Goal: Task Accomplishment & Management: Manage account settings

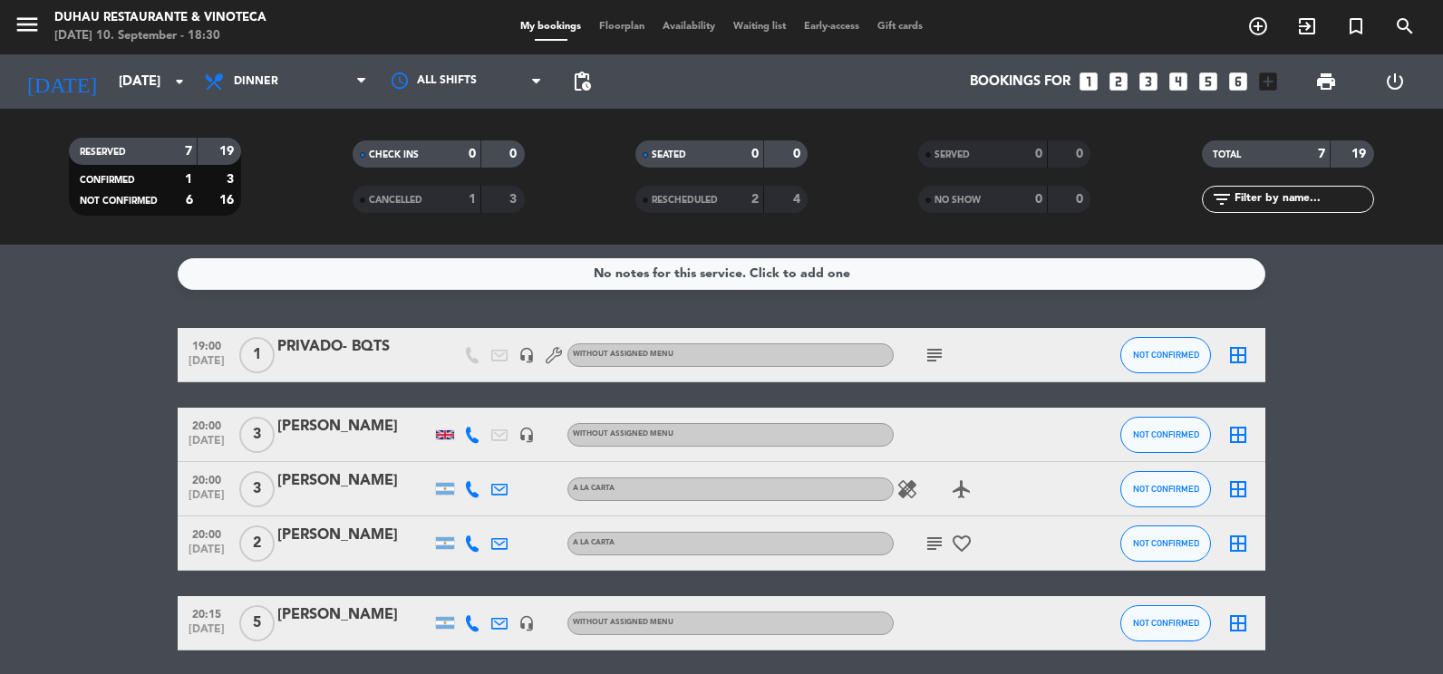
click at [318, 102] on div "All services Breakfast Brunch Lunch Dinner Dinner All services Breakfast Brunch…" at bounding box center [285, 81] width 181 height 54
drag, startPoint x: 333, startPoint y: 82, endPoint x: 340, endPoint y: 118, distance: 36.1
click at [333, 84] on span "Dinner" at bounding box center [285, 82] width 181 height 40
click at [292, 190] on div "menu Duhau Restaurante & Vinoteca [DATE] 10. September - 18:30 My bookings Floo…" at bounding box center [721, 122] width 1443 height 245
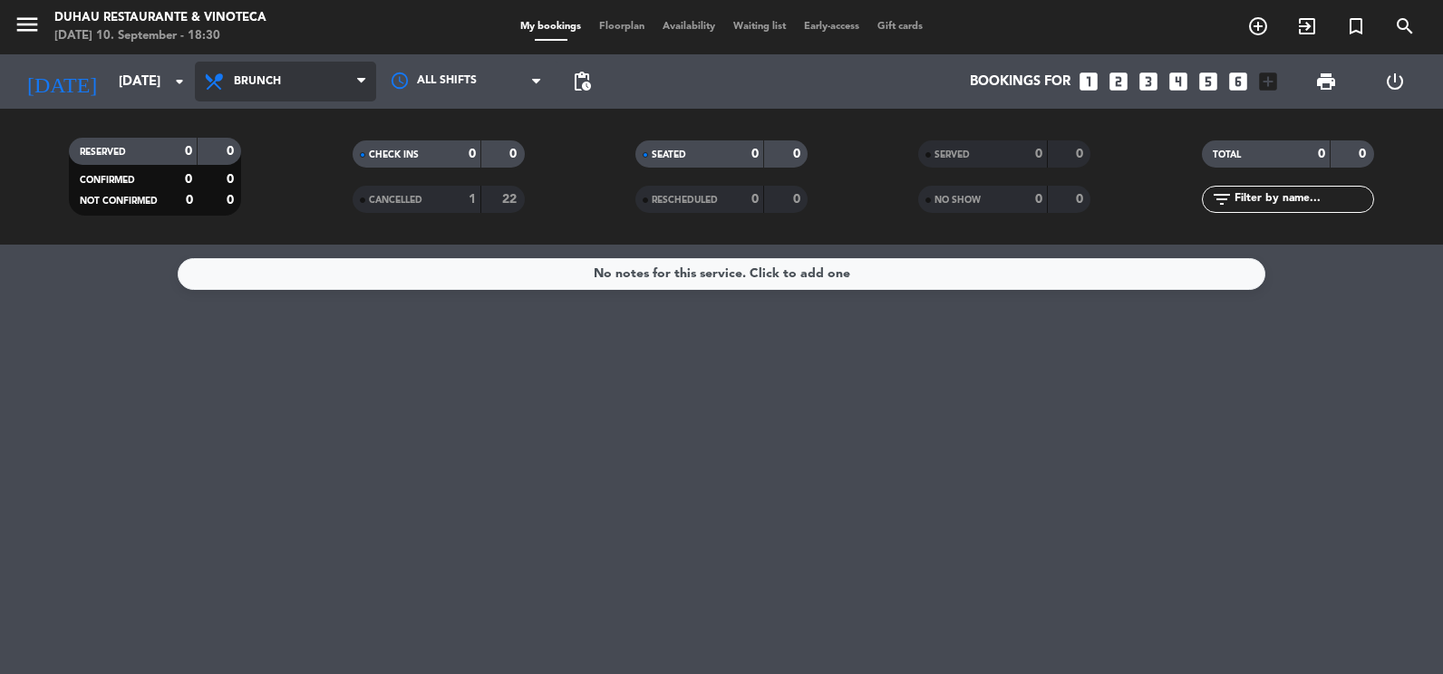
click at [337, 85] on span "Brunch" at bounding box center [285, 82] width 181 height 40
click at [295, 286] on ng-component "menu Duhau Restaurante & Vinoteca [DATE] 10. September - 18:30 My bookings Floo…" at bounding box center [721, 337] width 1443 height 674
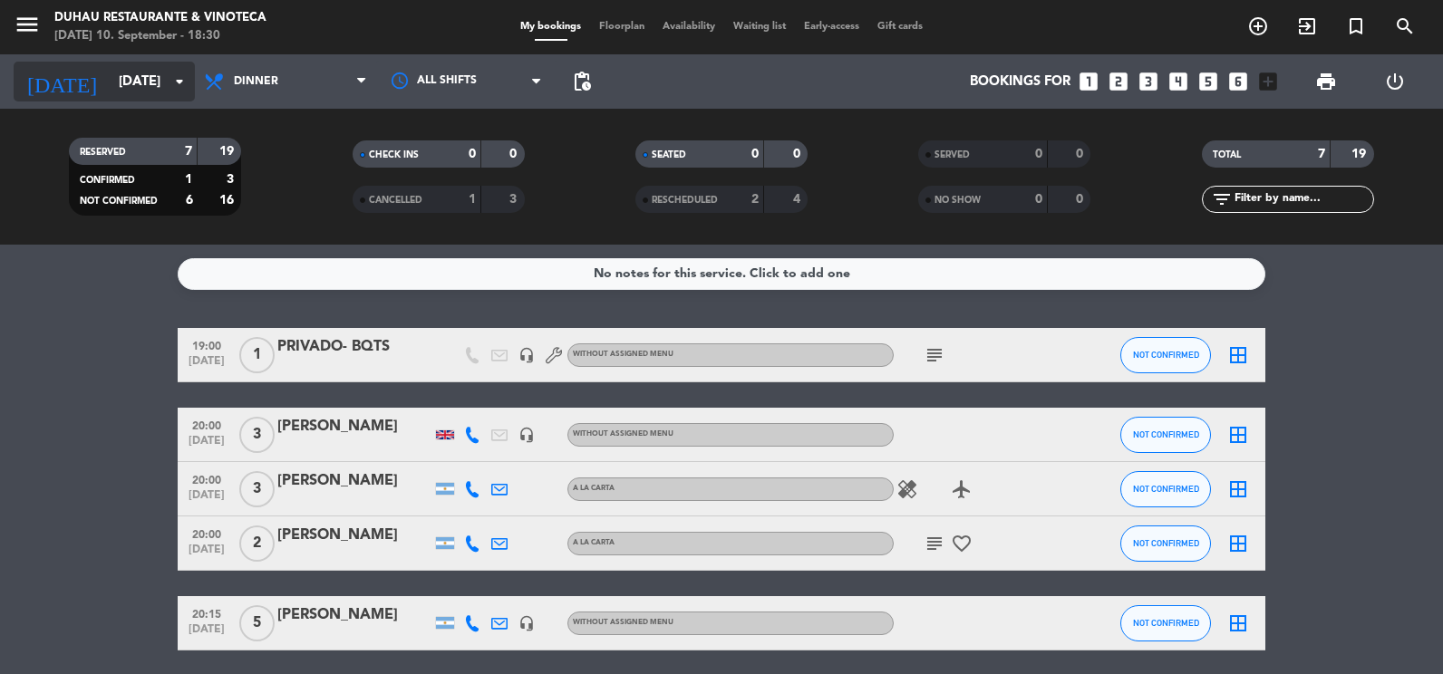
click at [162, 87] on input "[DATE]" at bounding box center [197, 82] width 174 height 34
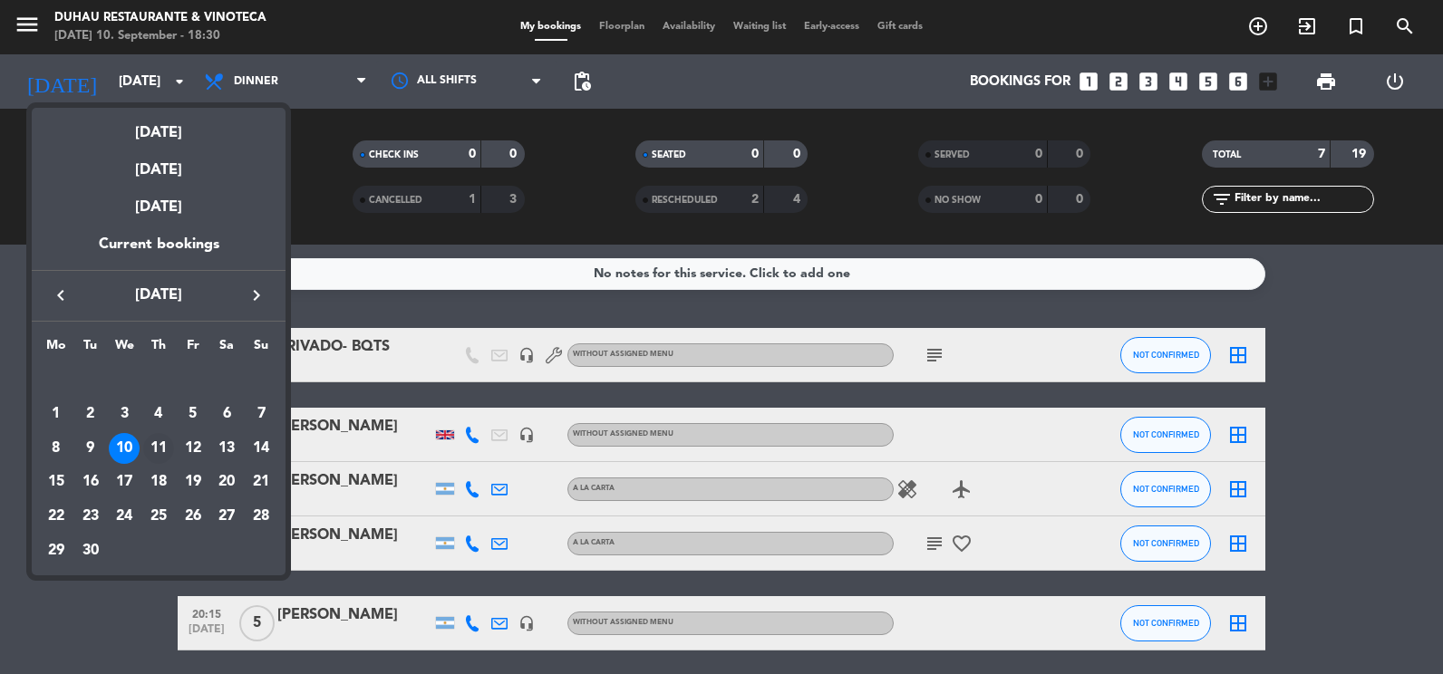
click at [147, 444] on div "11" at bounding box center [158, 448] width 31 height 31
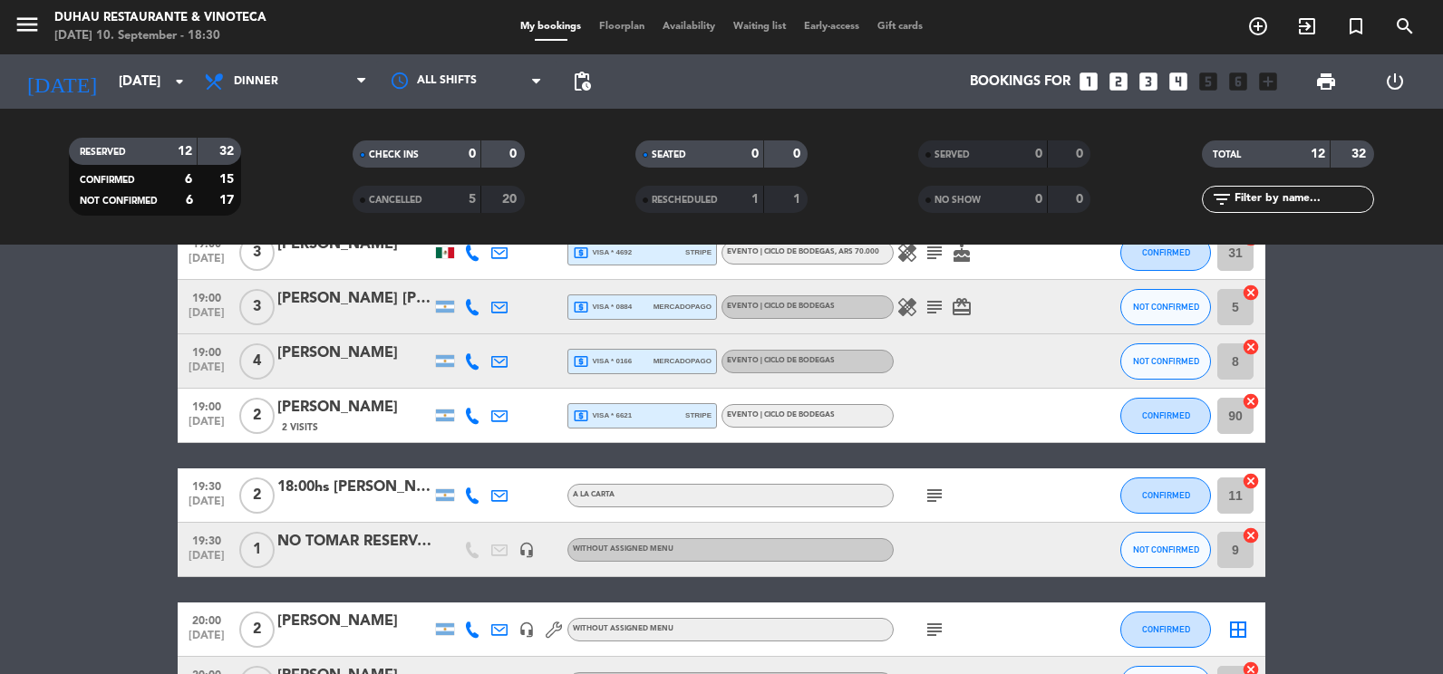
scroll to position [181, 0]
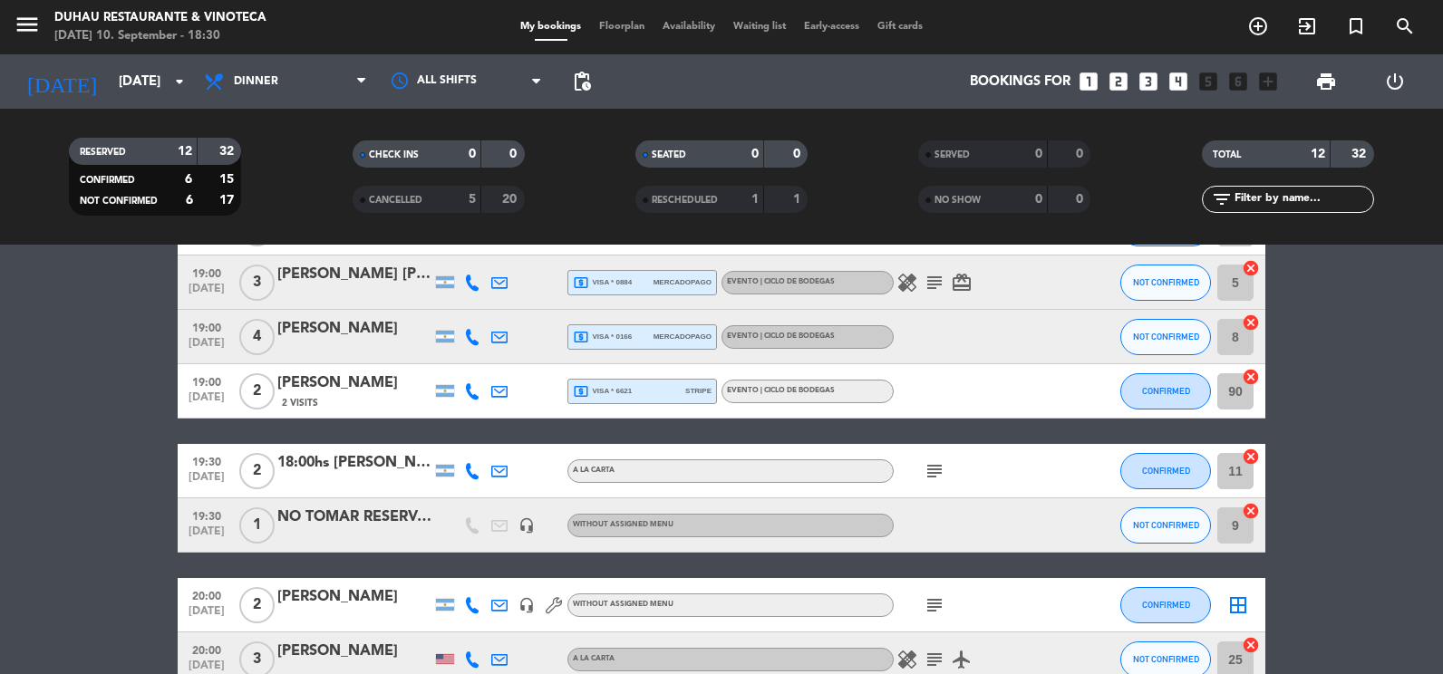
click at [390, 469] on div "18:00hs [PERSON_NAME]" at bounding box center [354, 463] width 154 height 24
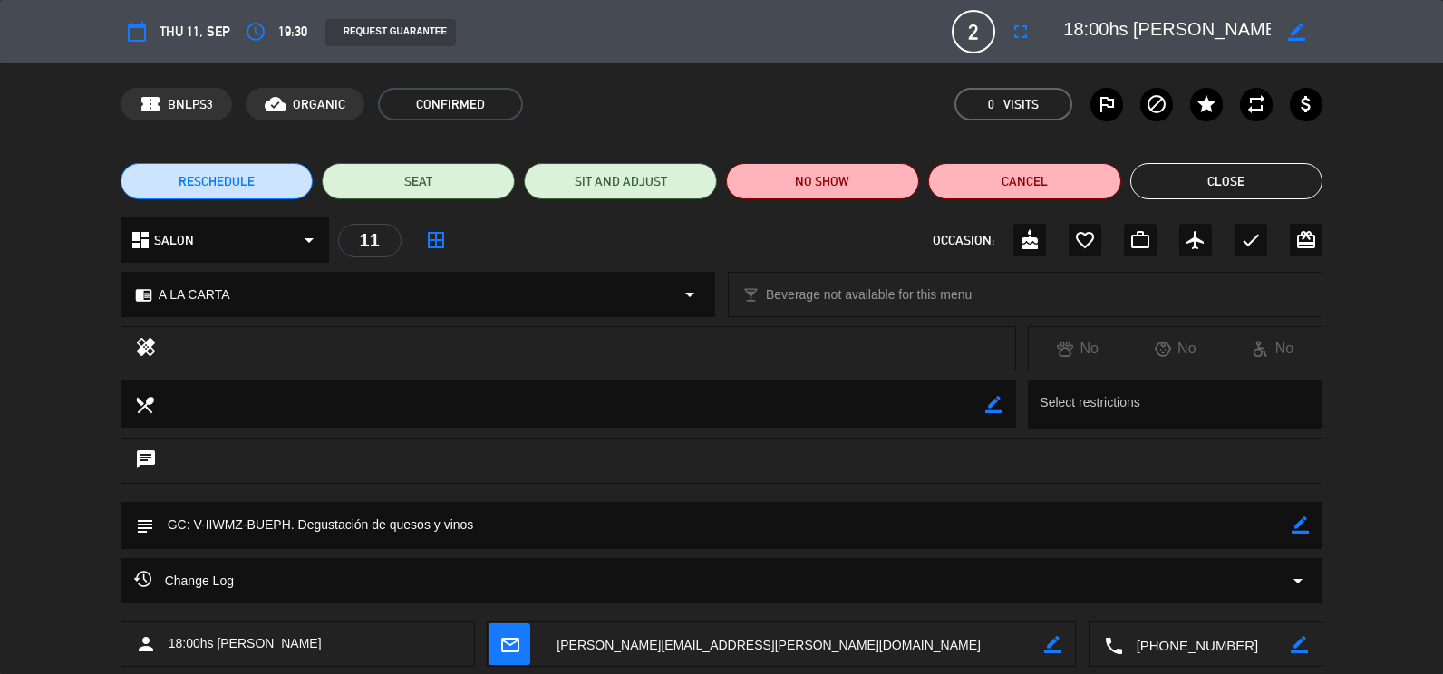
click at [1243, 185] on button "Close" at bounding box center [1226, 181] width 193 height 36
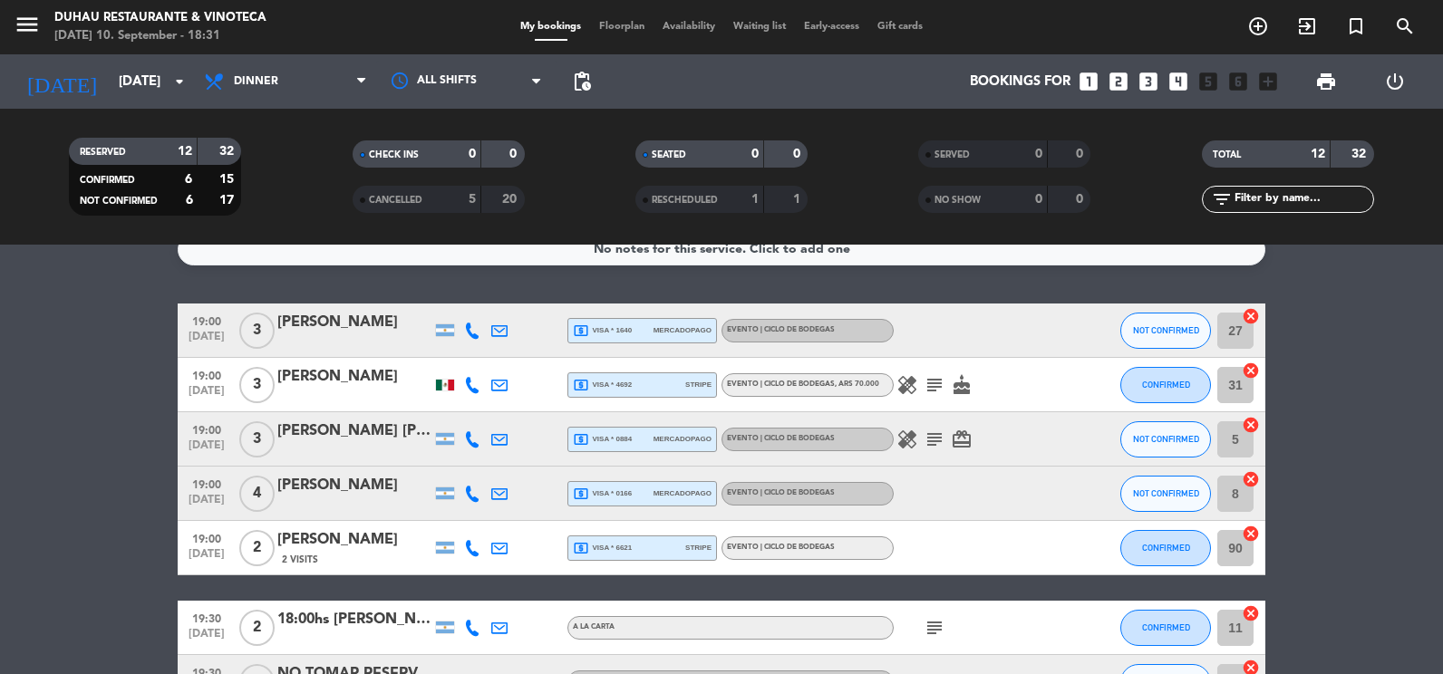
scroll to position [0, 0]
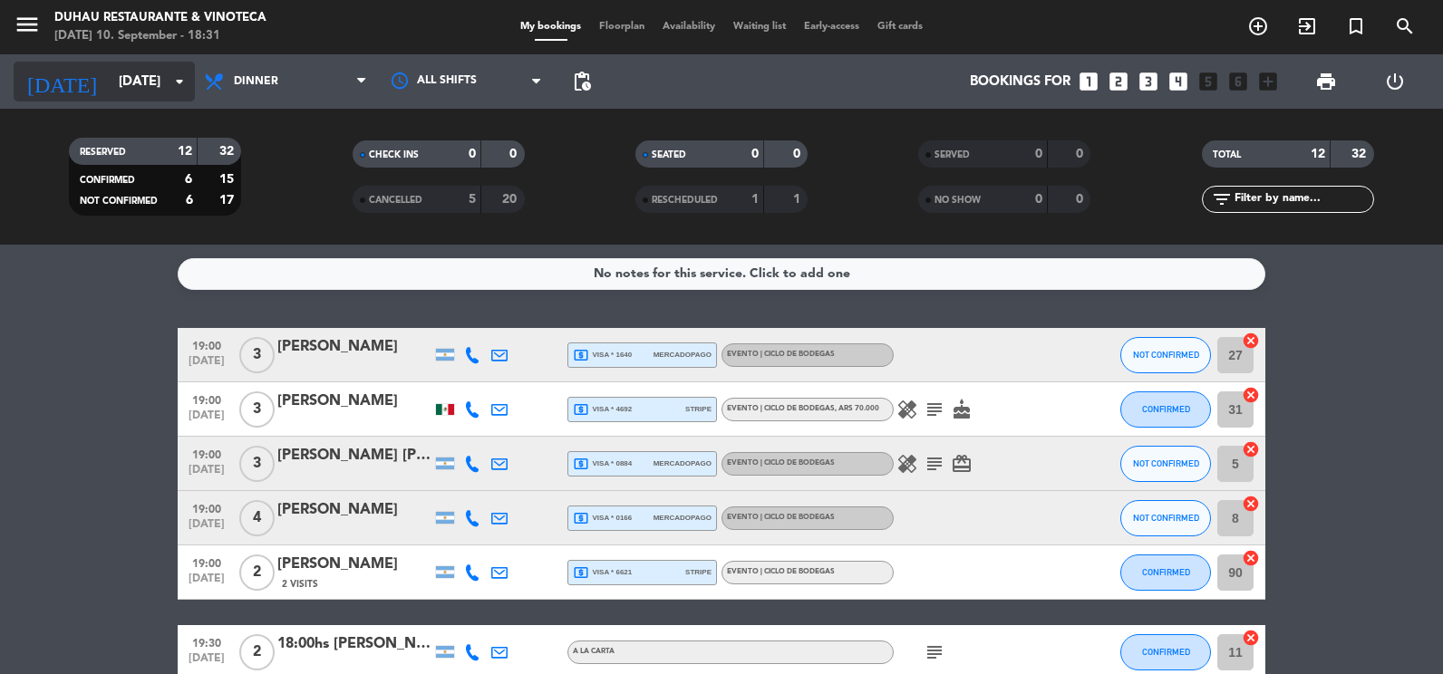
click at [137, 73] on input "[DATE]" at bounding box center [197, 82] width 174 height 34
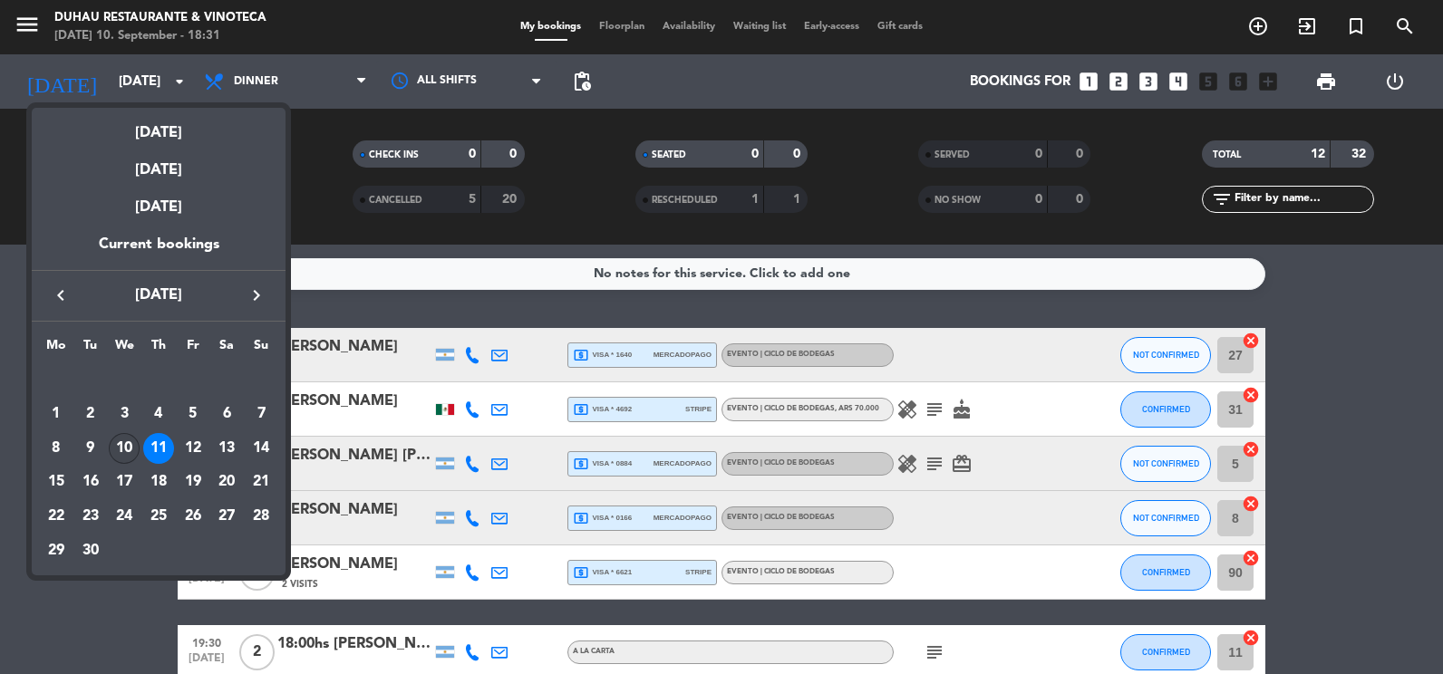
click at [131, 450] on div "10" at bounding box center [124, 448] width 31 height 31
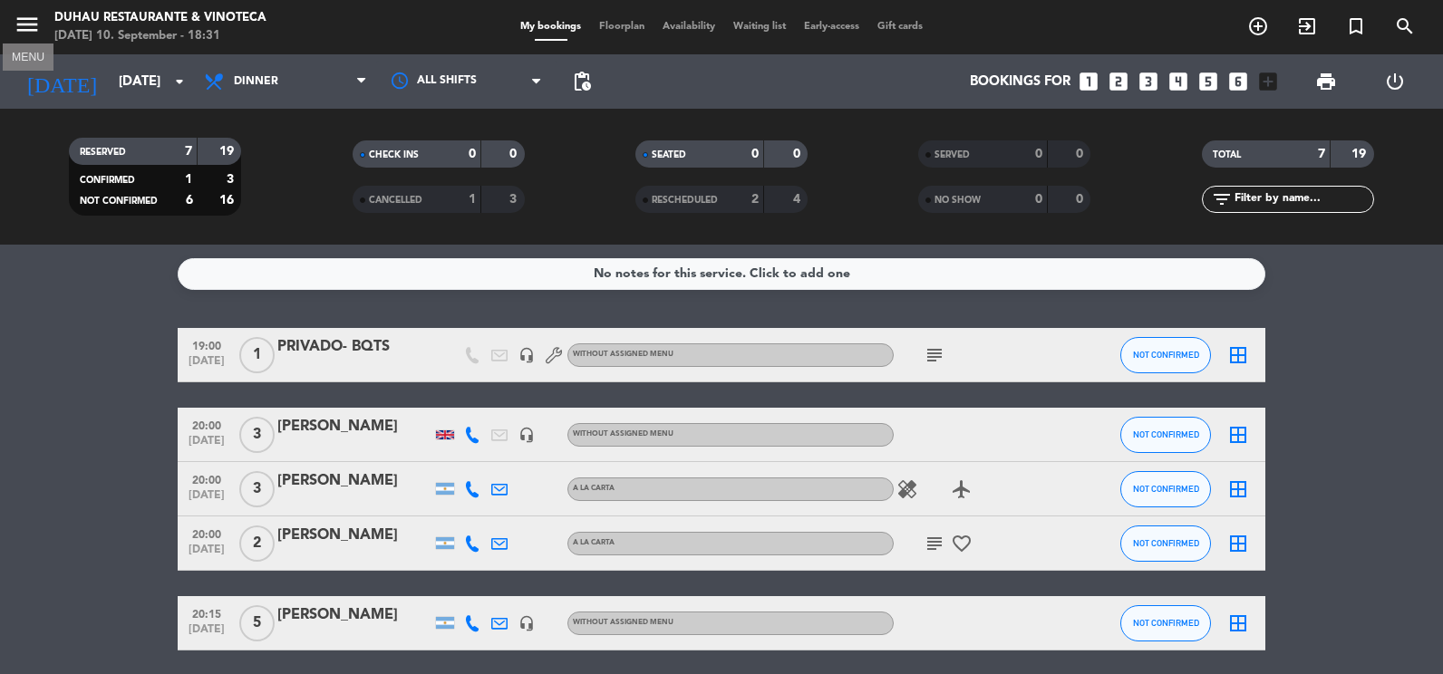
click at [26, 24] on icon "menu" at bounding box center [27, 24] width 27 height 27
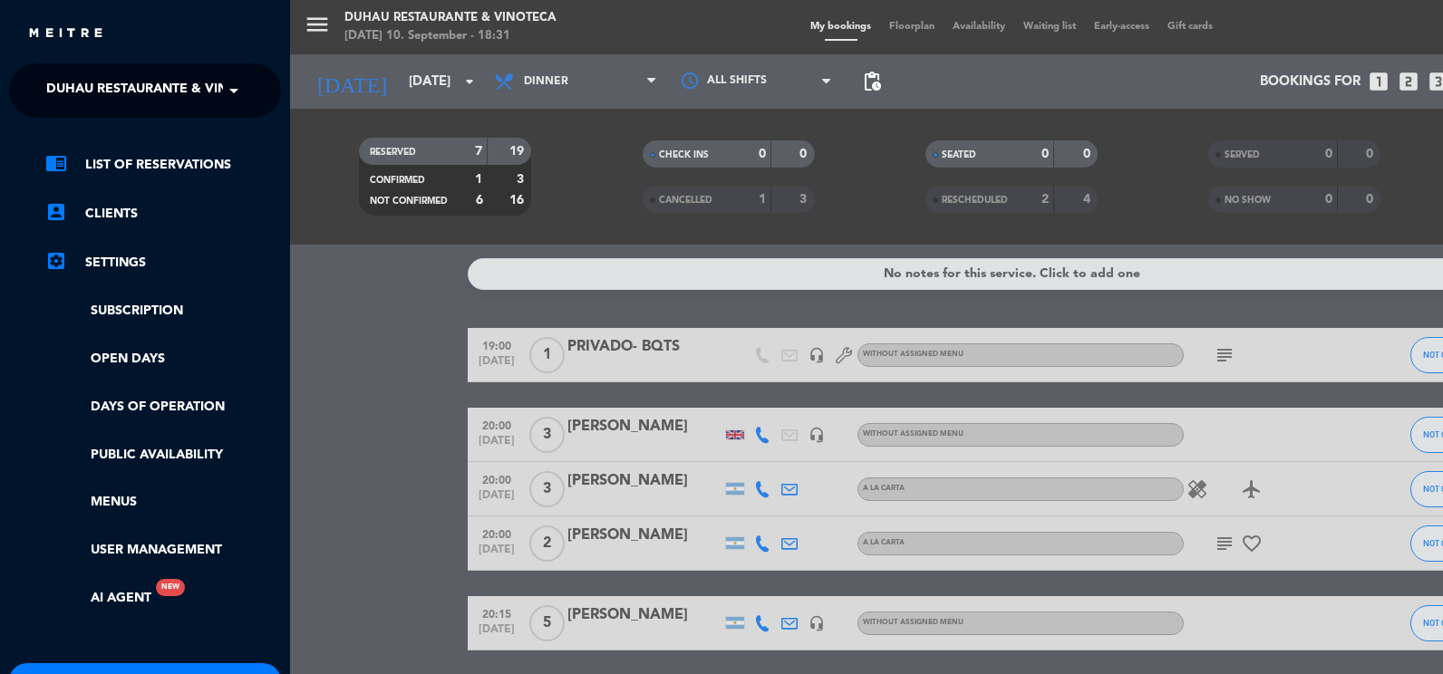
click at [226, 94] on span at bounding box center [238, 91] width 31 height 38
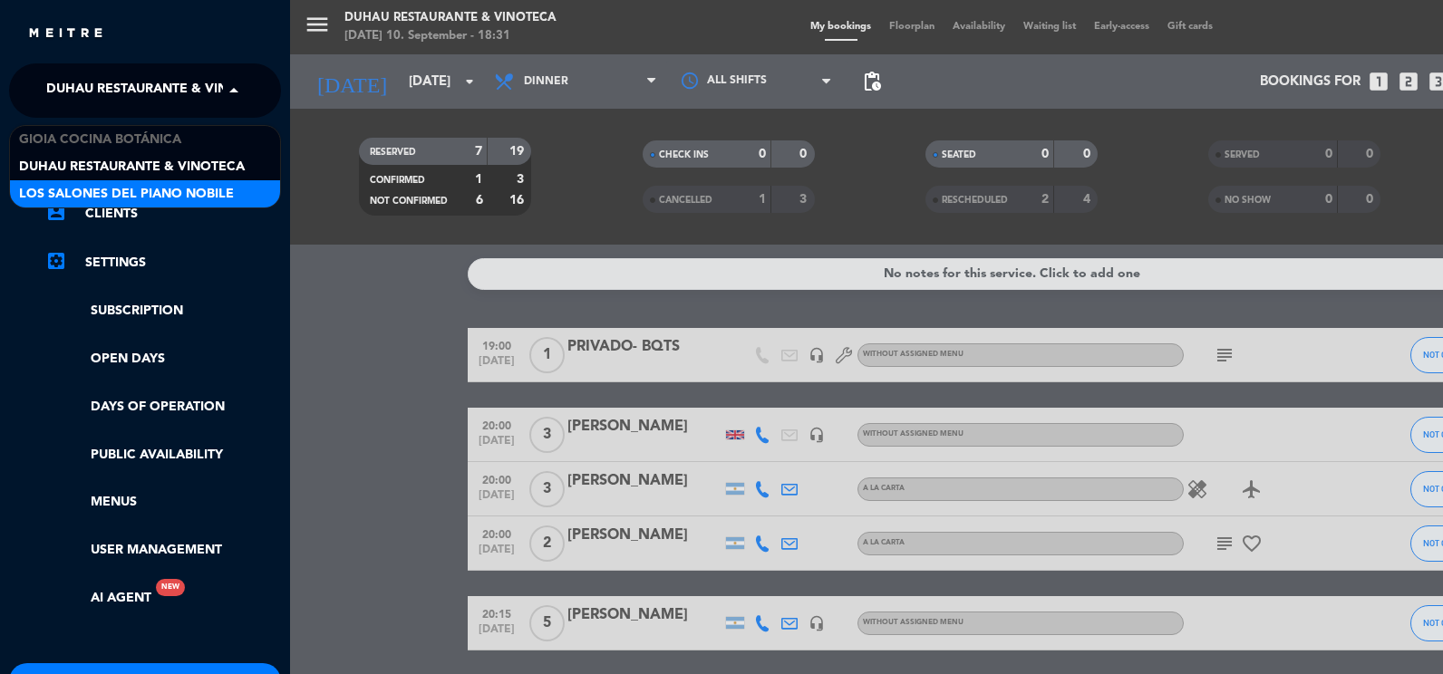
click at [160, 190] on span "Los Salones del Piano Nobile" at bounding box center [126, 194] width 215 height 21
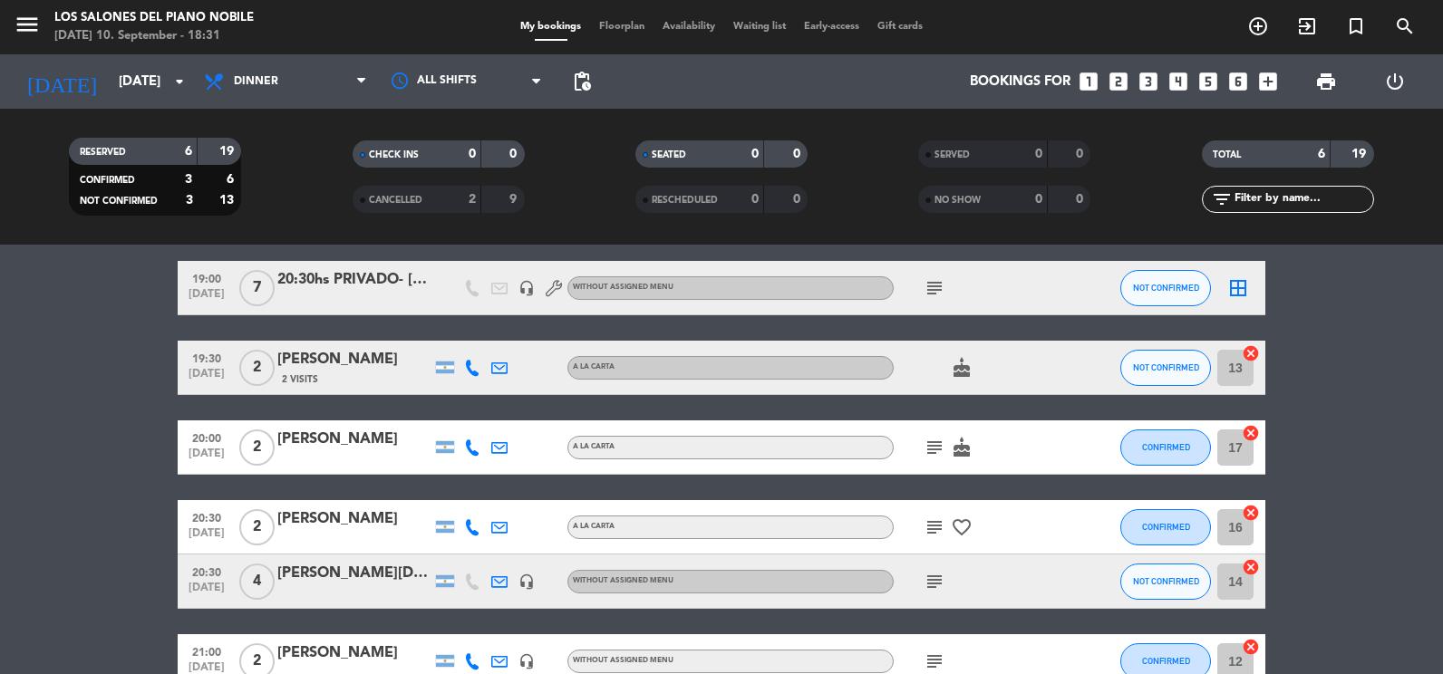
scroll to position [172, 0]
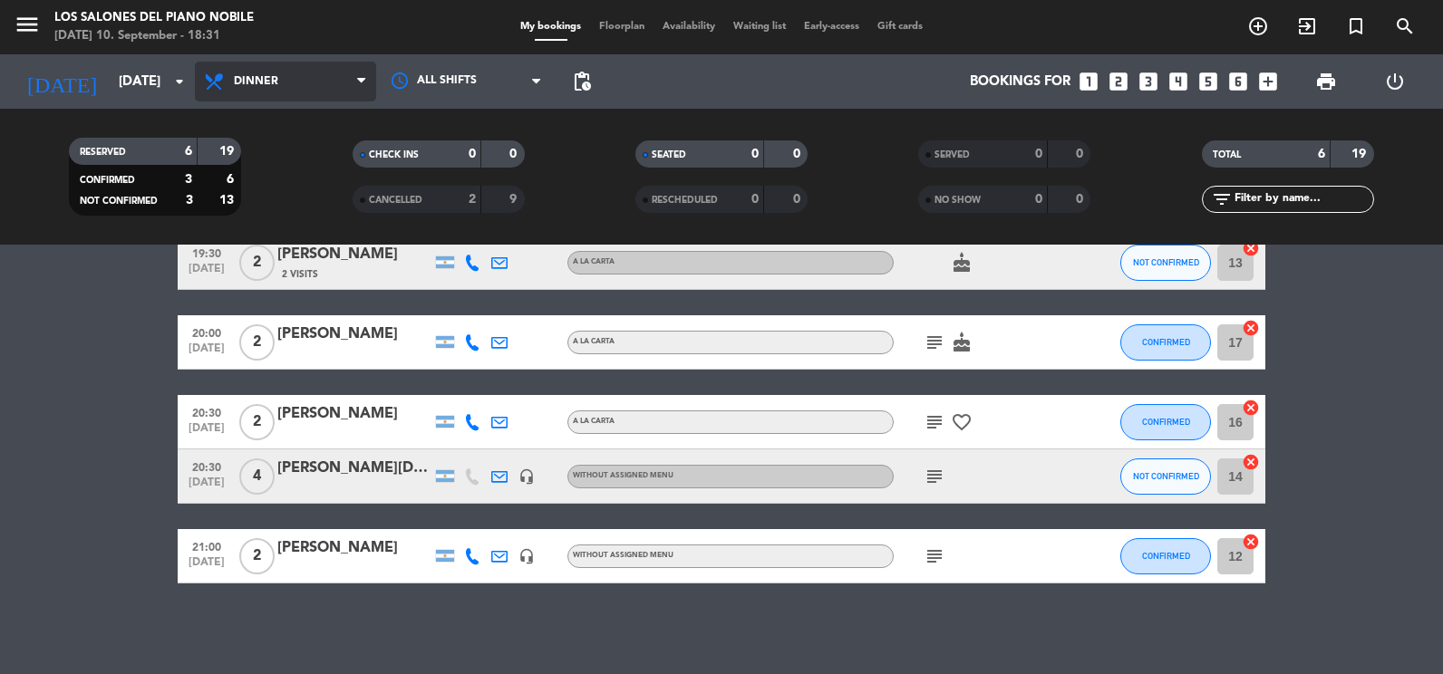
click at [315, 74] on span "Dinner" at bounding box center [285, 82] width 181 height 40
click at [286, 191] on div "menu Los Salones del Piano [PERSON_NAME] [DATE] 10. September - 18:31 My bookin…" at bounding box center [721, 122] width 1443 height 245
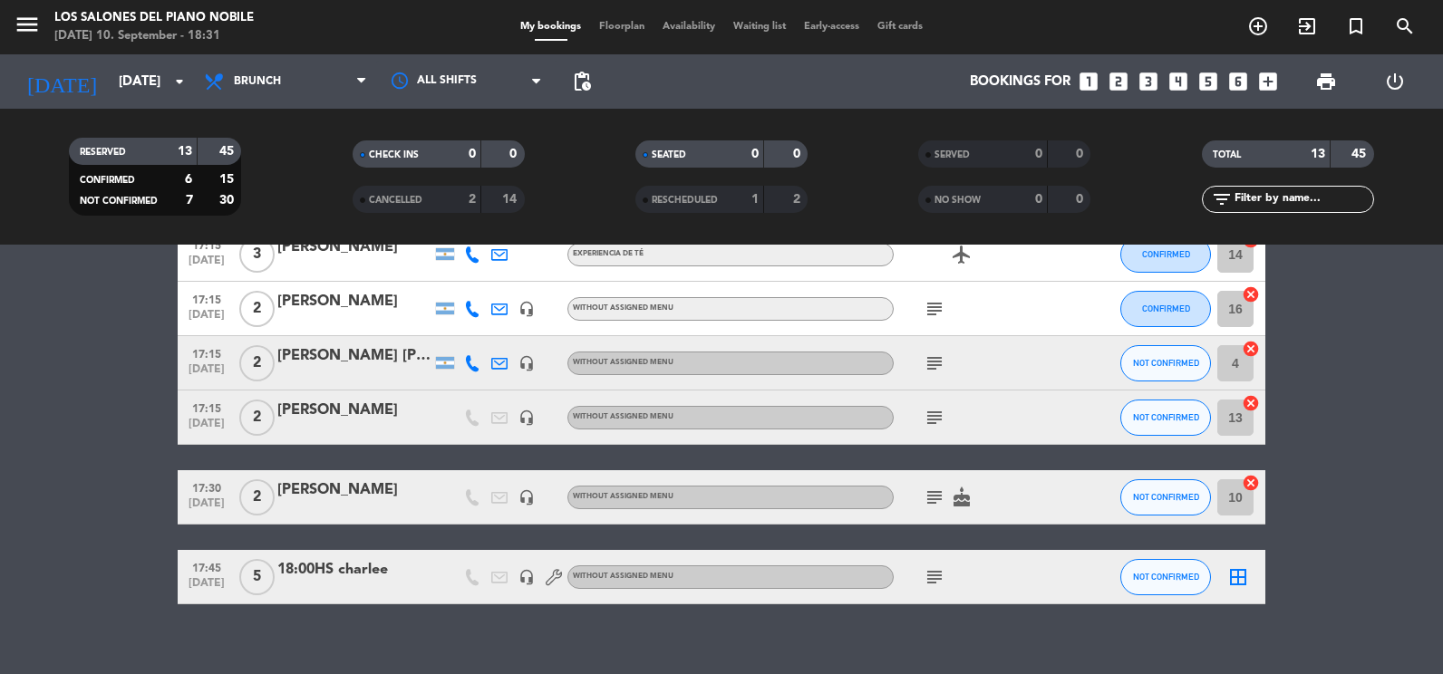
scroll to position [702, 0]
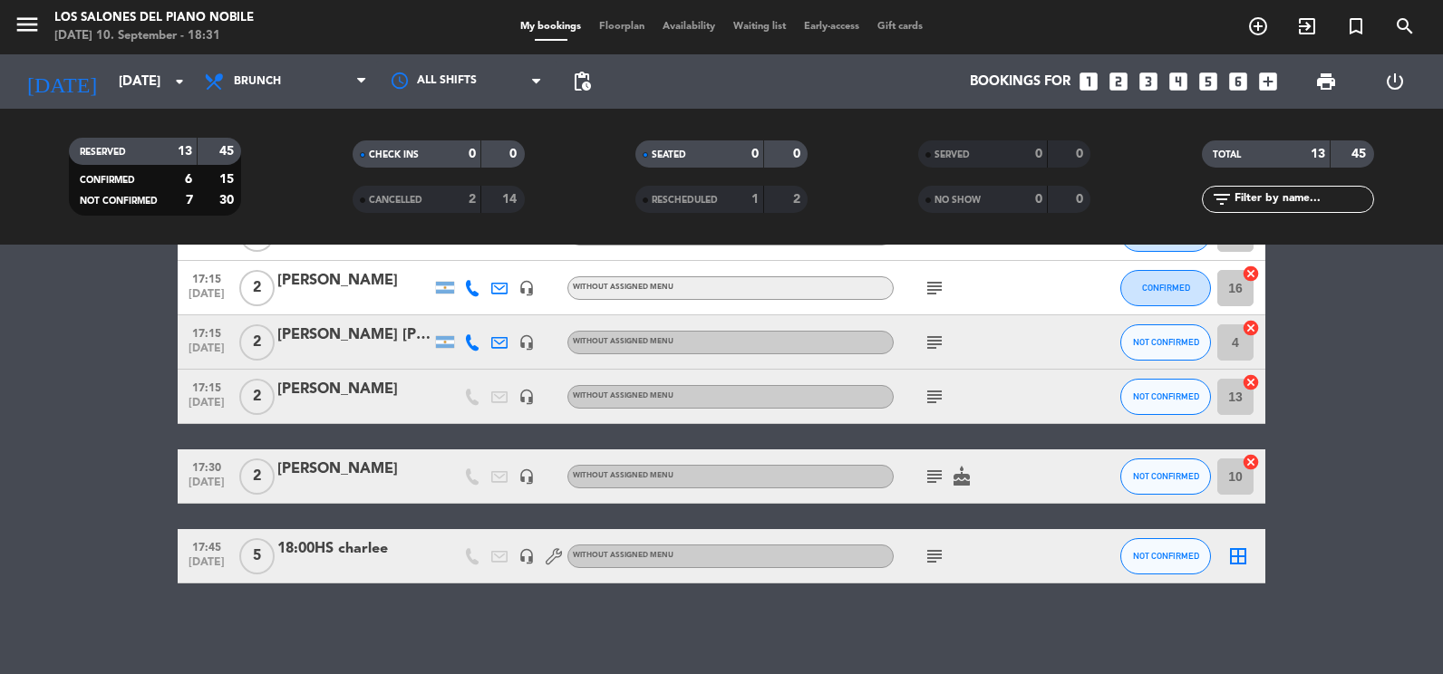
click at [935, 557] on icon "subject" at bounding box center [935, 557] width 22 height 22
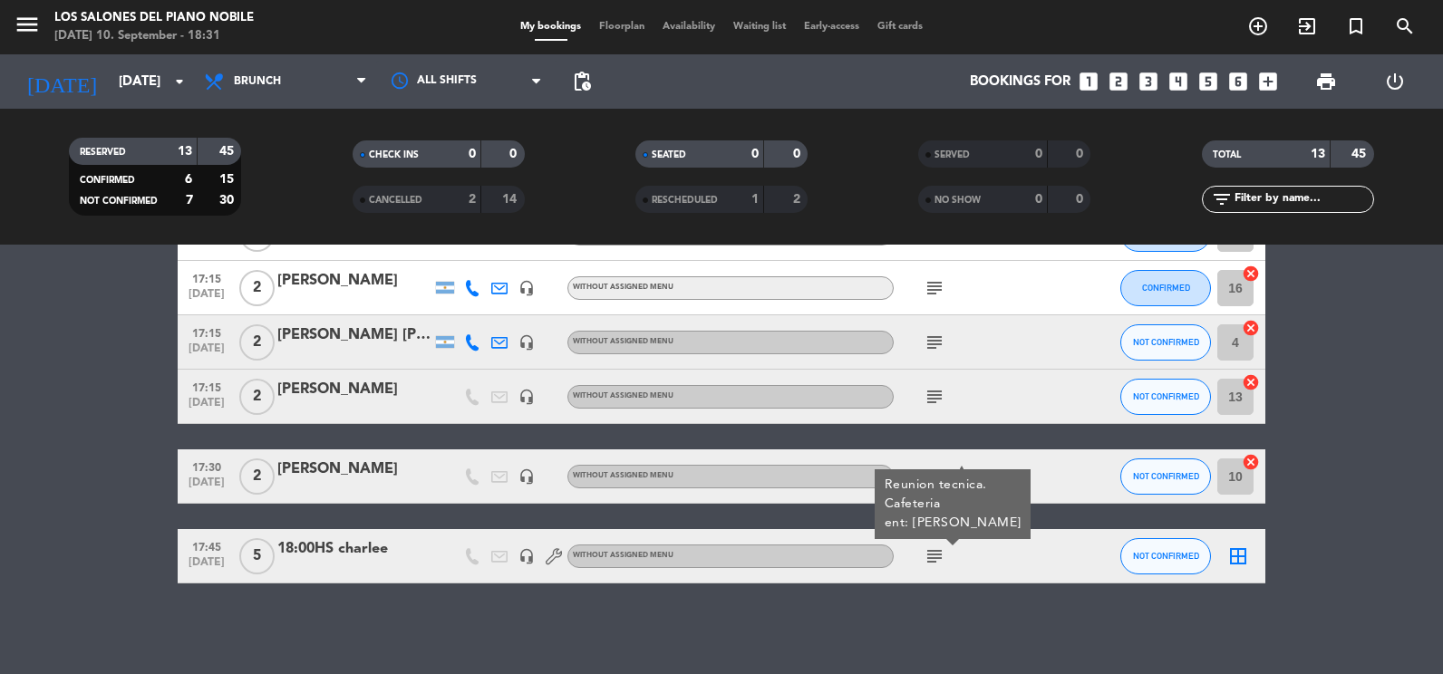
click at [935, 557] on icon "subject" at bounding box center [935, 557] width 22 height 22
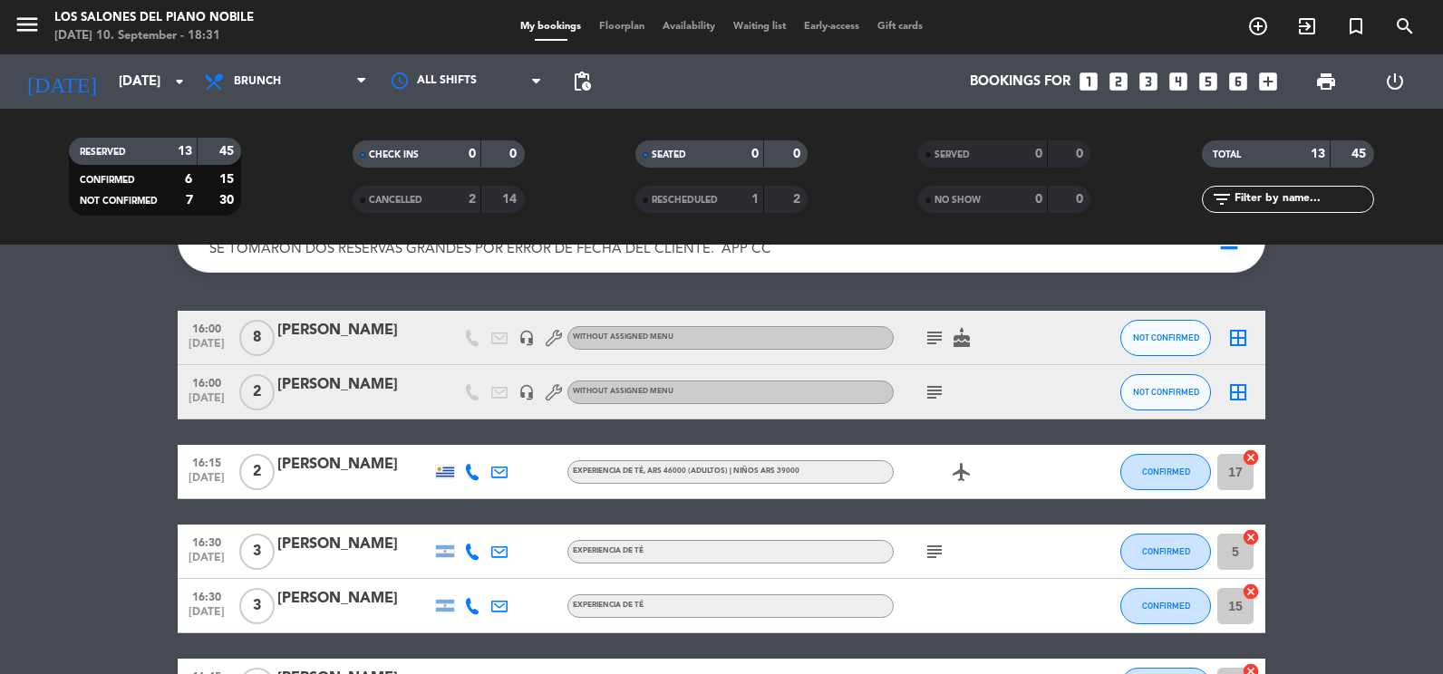
scroll to position [0, 0]
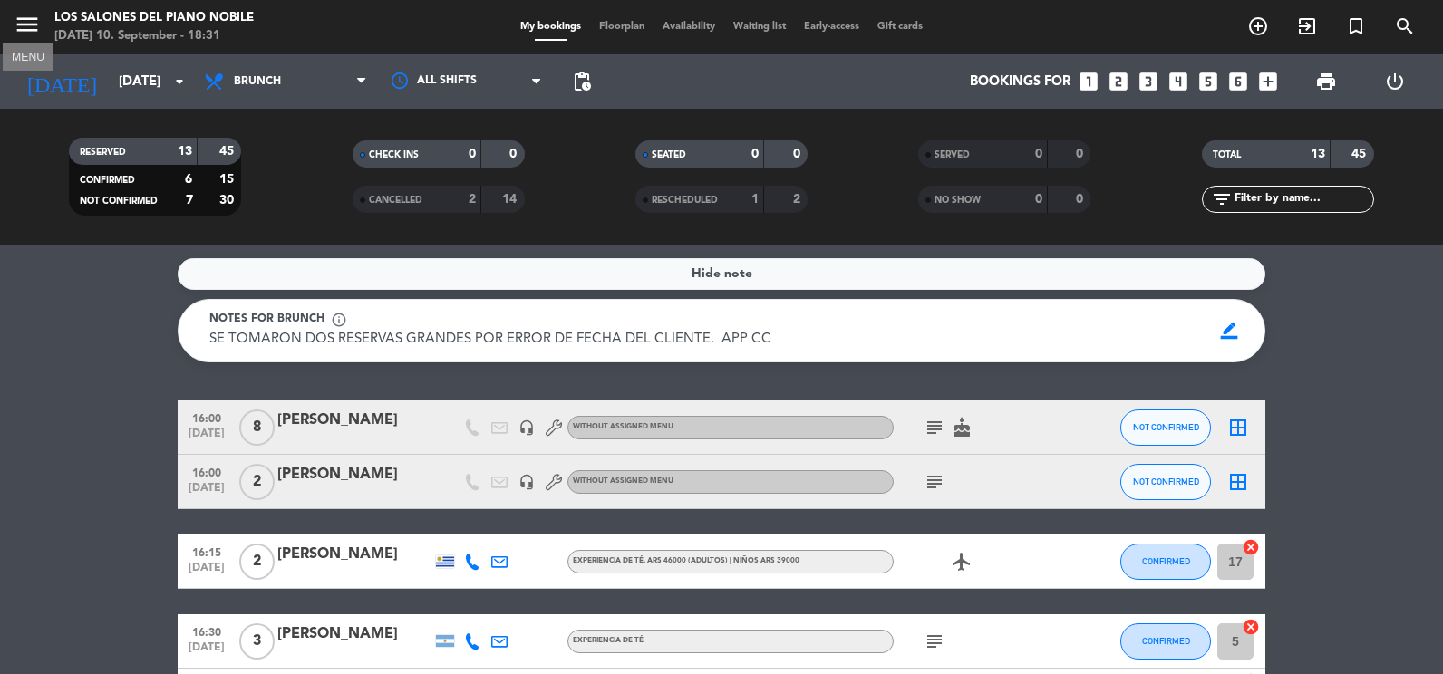
click at [30, 22] on icon "menu" at bounding box center [27, 24] width 27 height 27
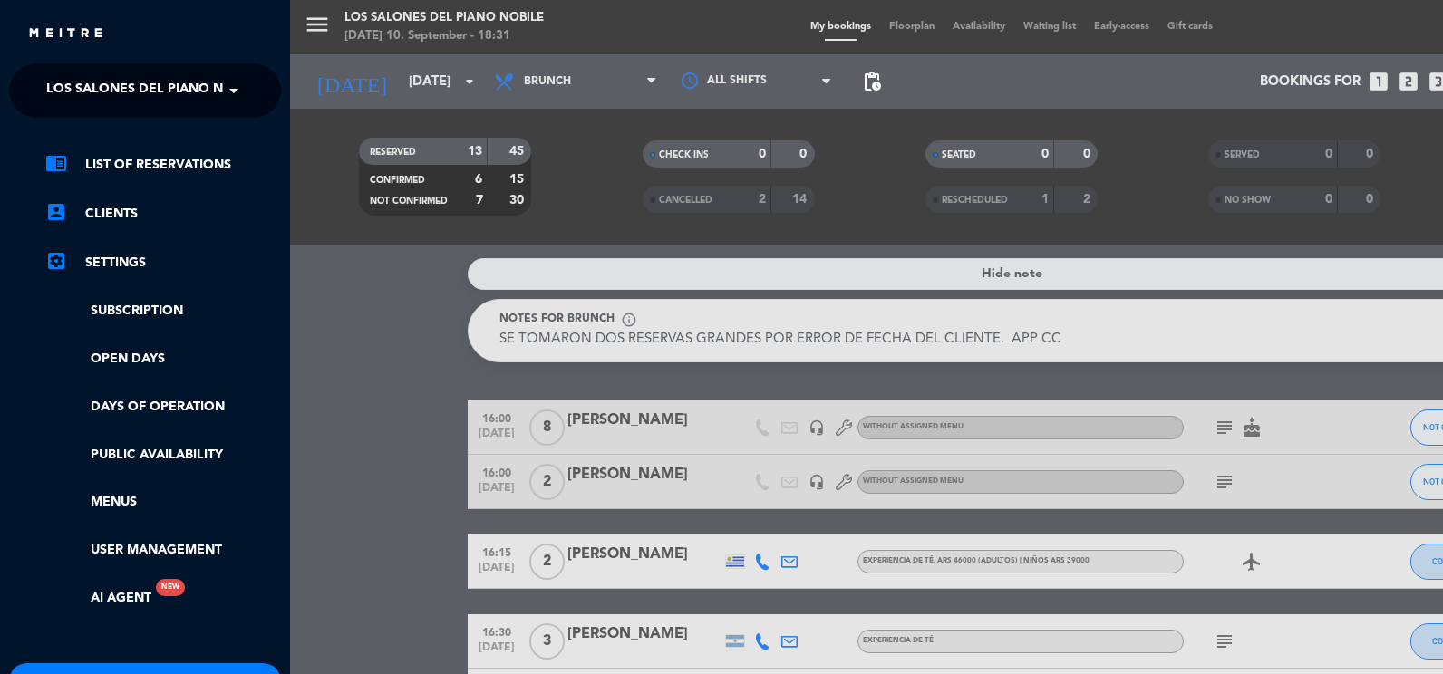
click at [203, 92] on span "Los Salones del Piano Nobile" at bounding box center [153, 91] width 215 height 38
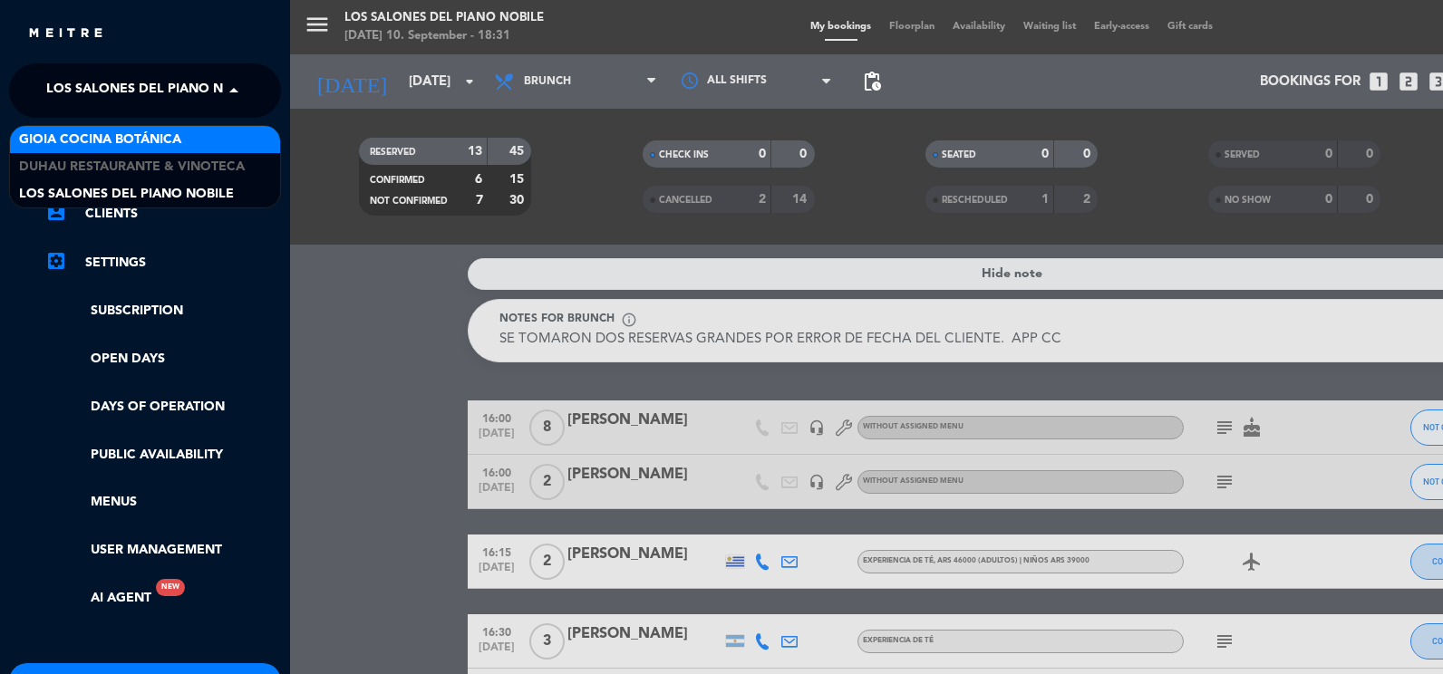
click at [194, 140] on div "Gioia Cocina Botánica" at bounding box center [145, 139] width 270 height 27
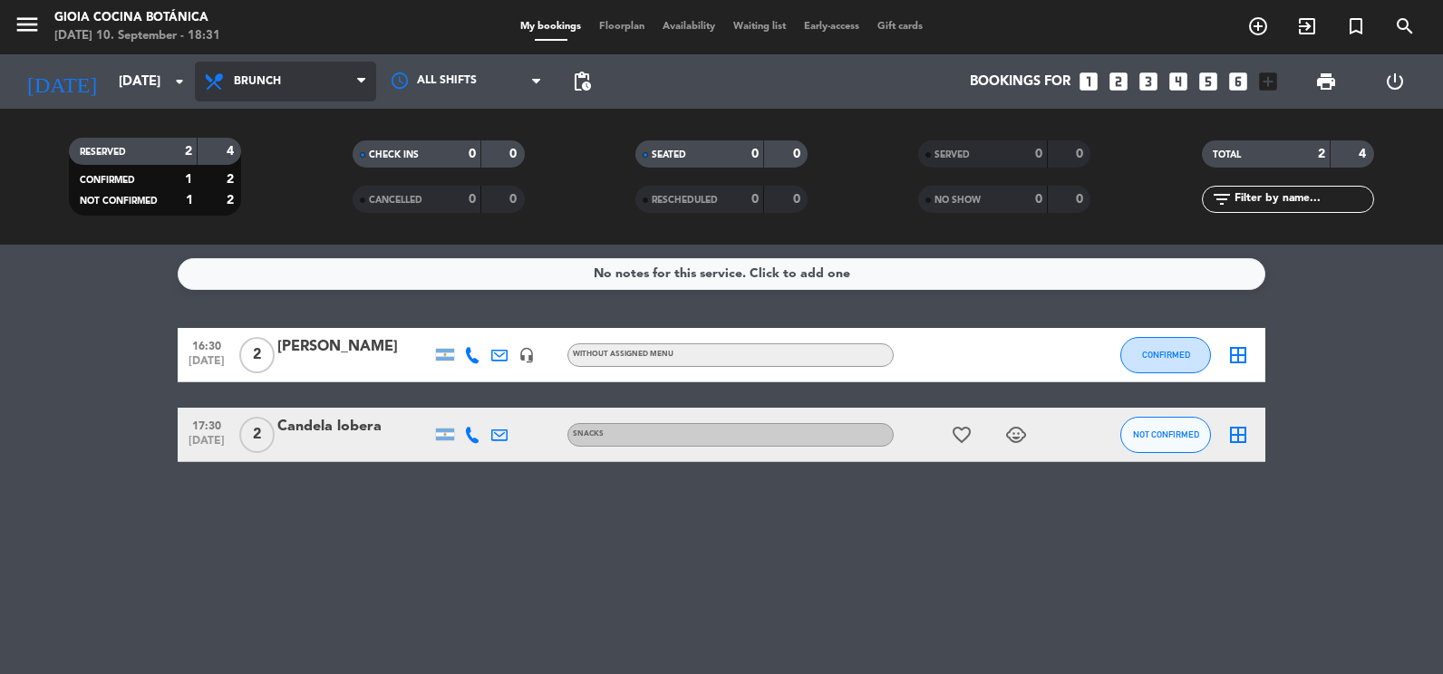
click at [315, 77] on span "Brunch" at bounding box center [285, 82] width 181 height 40
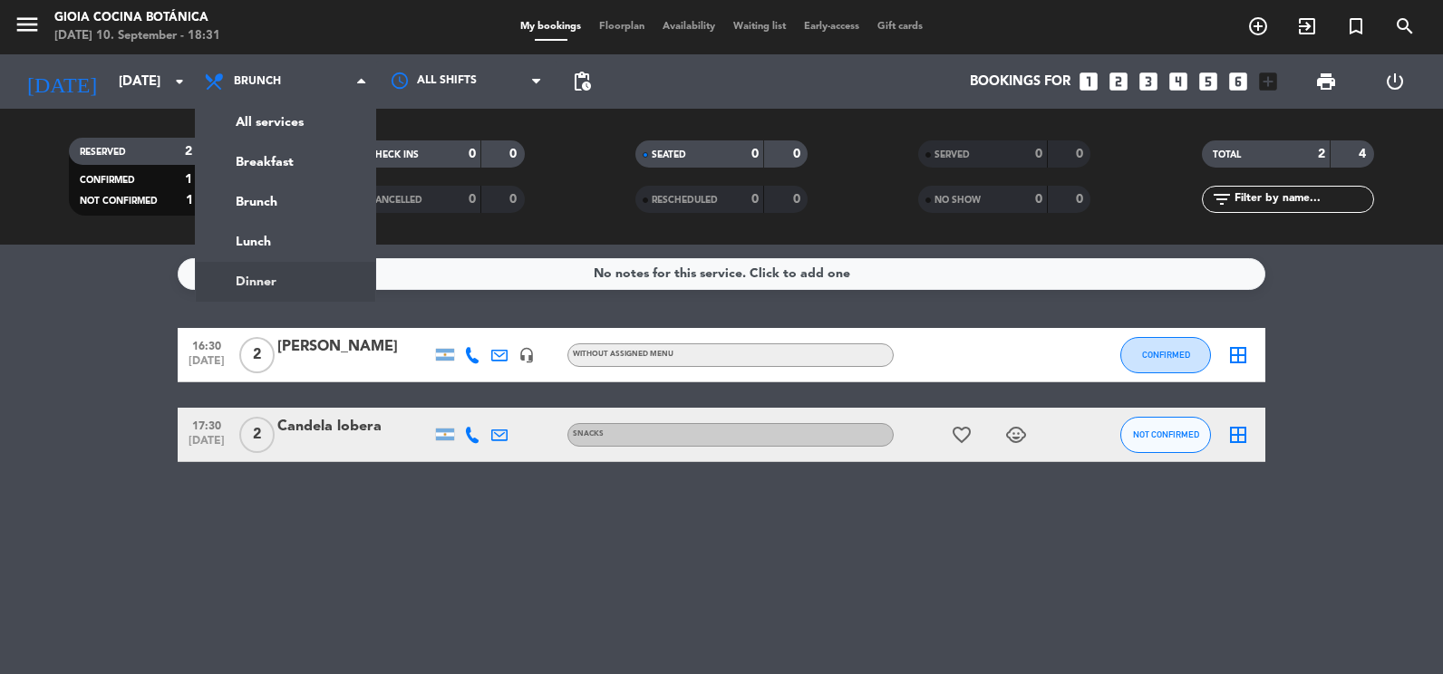
click at [274, 282] on ng-component "menu [PERSON_NAME] Cocina Botánica [DATE] 10. September - 18:31 My bookings Flo…" at bounding box center [721, 337] width 1443 height 674
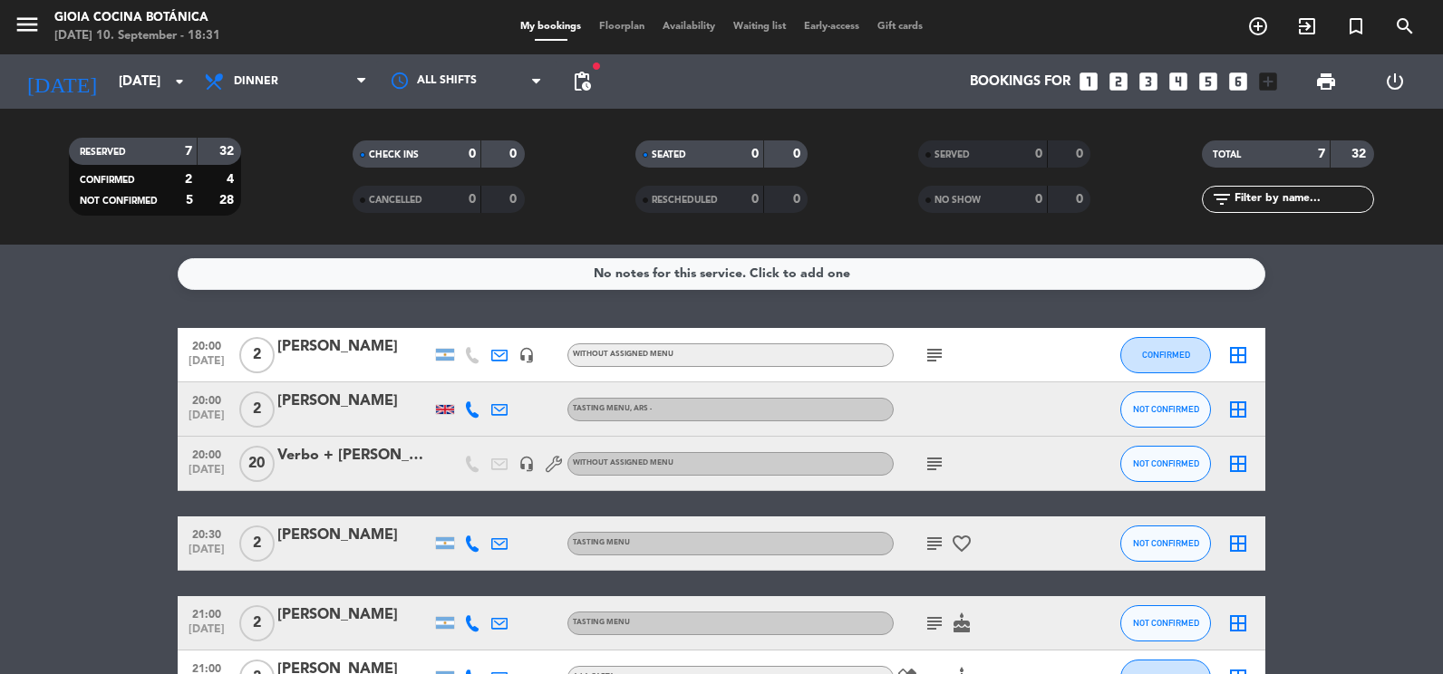
click at [934, 456] on icon "subject" at bounding box center [935, 464] width 22 height 22
click at [933, 459] on icon "subject" at bounding box center [935, 464] width 22 height 22
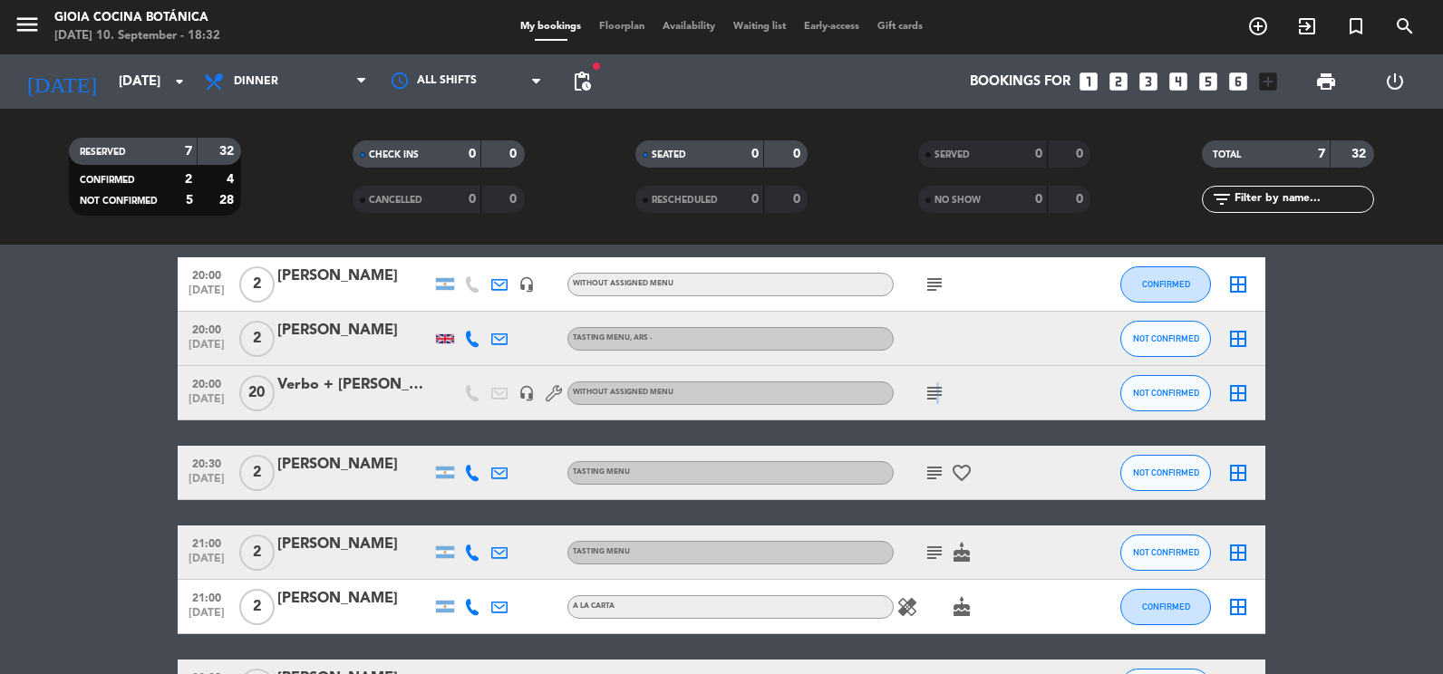
scroll to position [91, 0]
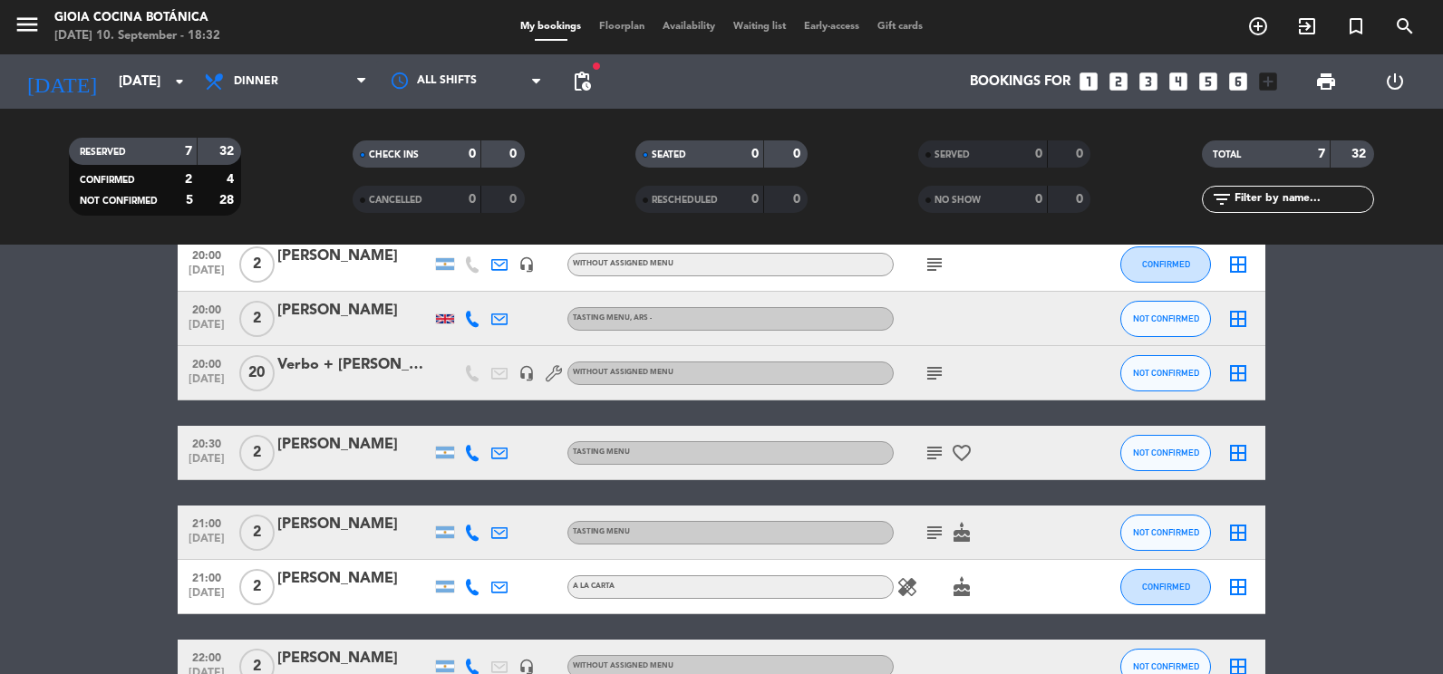
click at [393, 370] on div "Verbo + [PERSON_NAME] + Zuccardi" at bounding box center [354, 365] width 154 height 24
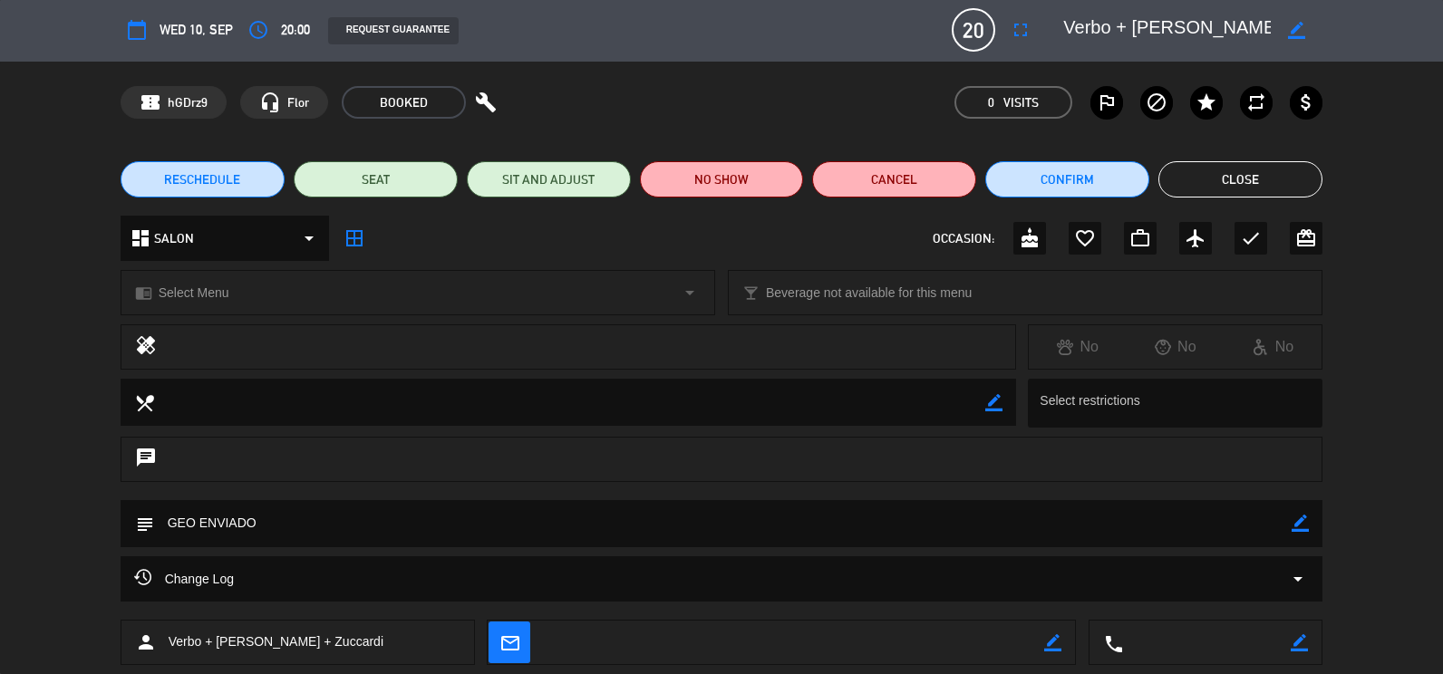
scroll to position [0, 0]
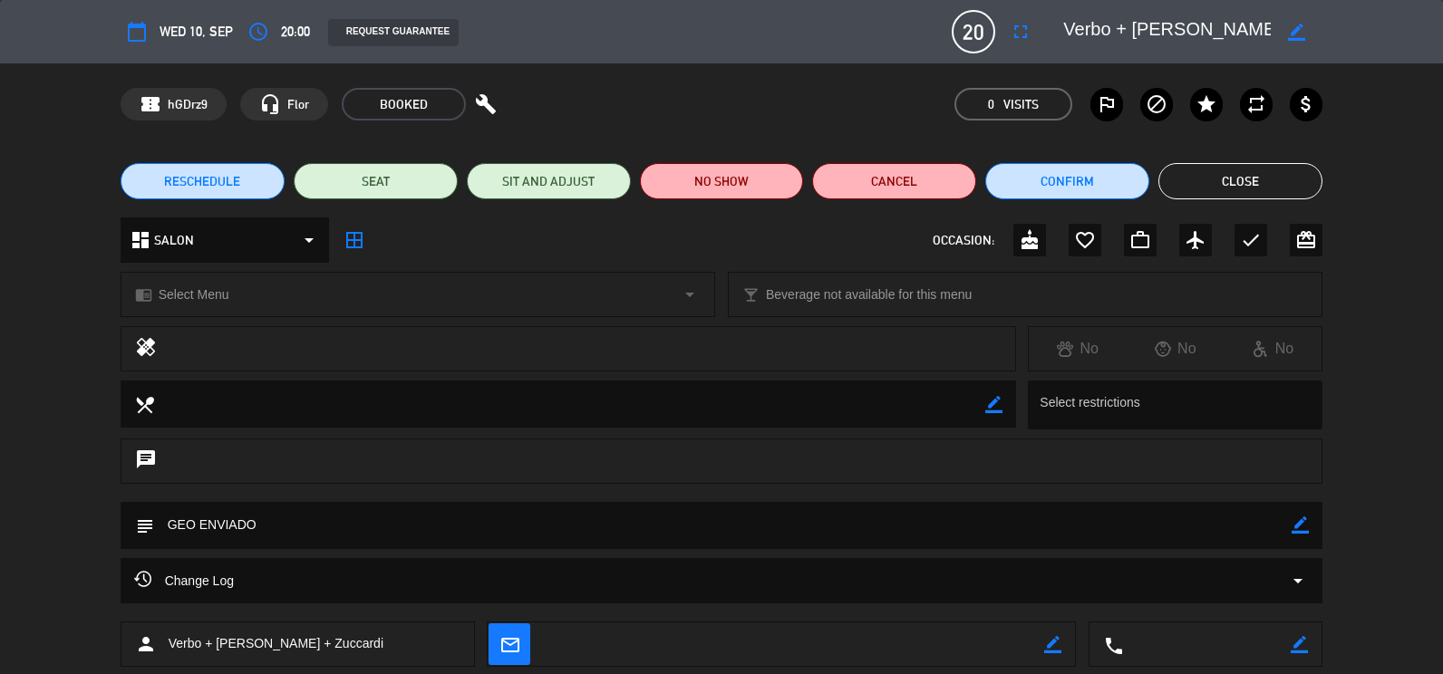
click at [1218, 173] on button "Close" at bounding box center [1240, 181] width 164 height 36
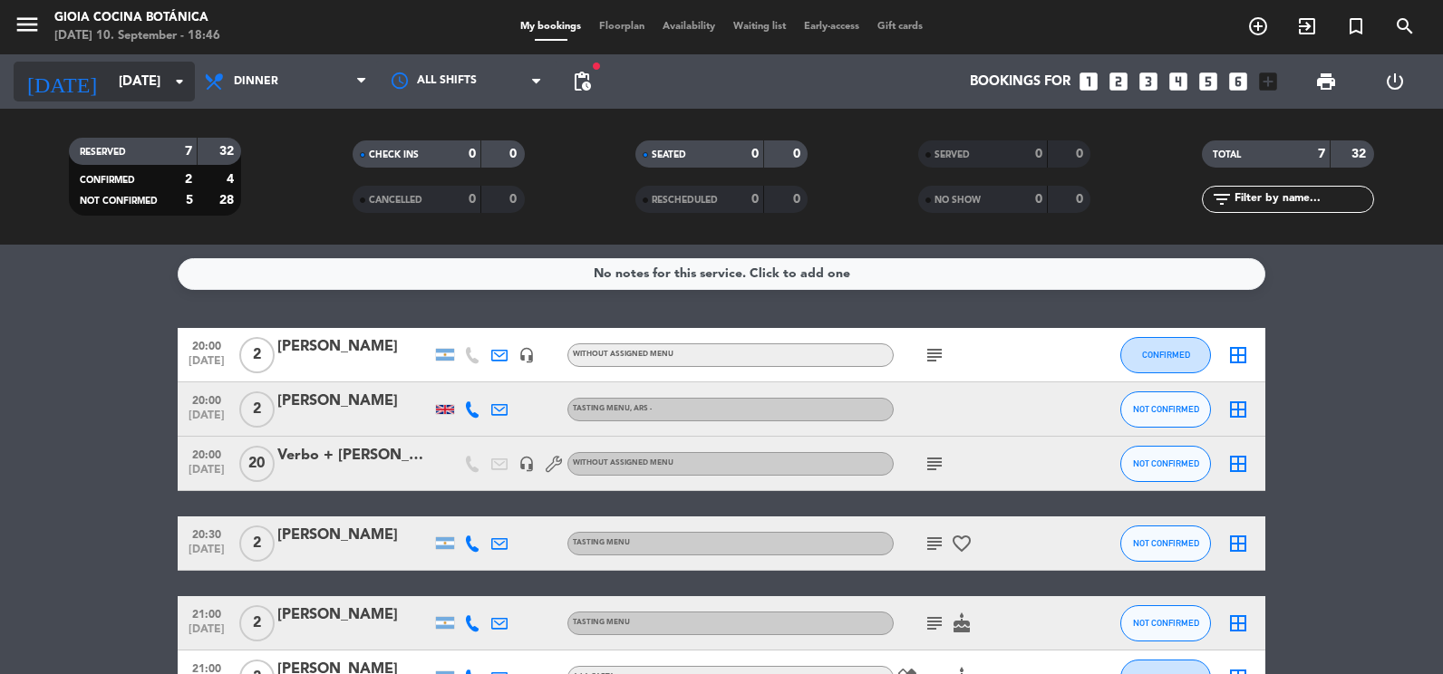
click at [151, 77] on input "[DATE]" at bounding box center [197, 82] width 174 height 34
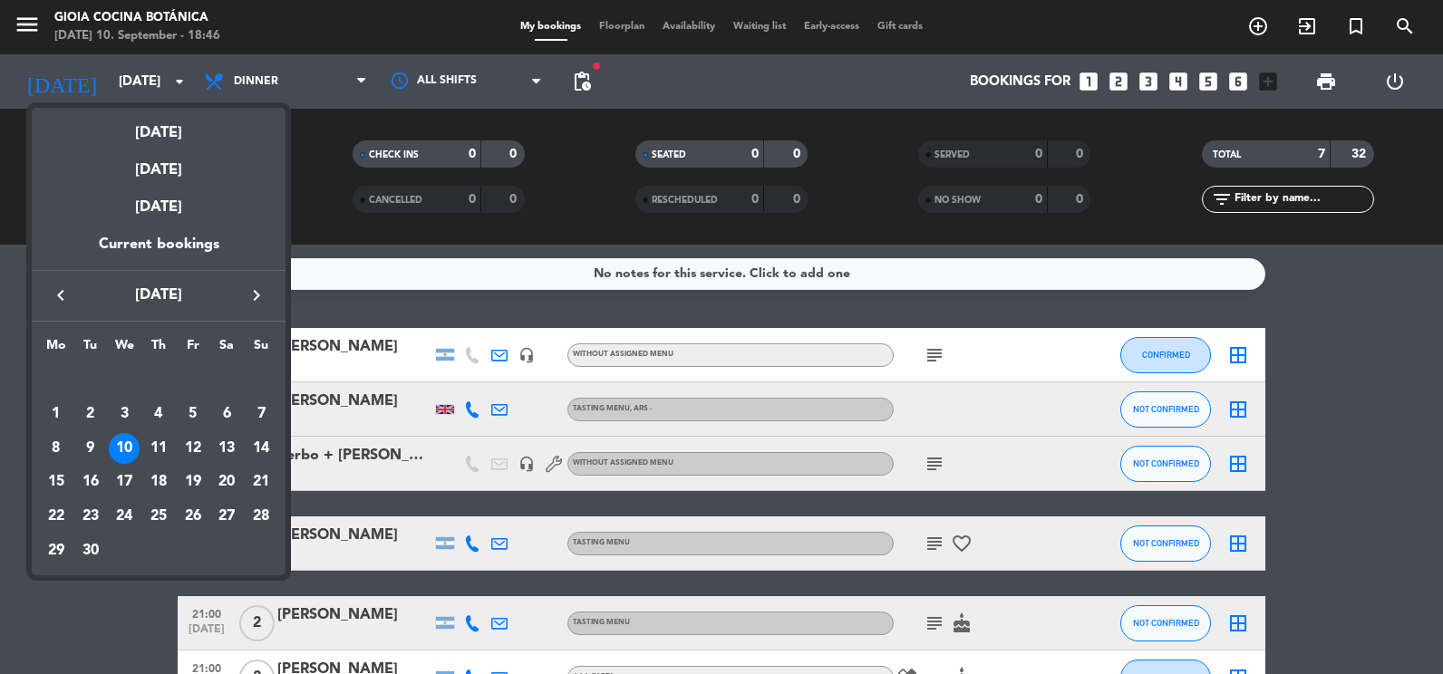
click at [23, 24] on div at bounding box center [721, 337] width 1443 height 674
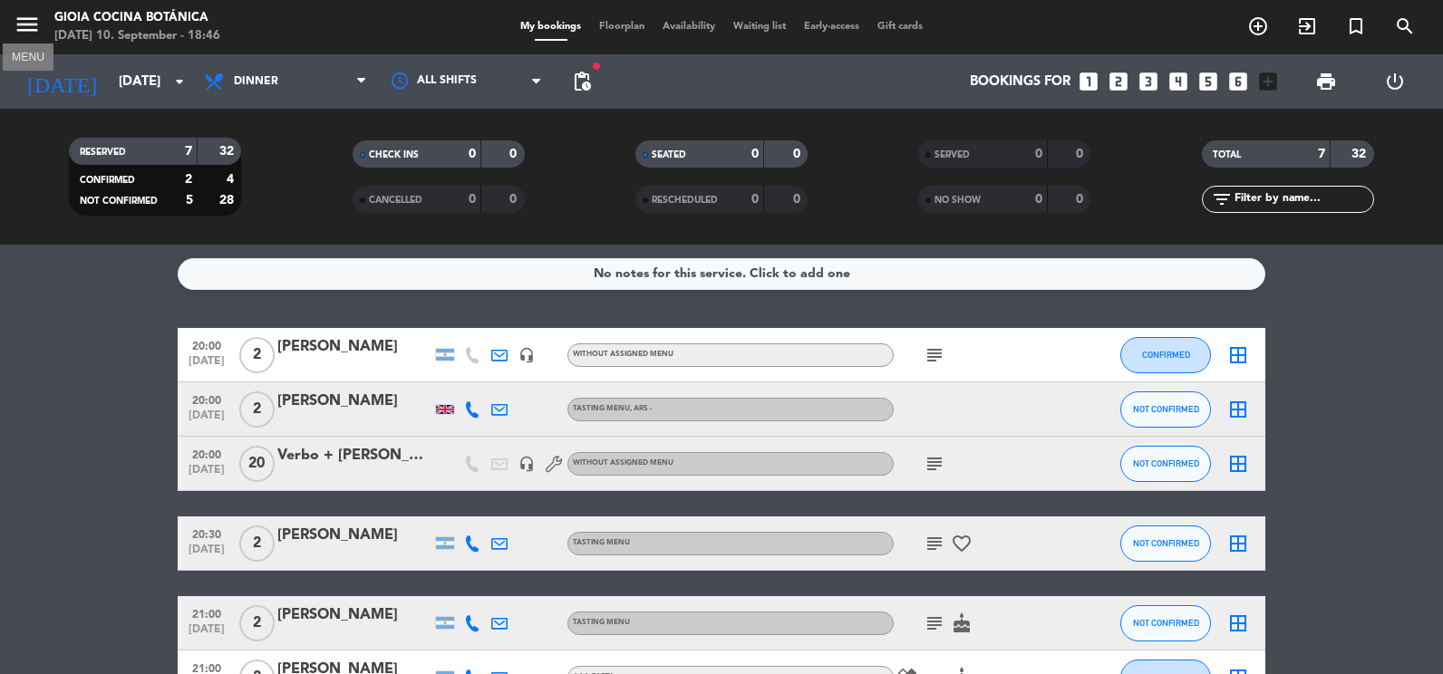
click at [33, 26] on icon "menu" at bounding box center [27, 24] width 27 height 27
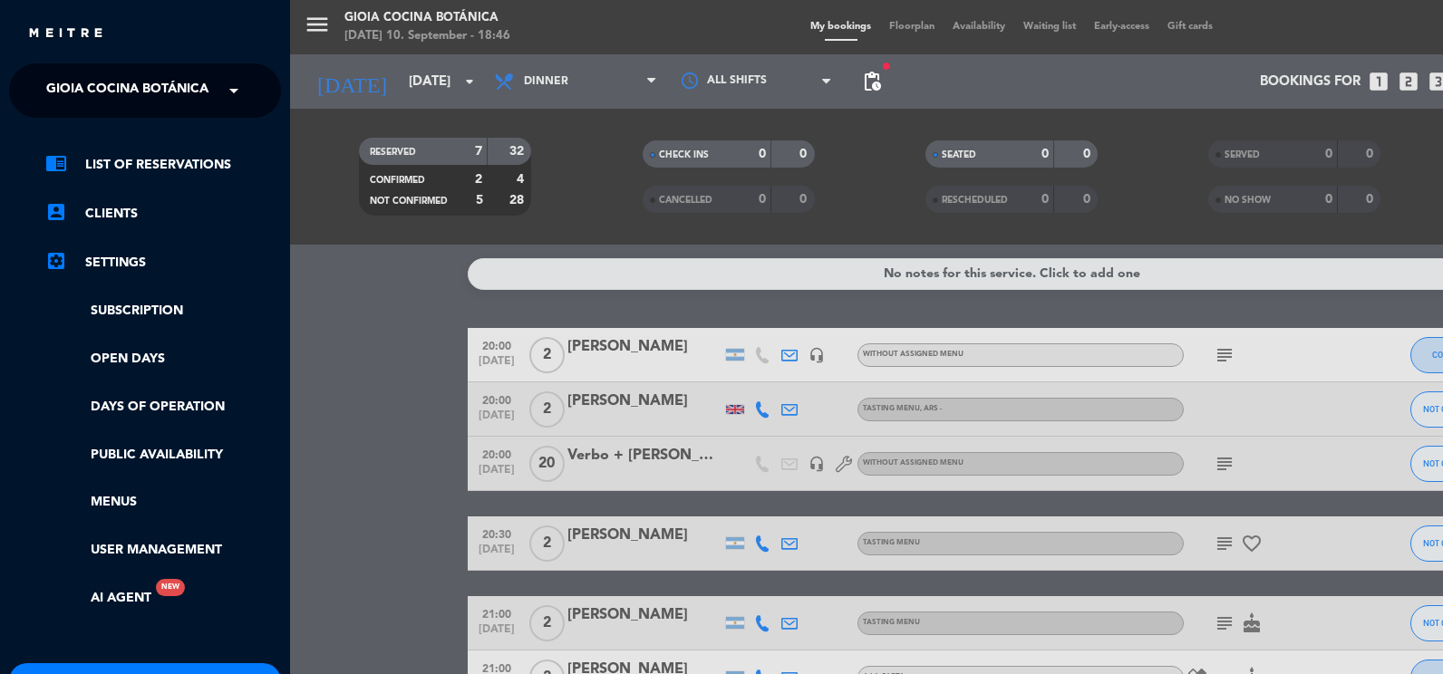
click at [223, 89] on span at bounding box center [238, 91] width 31 height 38
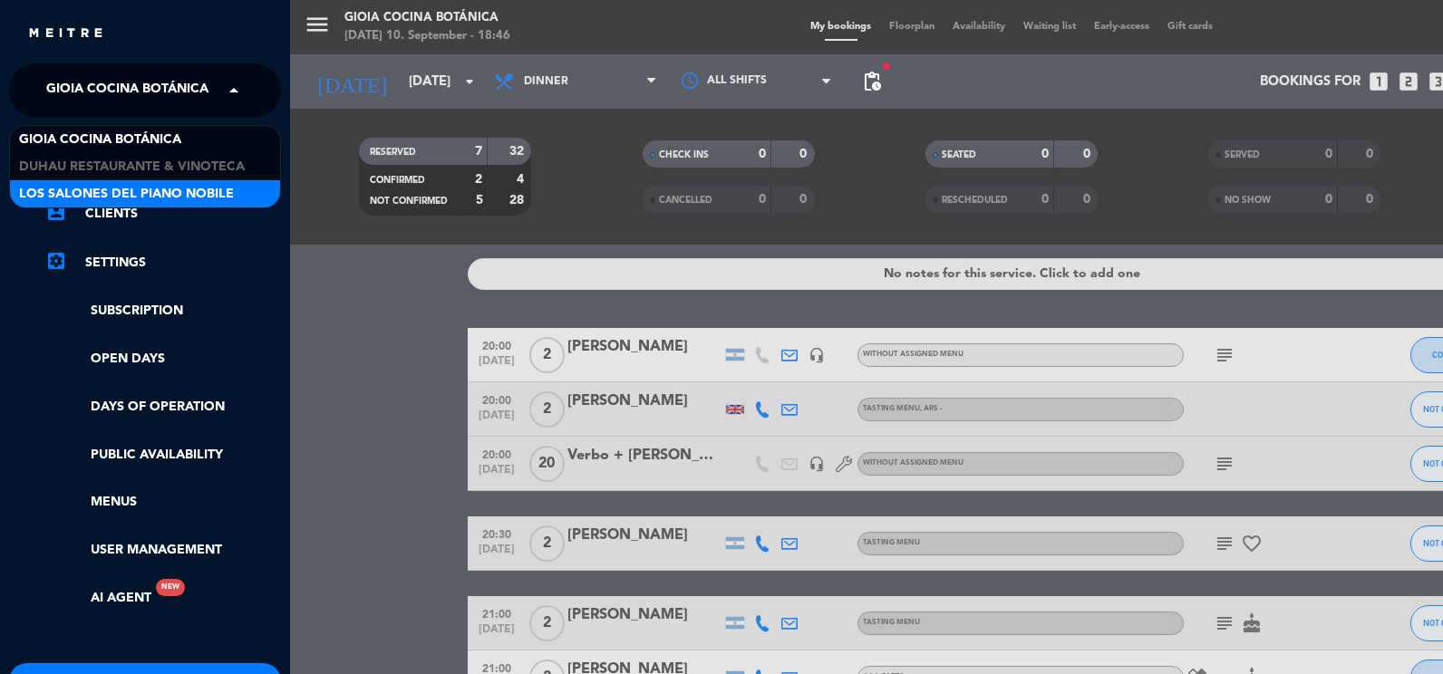
click at [206, 202] on span "Los Salones del Piano Nobile" at bounding box center [126, 194] width 215 height 21
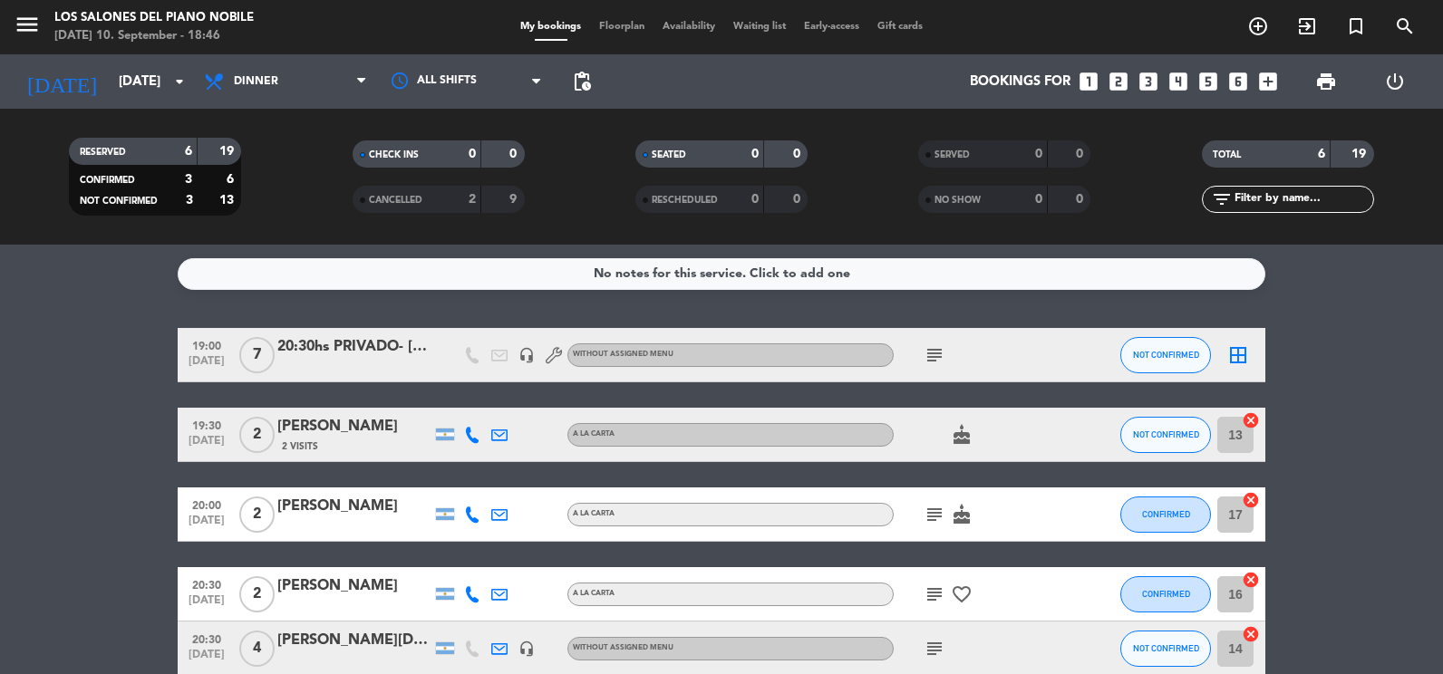
click at [931, 347] on icon "subject" at bounding box center [935, 355] width 22 height 22
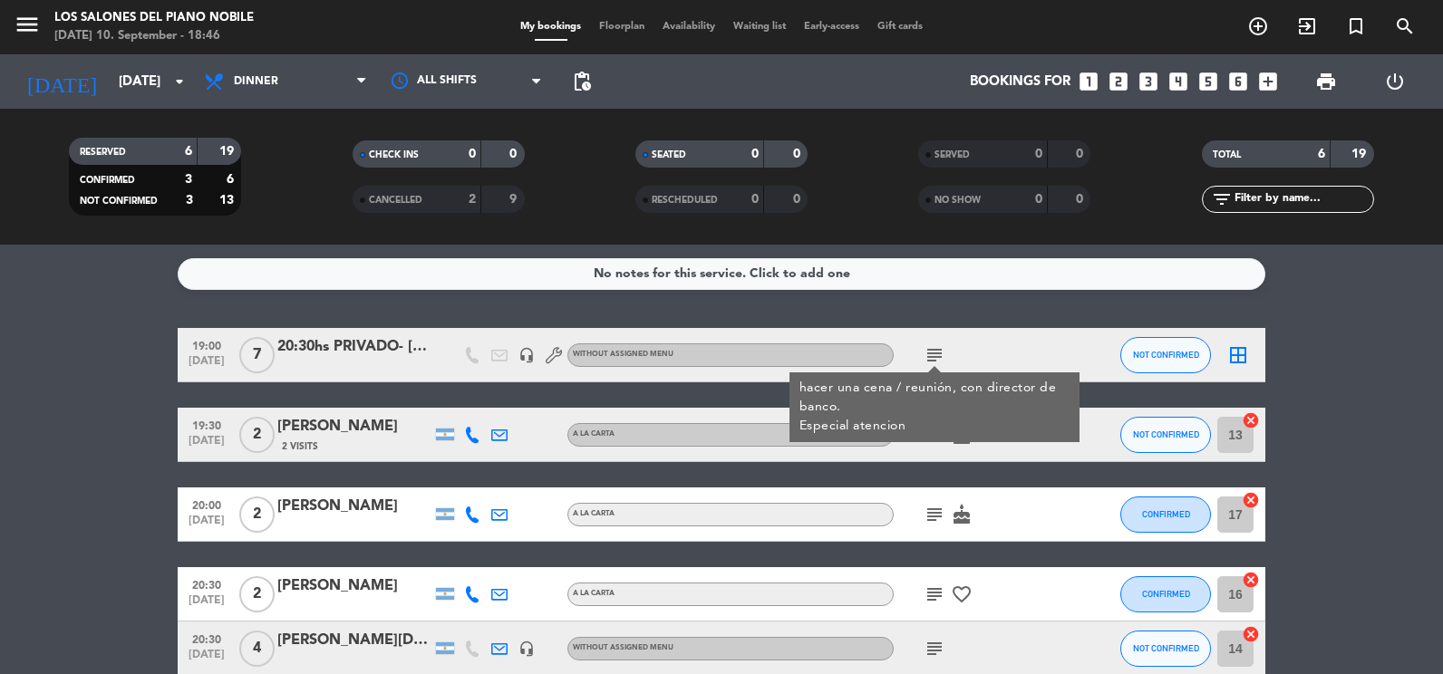
click at [520, 353] on icon "headset_mic" at bounding box center [526, 355] width 16 height 16
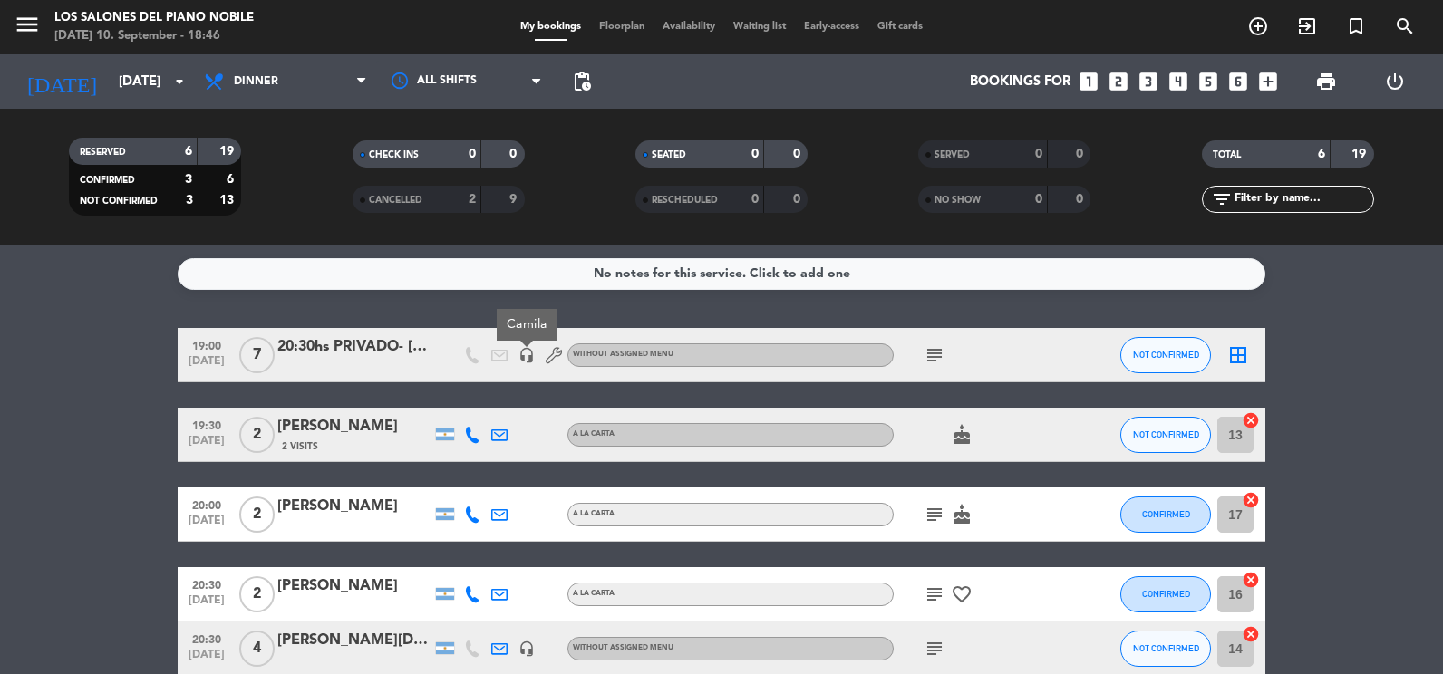
click at [520, 353] on icon "headset_mic" at bounding box center [526, 355] width 16 height 16
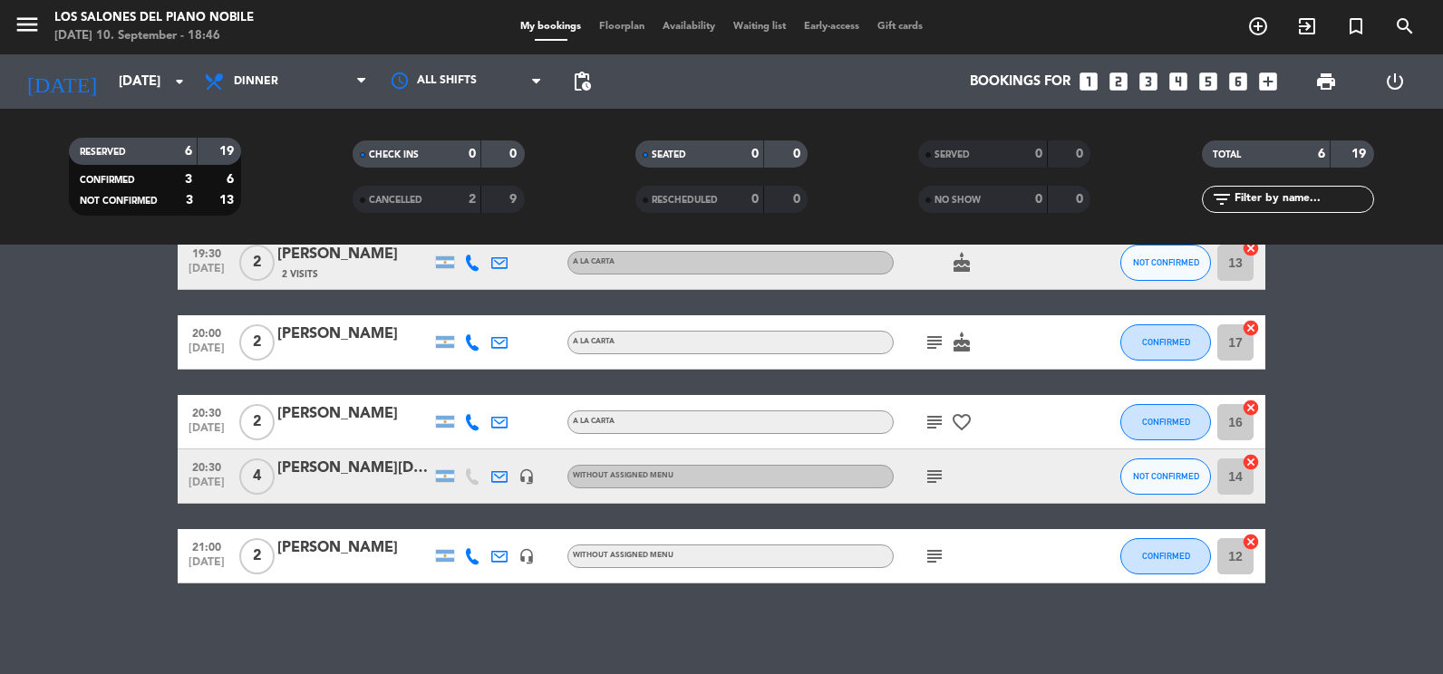
click at [12, 23] on div "menu Los Salones del Piano [PERSON_NAME] [DATE] 10. September - 18:46" at bounding box center [180, 27] width 361 height 43
click at [27, 34] on icon "menu" at bounding box center [27, 24] width 27 height 27
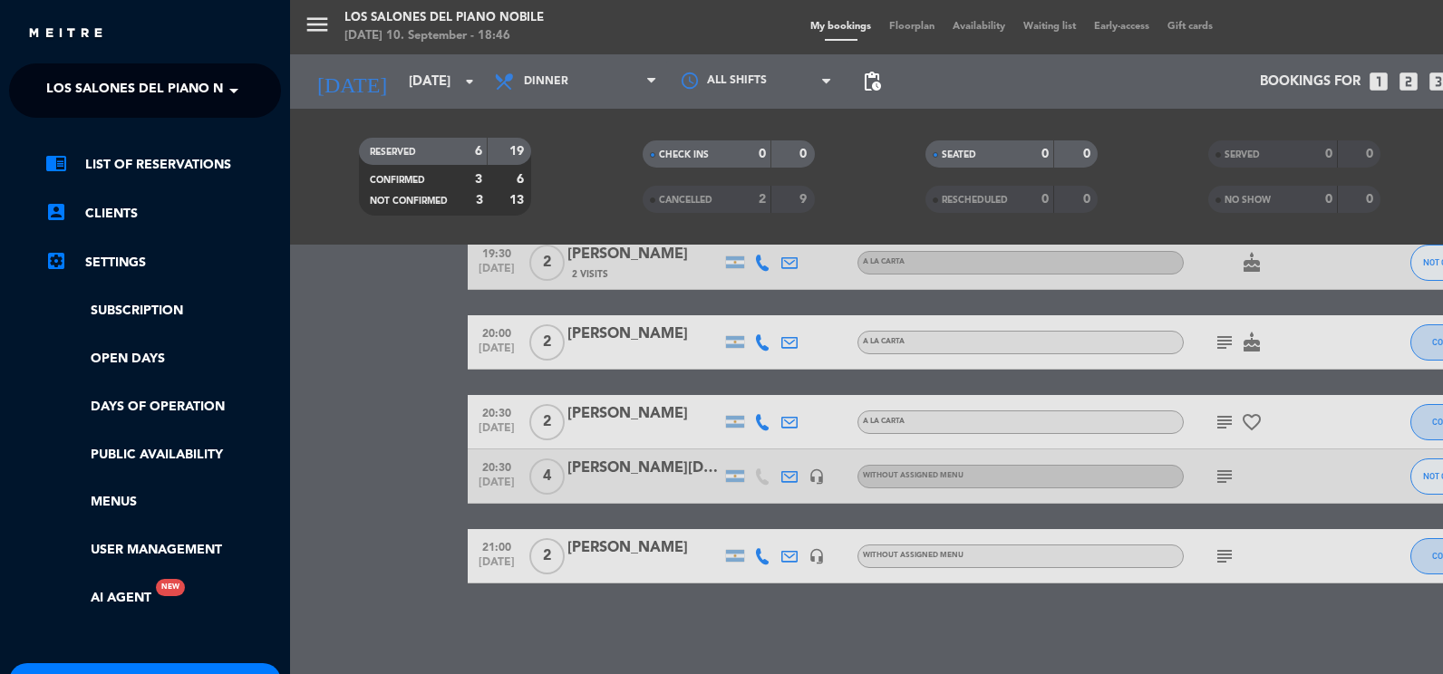
click at [208, 80] on span "Los Salones del Piano Nobile" at bounding box center [153, 91] width 215 height 38
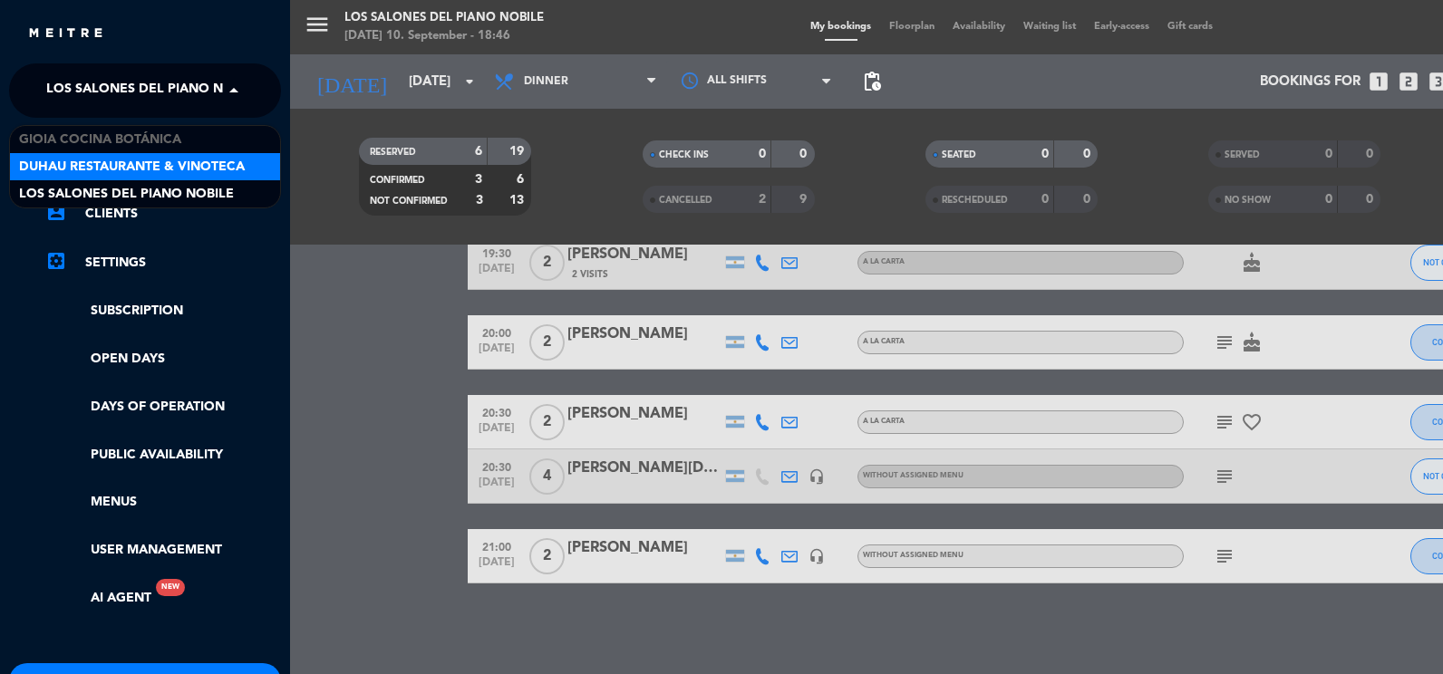
click at [218, 165] on span "Duhau Restaurante & Vinoteca" at bounding box center [132, 167] width 226 height 21
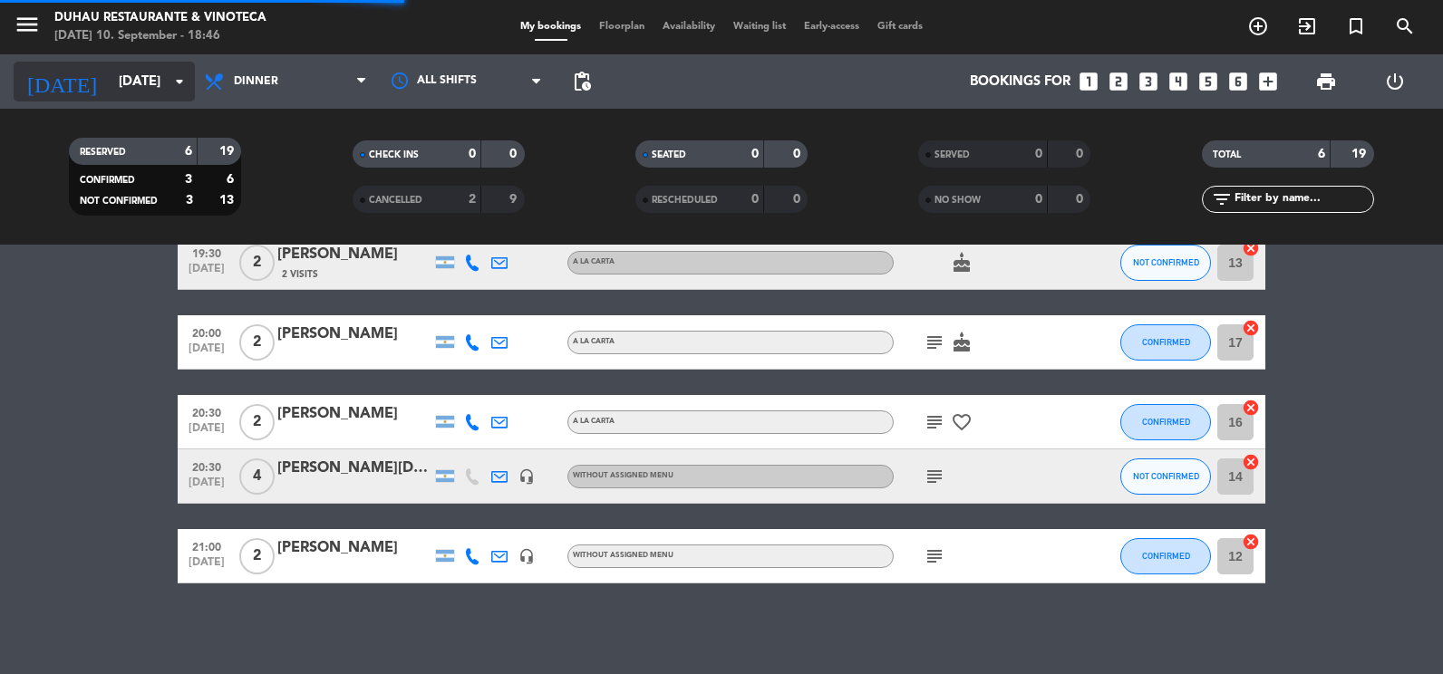
click at [110, 73] on input "[DATE]" at bounding box center [197, 82] width 174 height 34
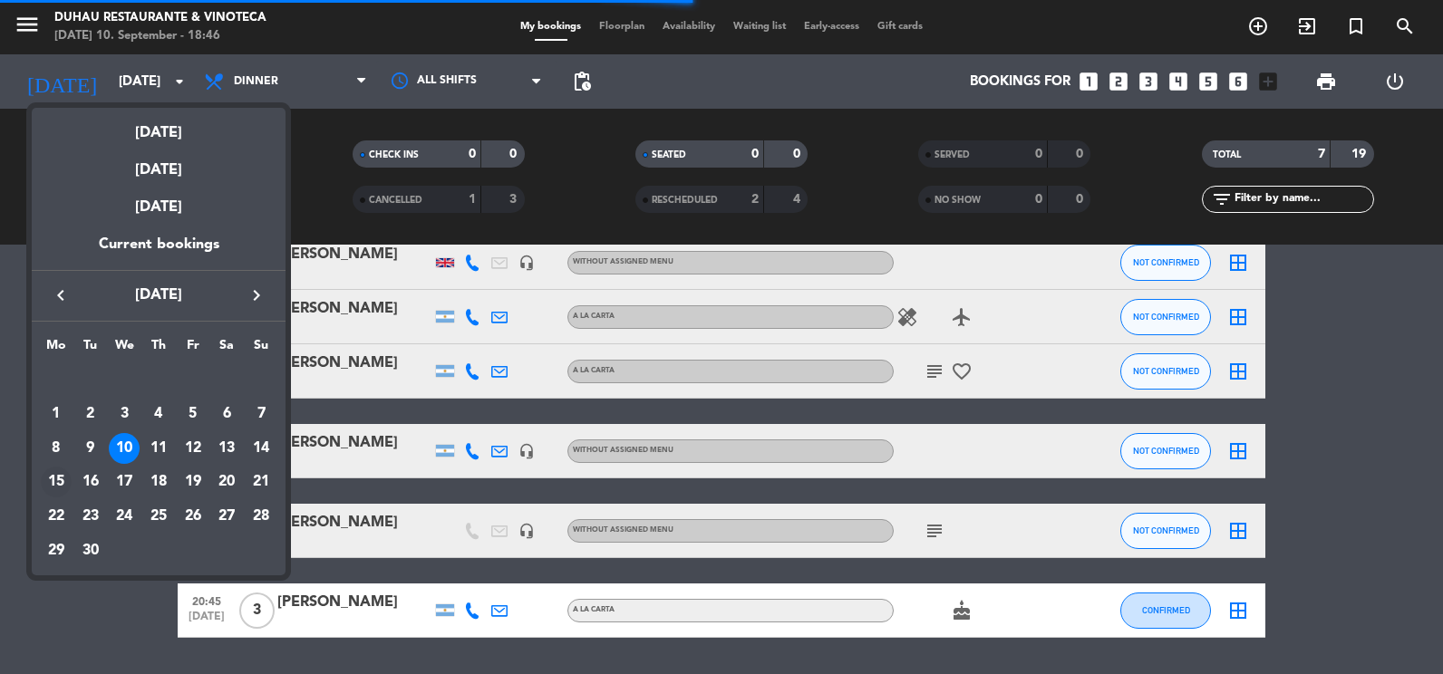
click at [63, 470] on div "15" at bounding box center [56, 482] width 31 height 31
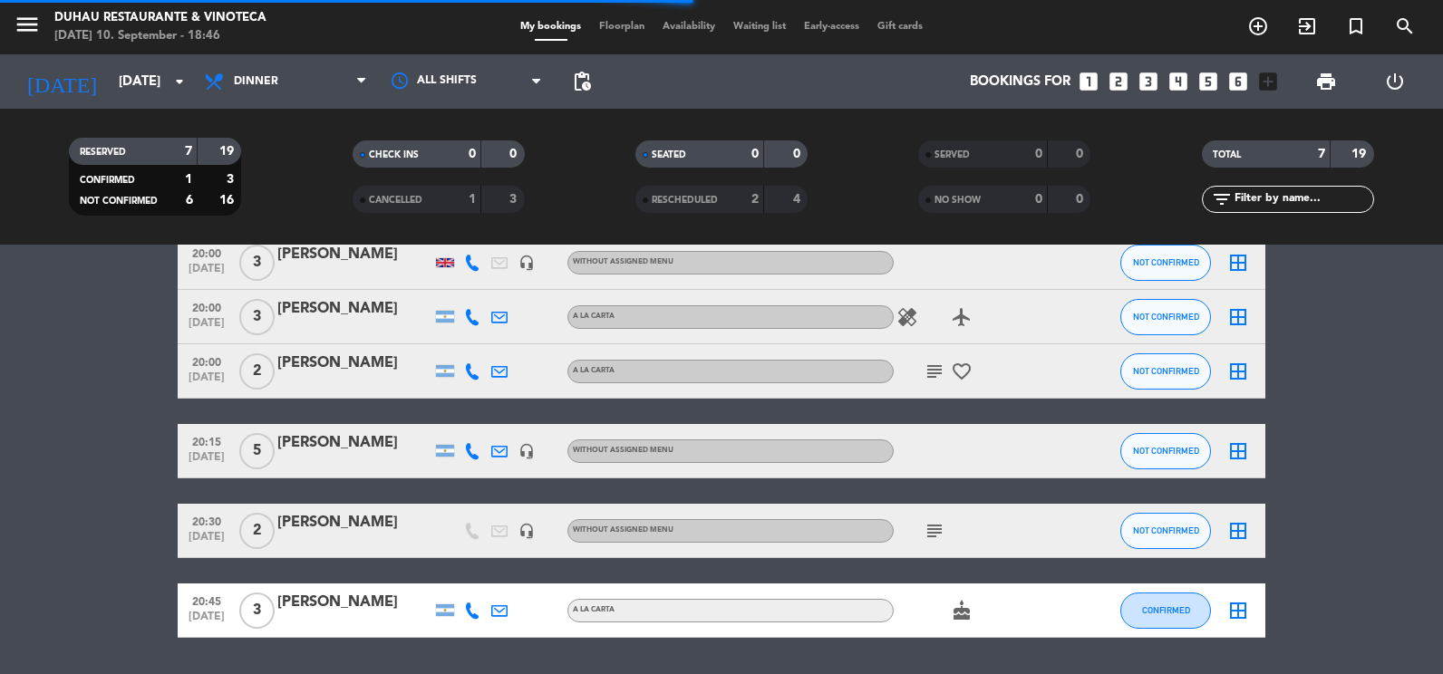
type input "[DATE]"
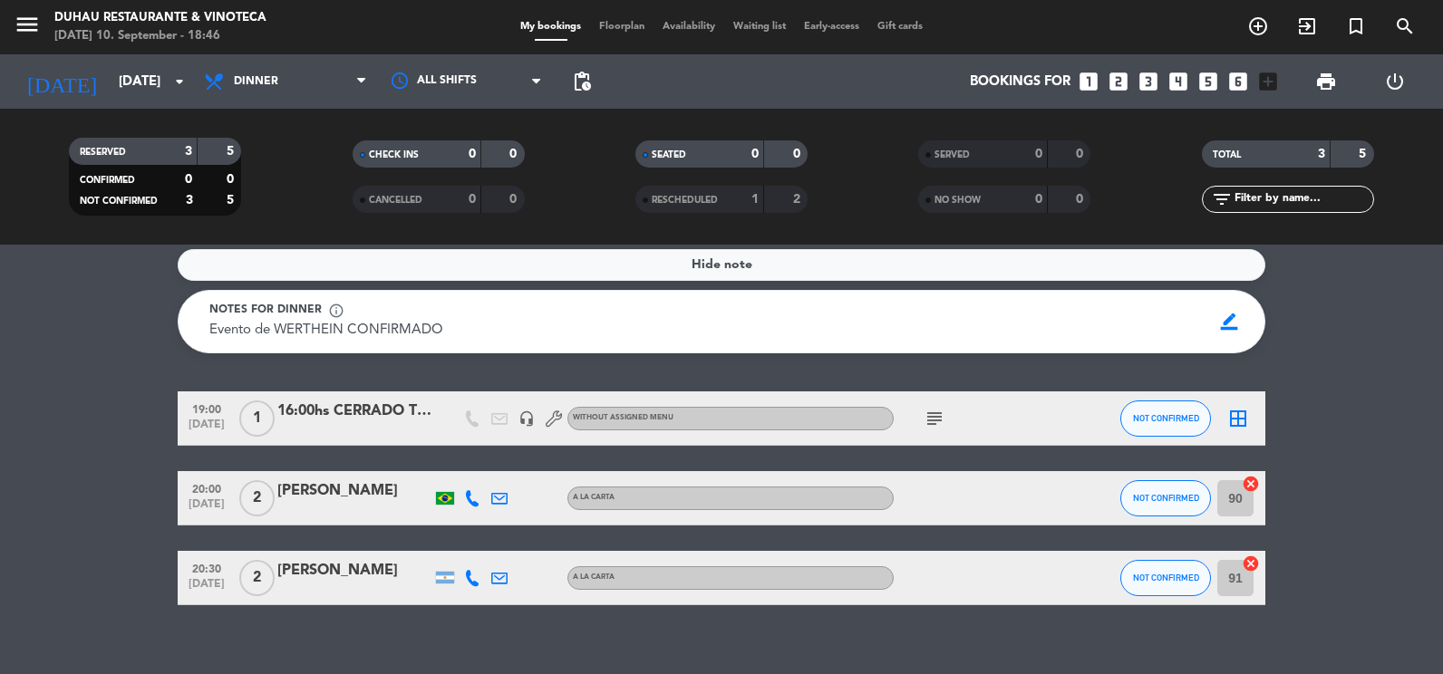
scroll to position [0, 0]
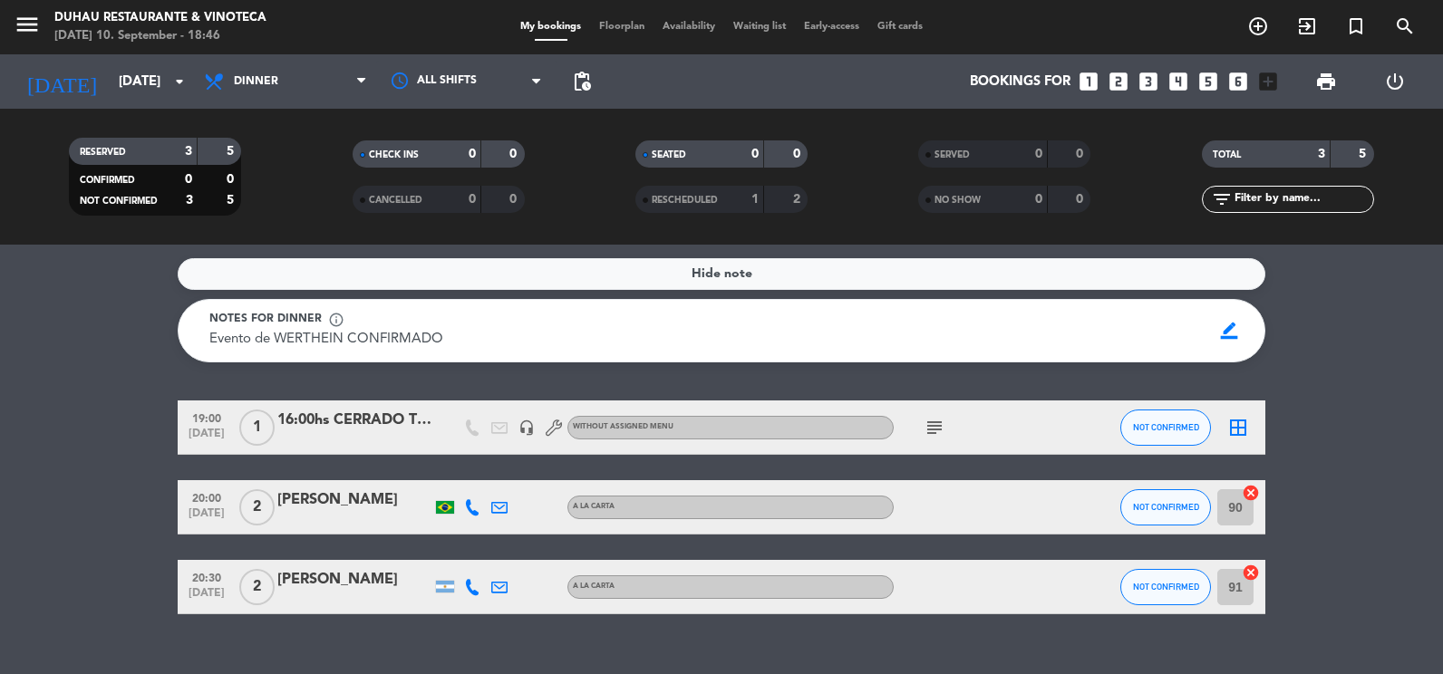
click at [935, 426] on icon "subject" at bounding box center [935, 428] width 22 height 22
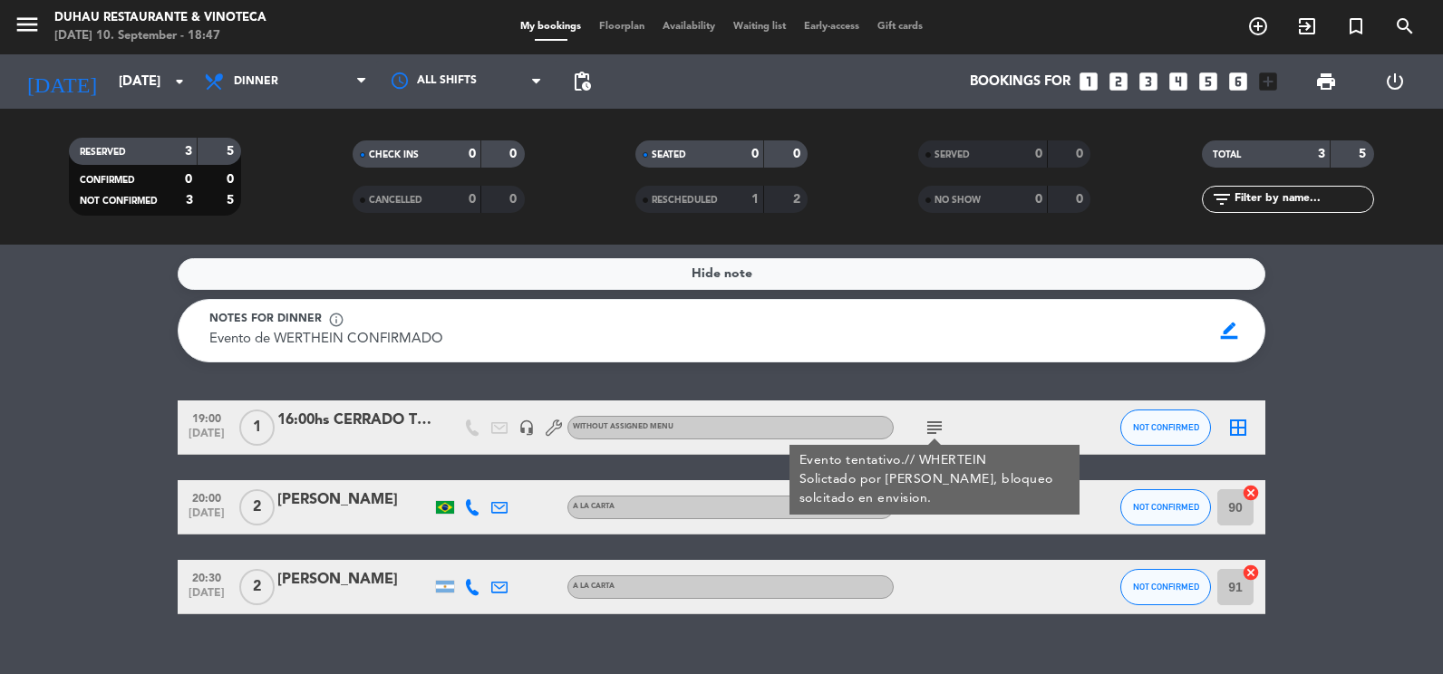
click at [374, 417] on div "16:00hs CERRADO TODO DUHAU" at bounding box center [354, 421] width 154 height 24
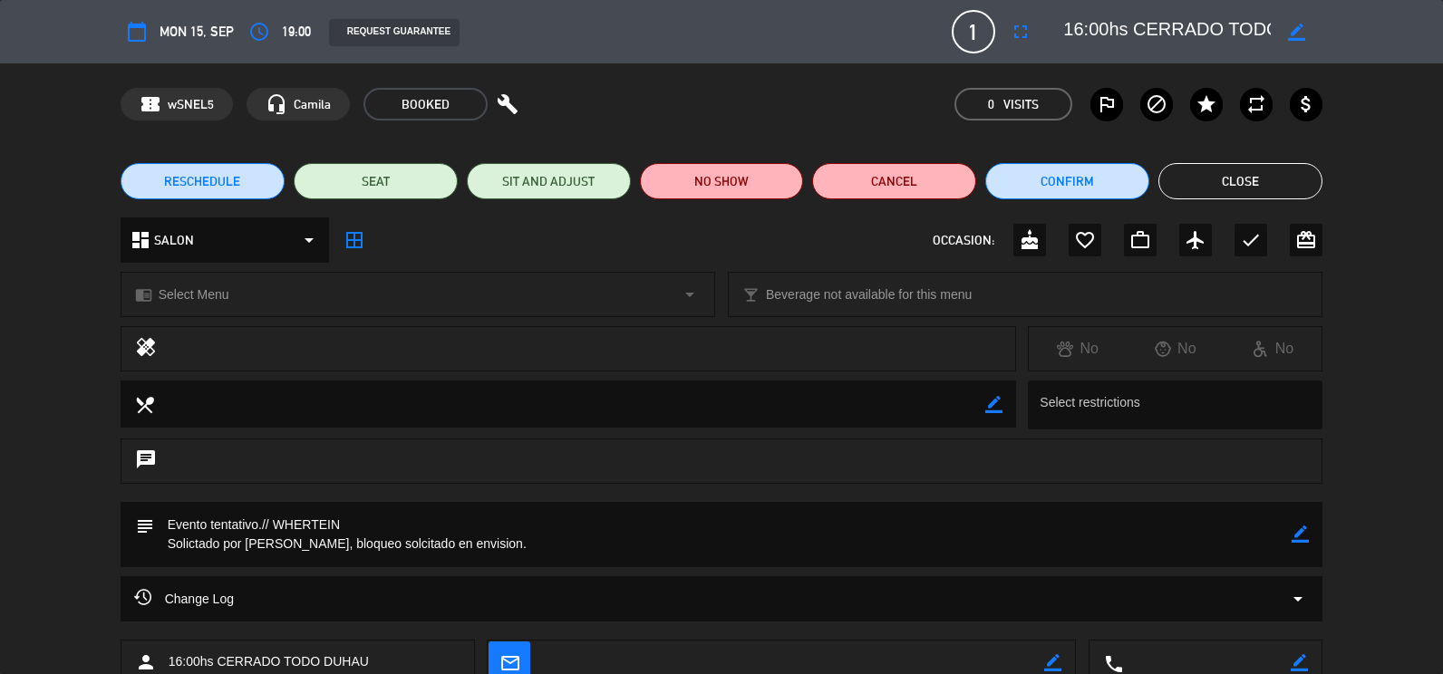
click at [1256, 187] on button "Close" at bounding box center [1240, 181] width 164 height 36
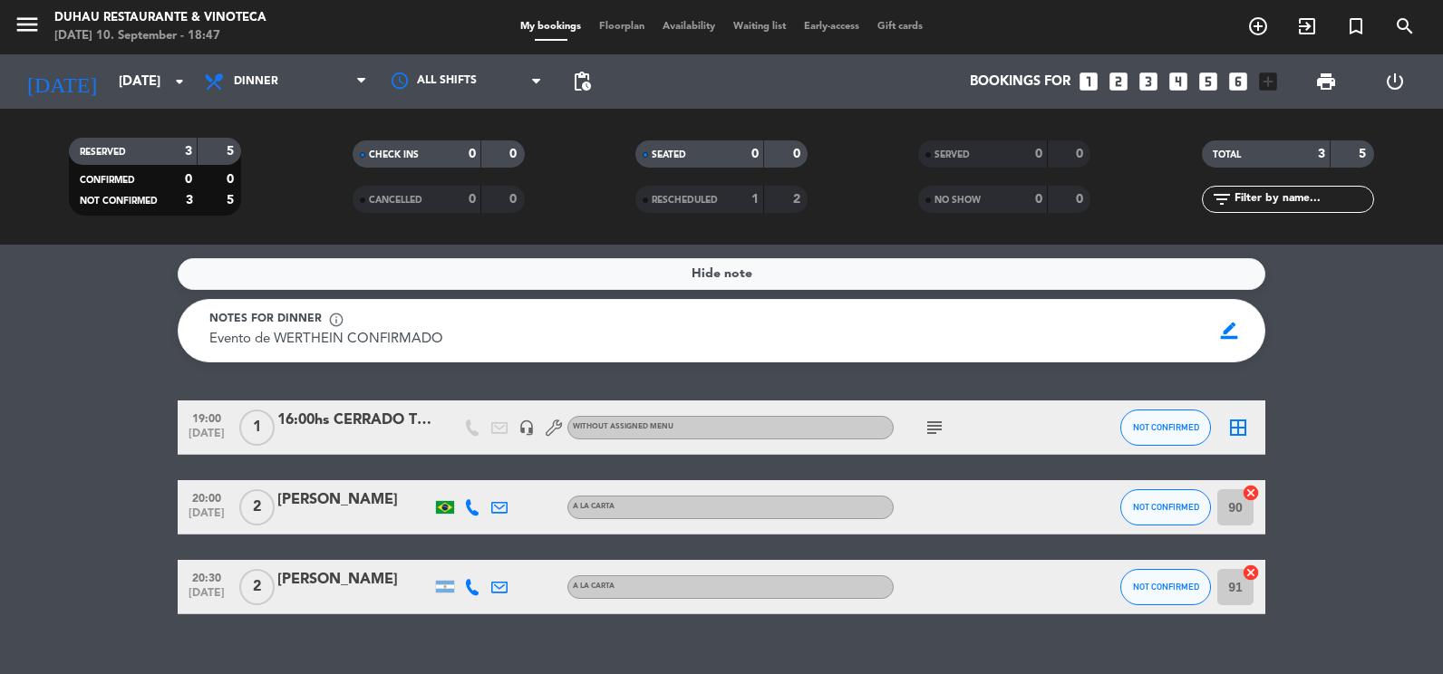
click at [470, 504] on icon at bounding box center [472, 507] width 16 height 16
click at [465, 586] on icon at bounding box center [472, 587] width 16 height 16
click at [0, 552] on html "close × Duhau Restaurante & Vinoteca × chrome_reader_mode List of Reservations …" at bounding box center [721, 337] width 1443 height 674
click at [32, 15] on icon "menu" at bounding box center [27, 24] width 27 height 27
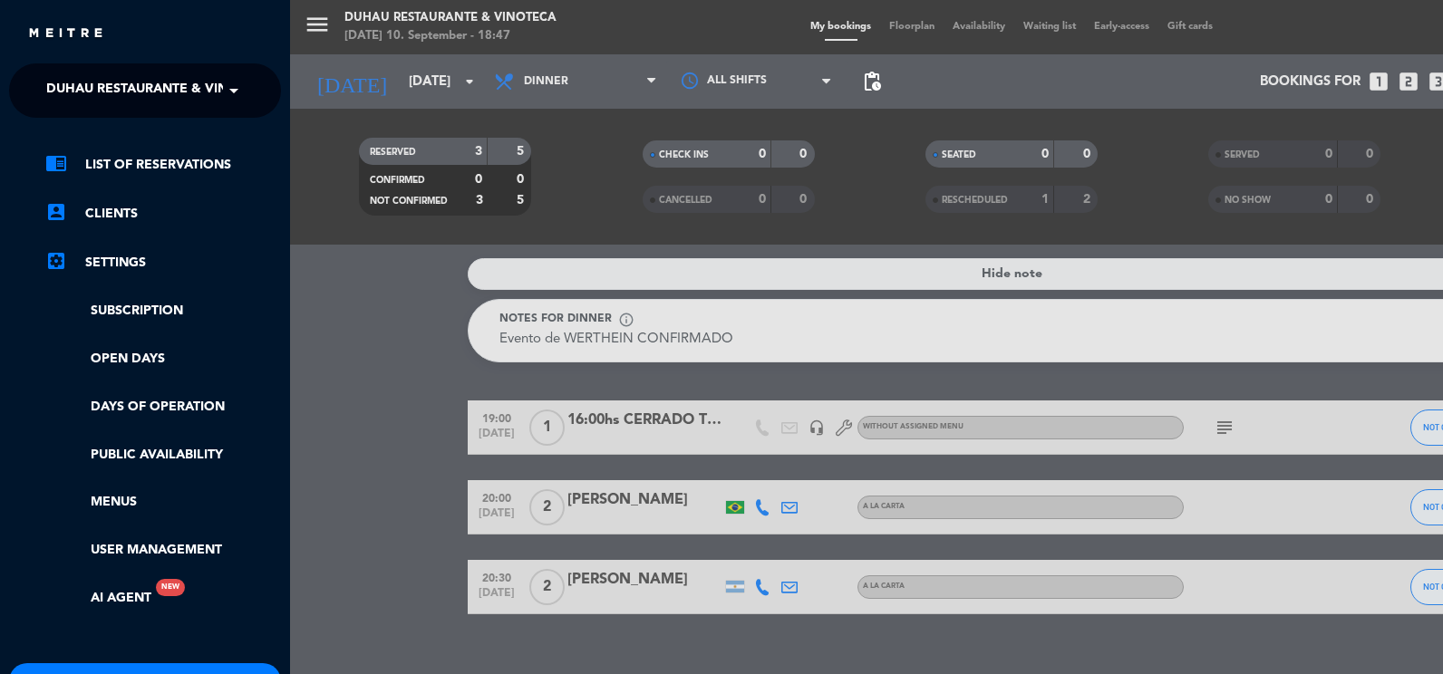
click at [205, 89] on span "Duhau Restaurante & Vinoteca" at bounding box center [159, 91] width 226 height 38
click at [386, 438] on div "menu Duhau Restaurante & Vinoteca [DATE] 10. September - 18:47 My bookings Floo…" at bounding box center [1011, 337] width 1443 height 674
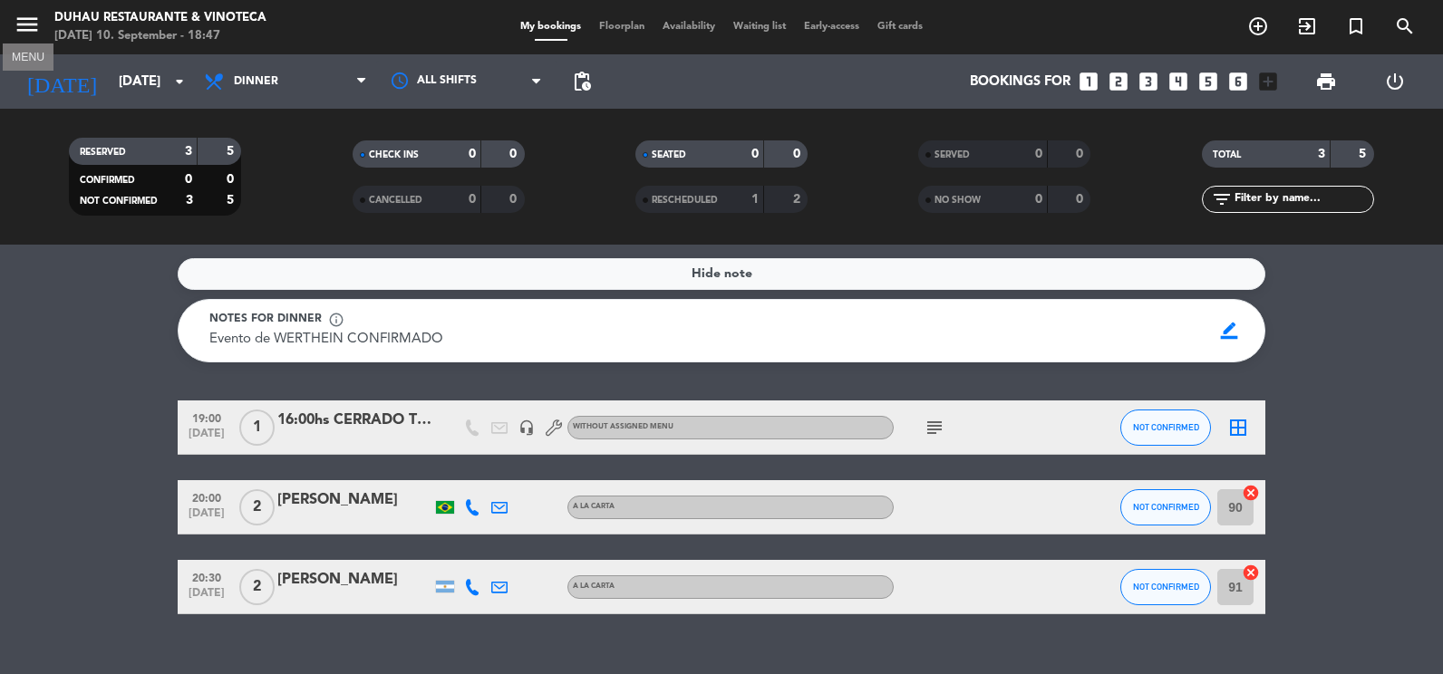
drag, startPoint x: 24, startPoint y: 23, endPoint x: 29, endPoint y: 40, distance: 18.1
click at [24, 27] on icon "menu" at bounding box center [27, 24] width 27 height 27
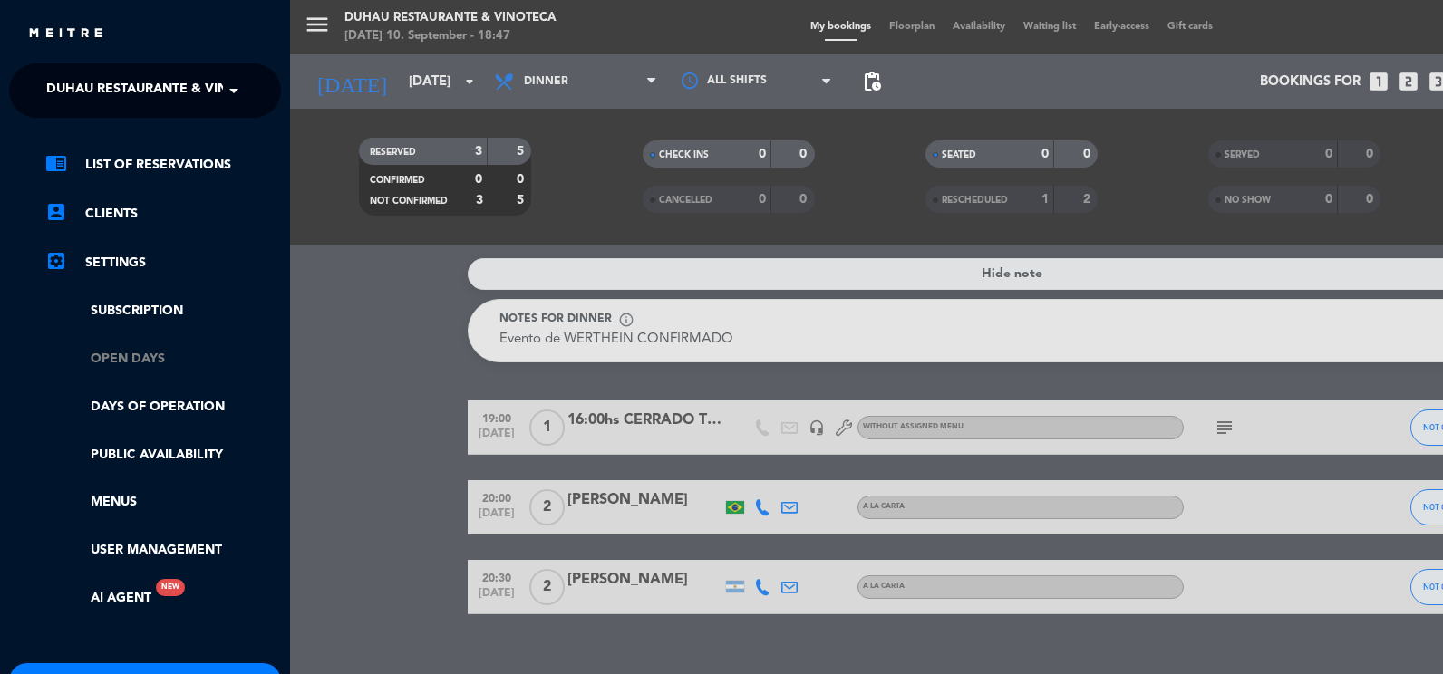
click at [141, 358] on link "Open Days" at bounding box center [163, 359] width 236 height 21
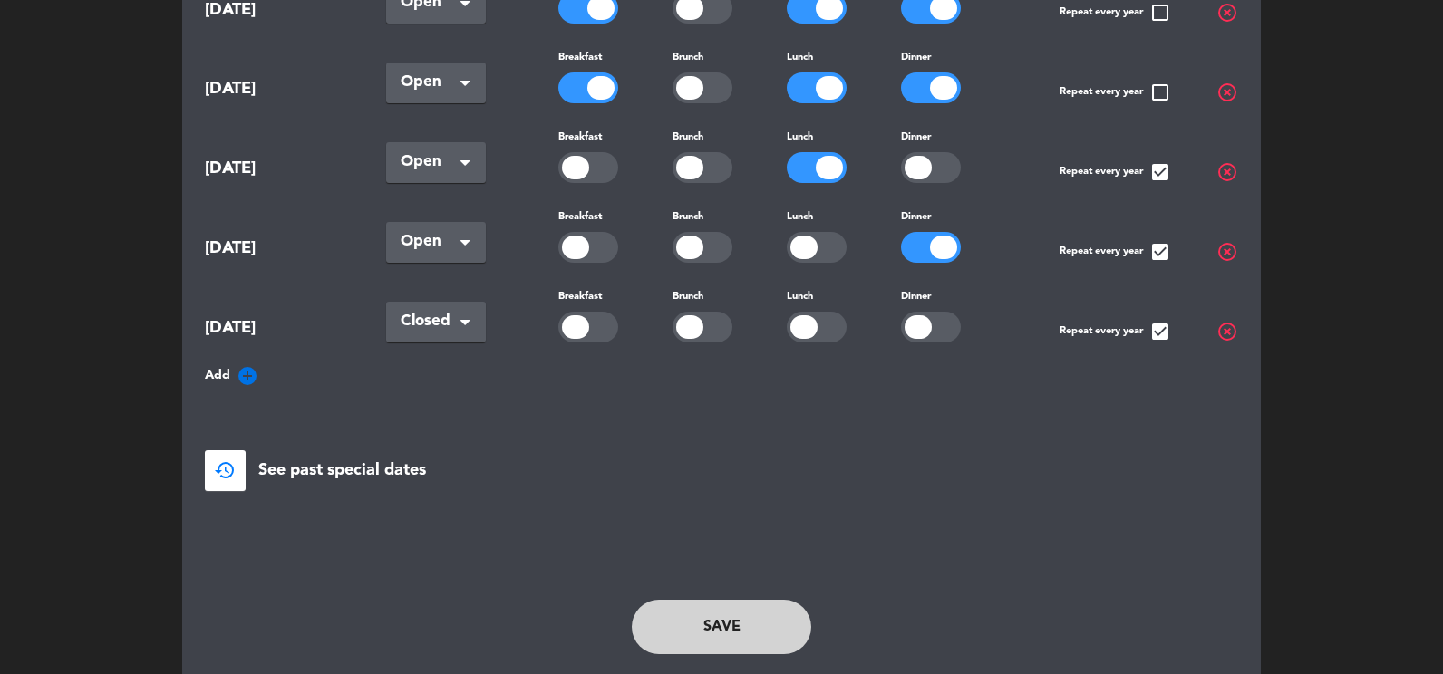
scroll to position [2149, 0]
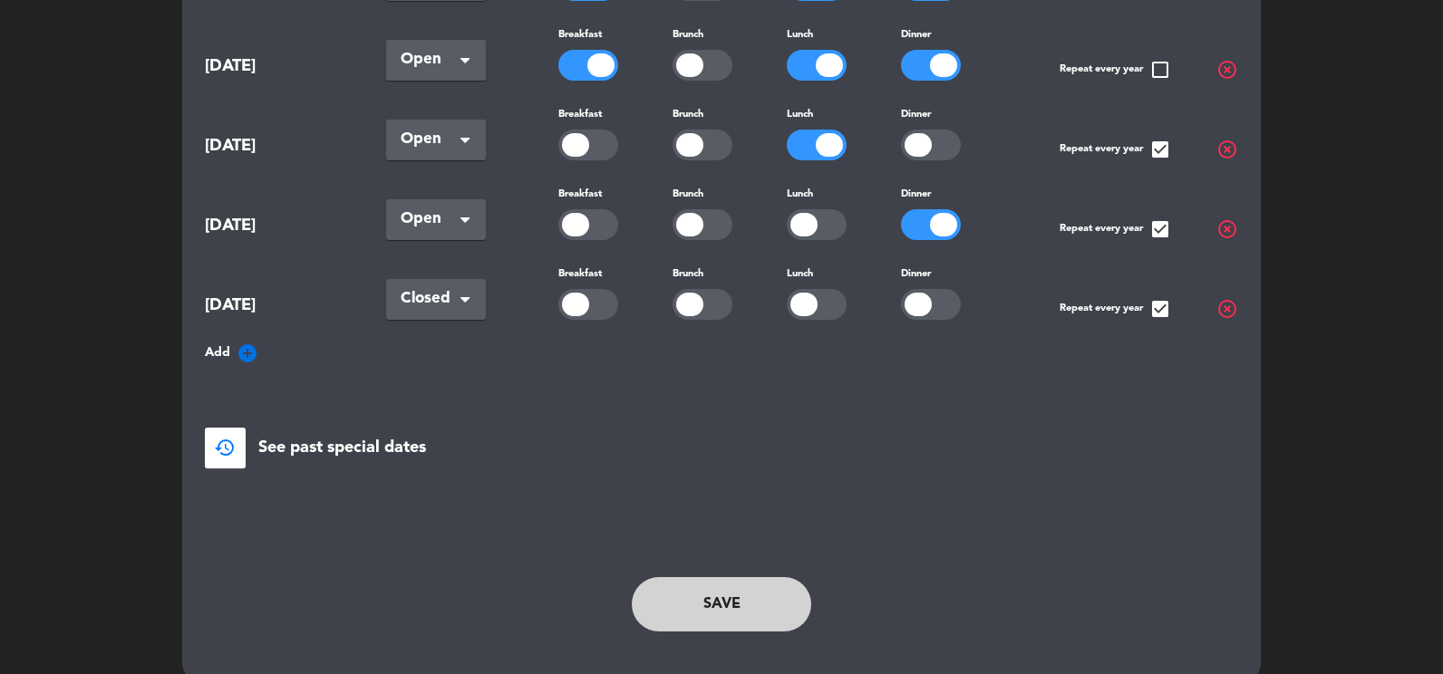
click at [245, 343] on icon "add_circle" at bounding box center [248, 354] width 22 height 22
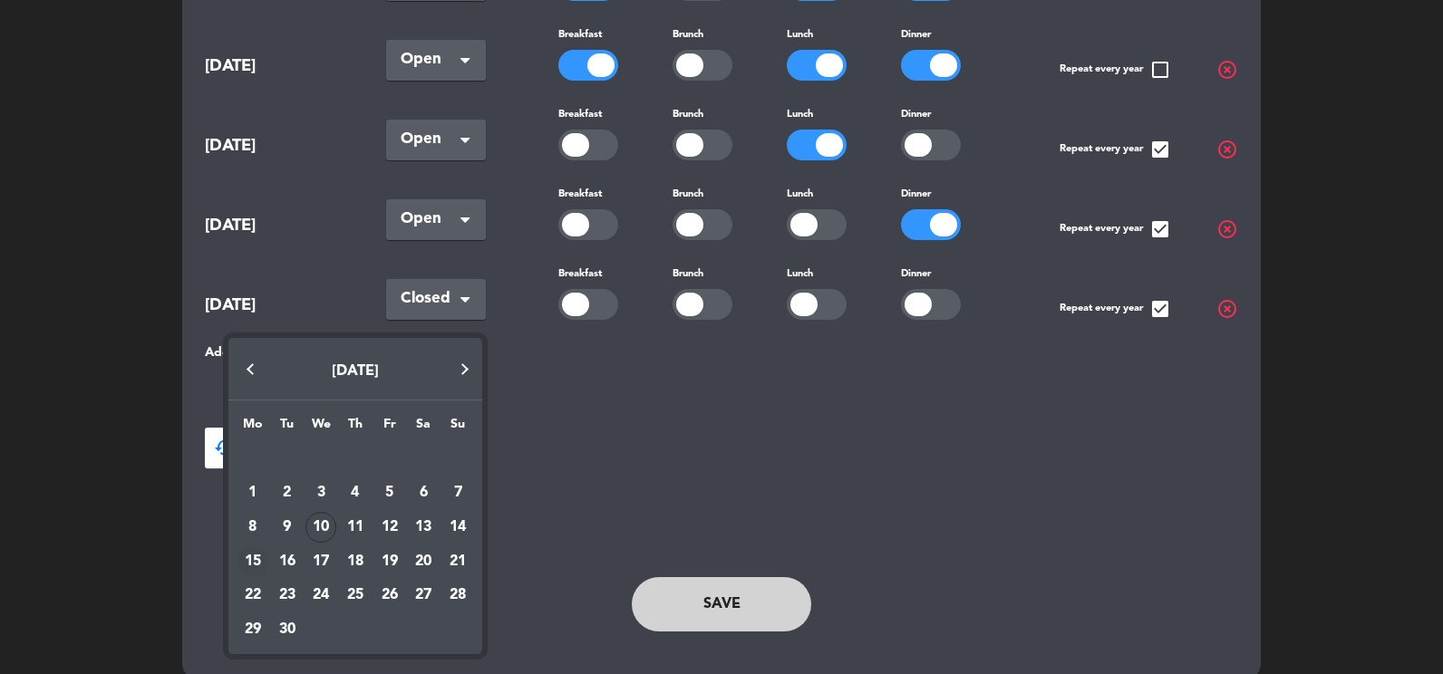
click at [250, 558] on div "15" at bounding box center [252, 562] width 31 height 31
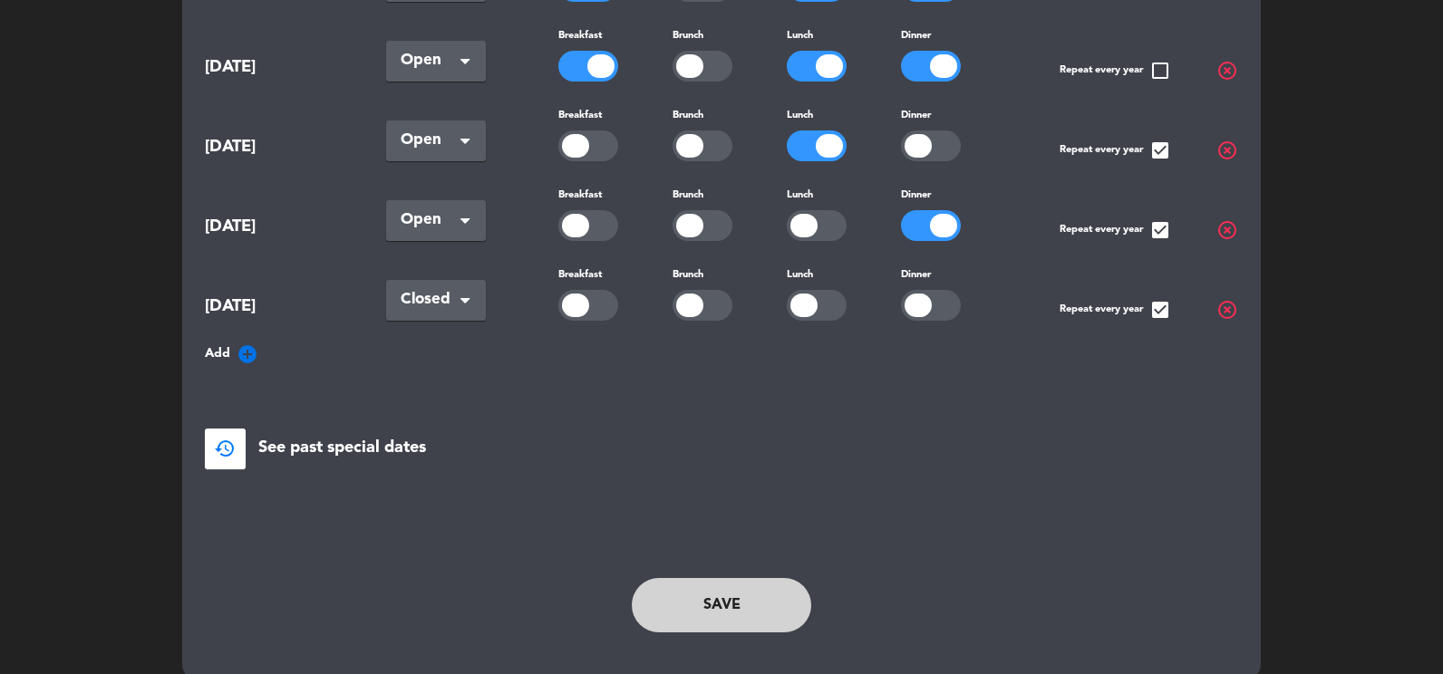
click at [705, 578] on button "Save" at bounding box center [721, 605] width 179 height 54
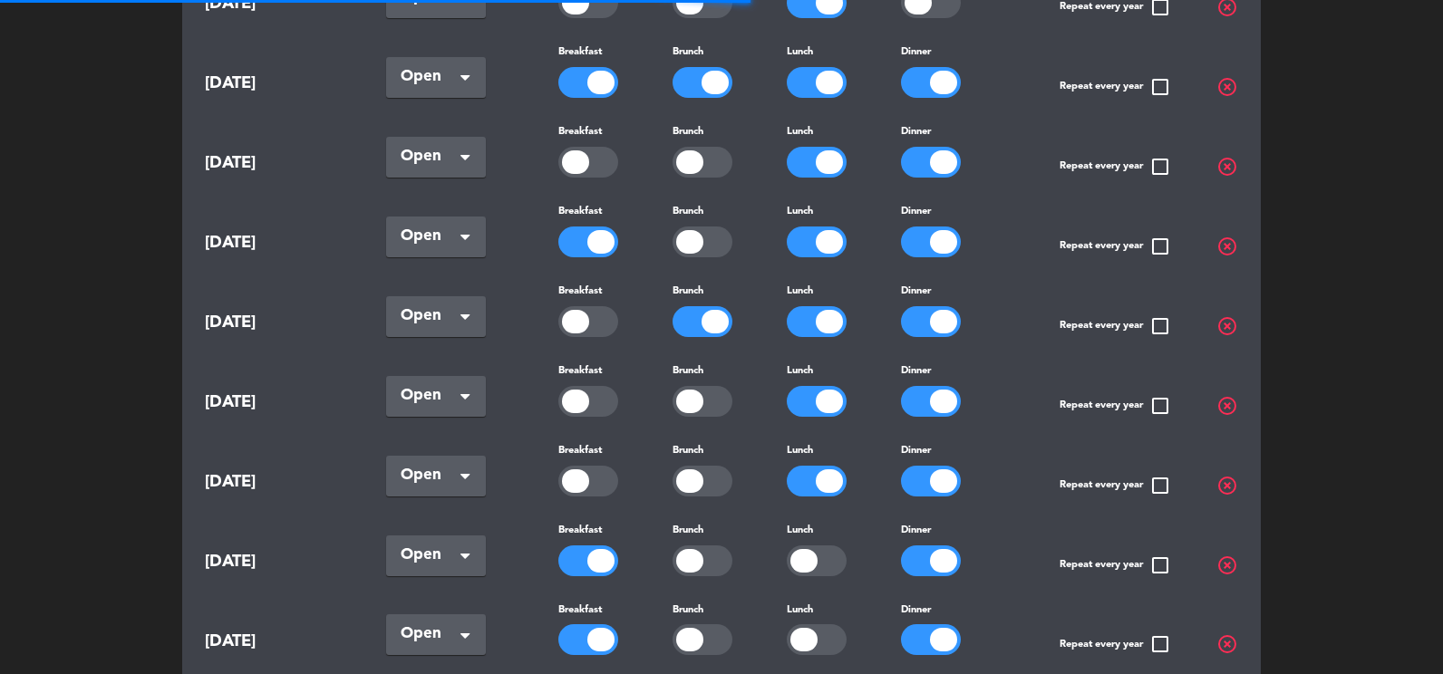
scroll to position [324, 0]
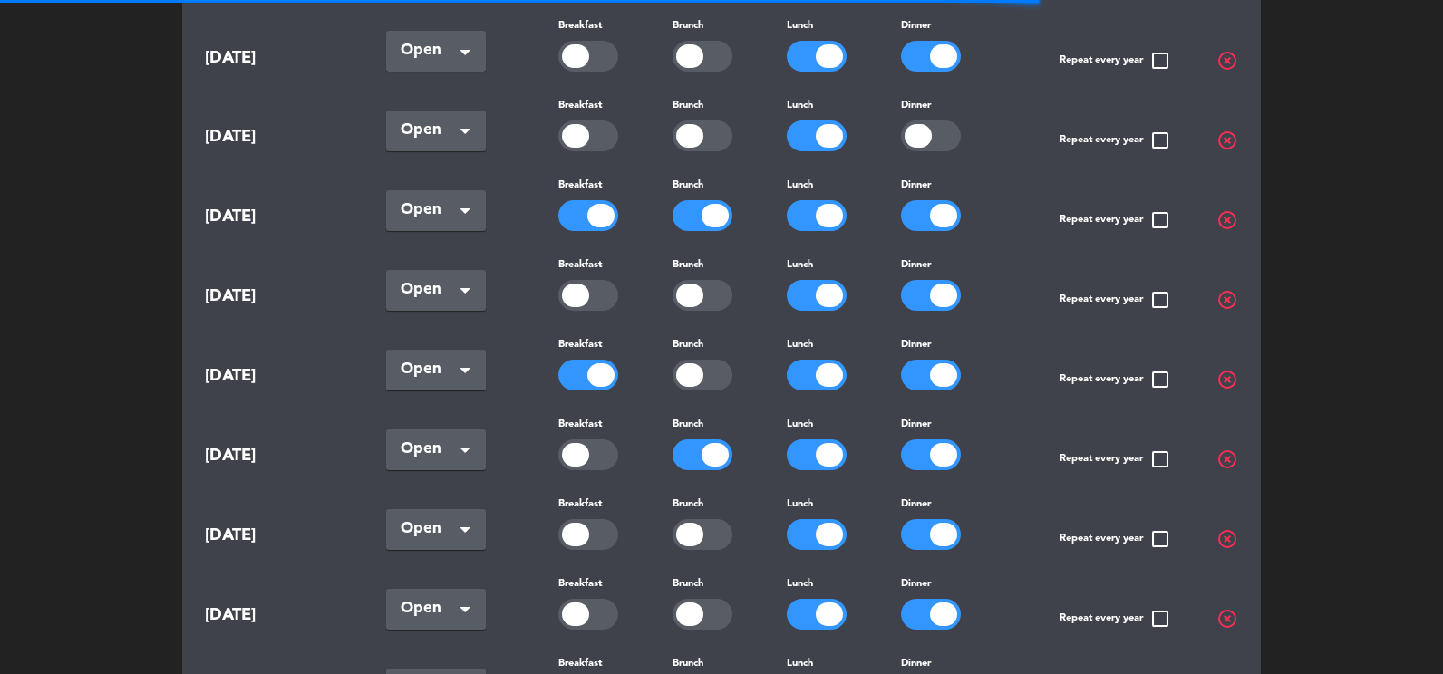
click at [712, 210] on div at bounding box center [715, 216] width 27 height 24
click at [932, 208] on div at bounding box center [943, 216] width 27 height 24
click at [687, 204] on div at bounding box center [689, 216] width 27 height 24
click at [699, 213] on div at bounding box center [703, 215] width 60 height 31
click at [596, 208] on div at bounding box center [600, 216] width 27 height 24
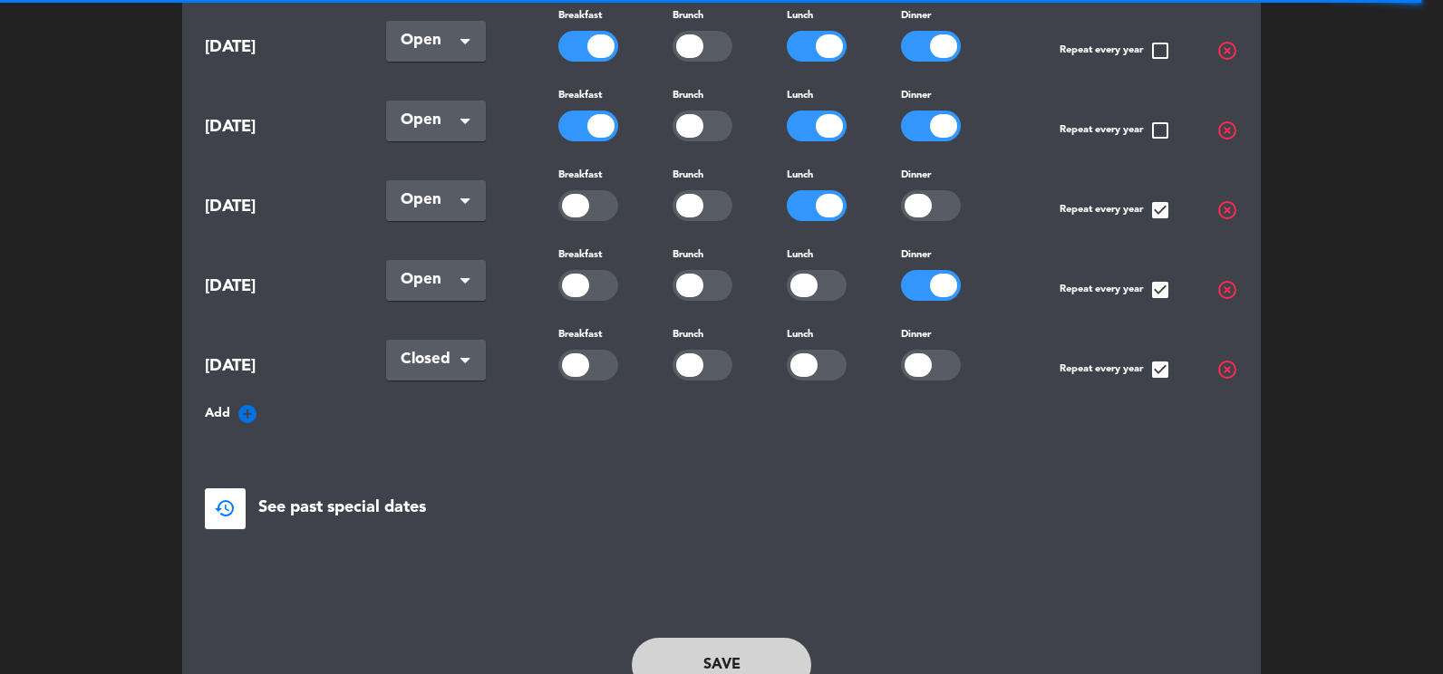
scroll to position [2175, 0]
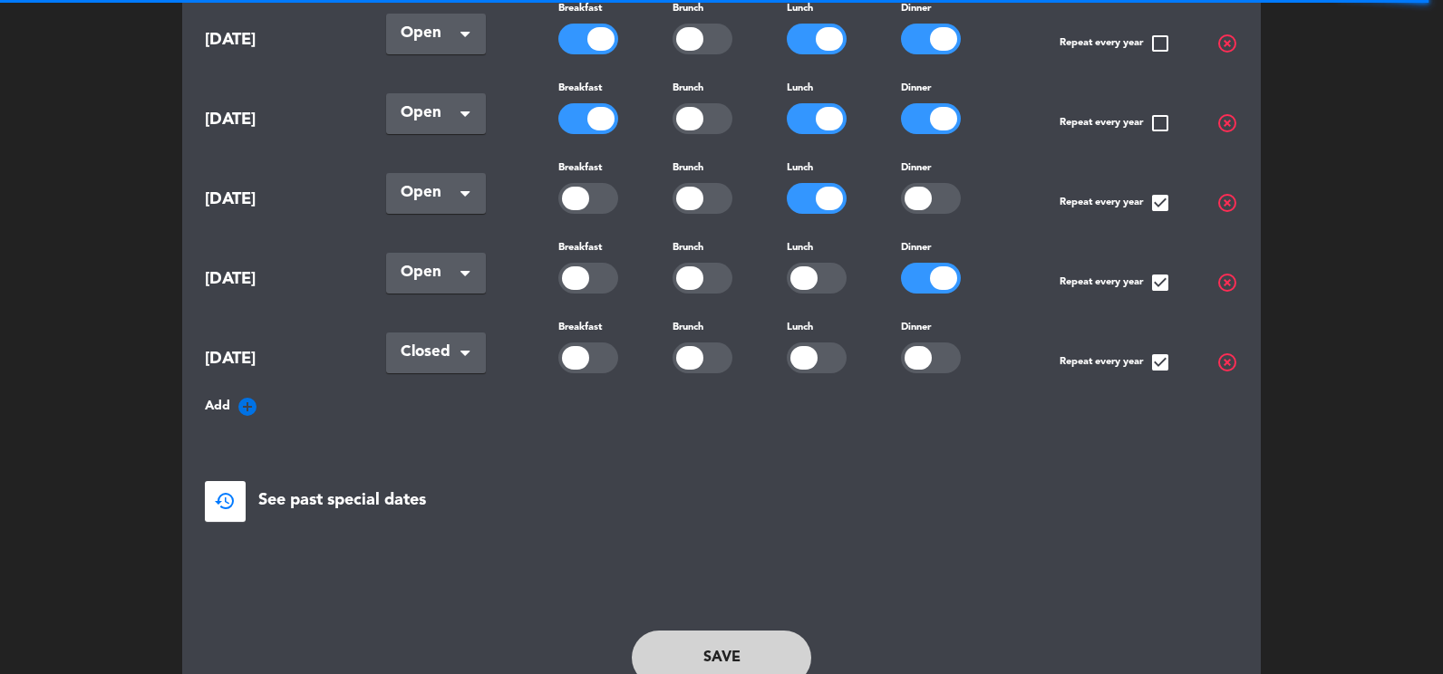
click at [742, 631] on button "Save" at bounding box center [721, 658] width 179 height 54
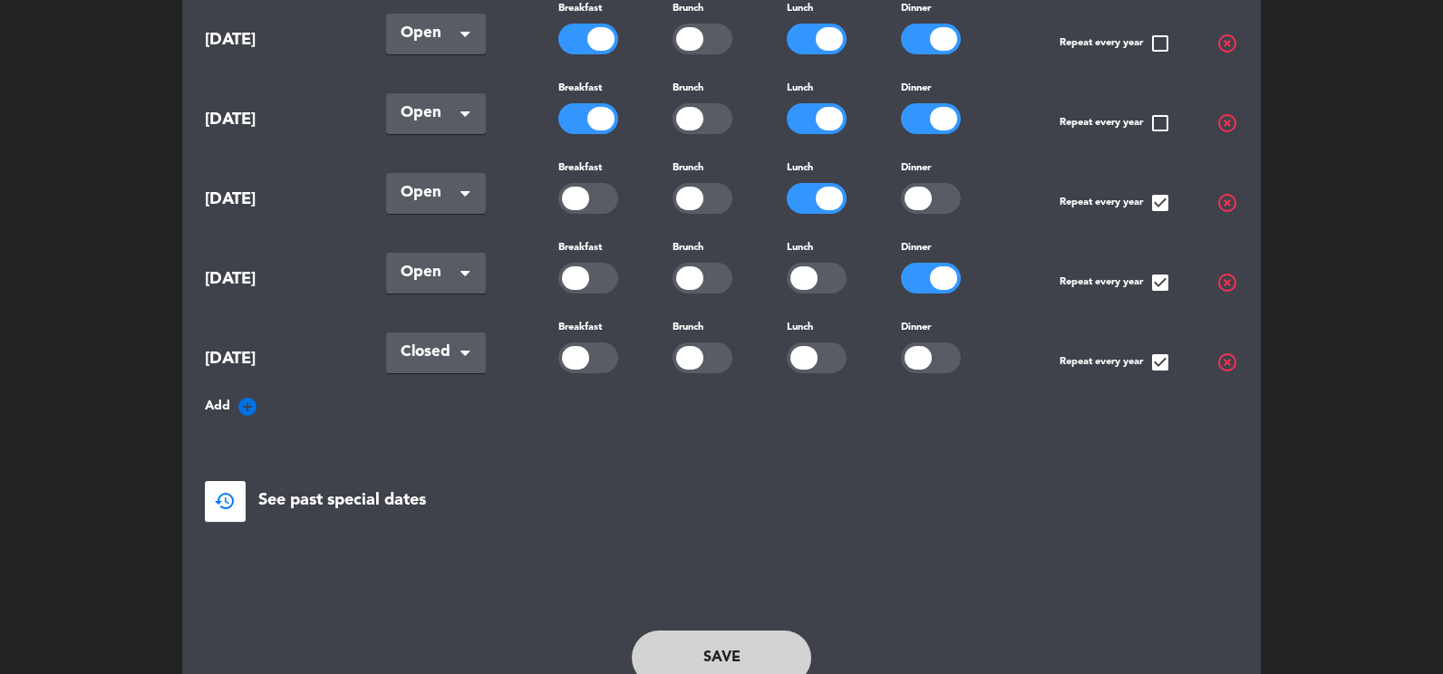
click at [742, 631] on button "Save" at bounding box center [721, 658] width 179 height 54
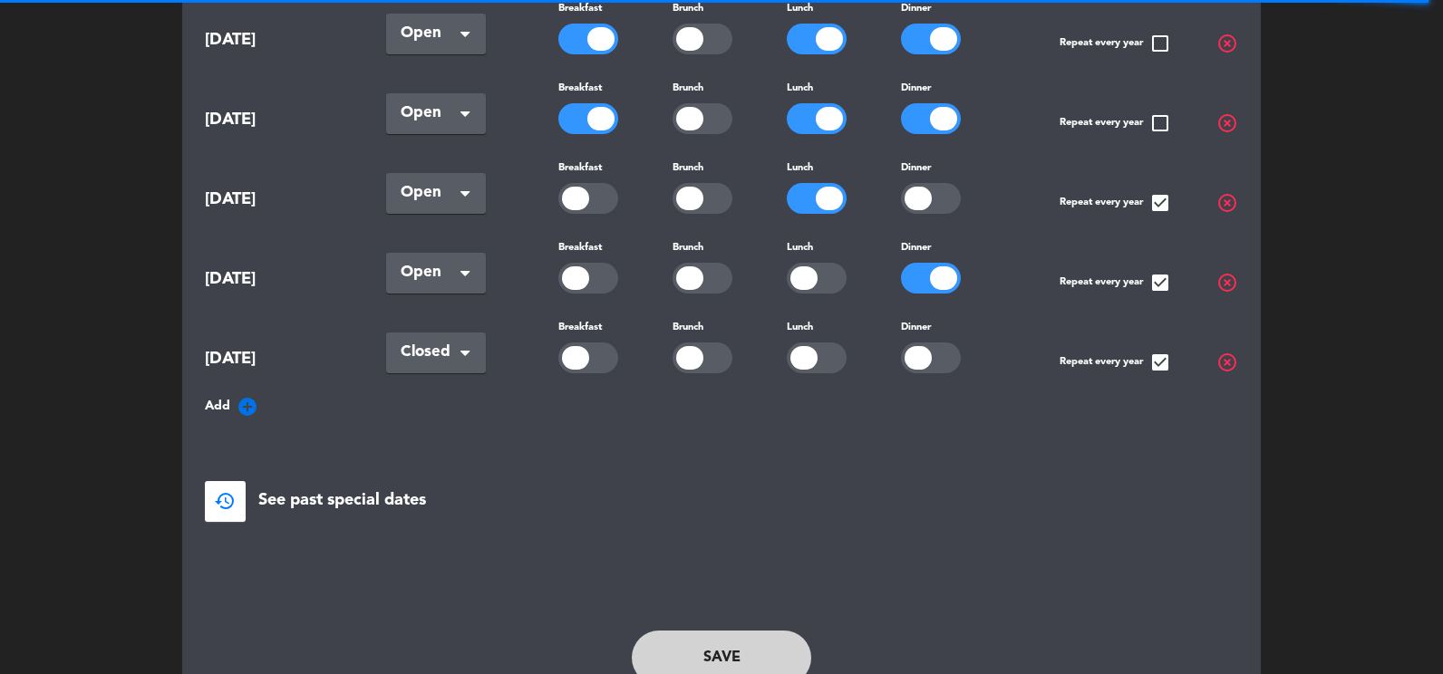
click at [735, 631] on button "Save" at bounding box center [721, 658] width 179 height 54
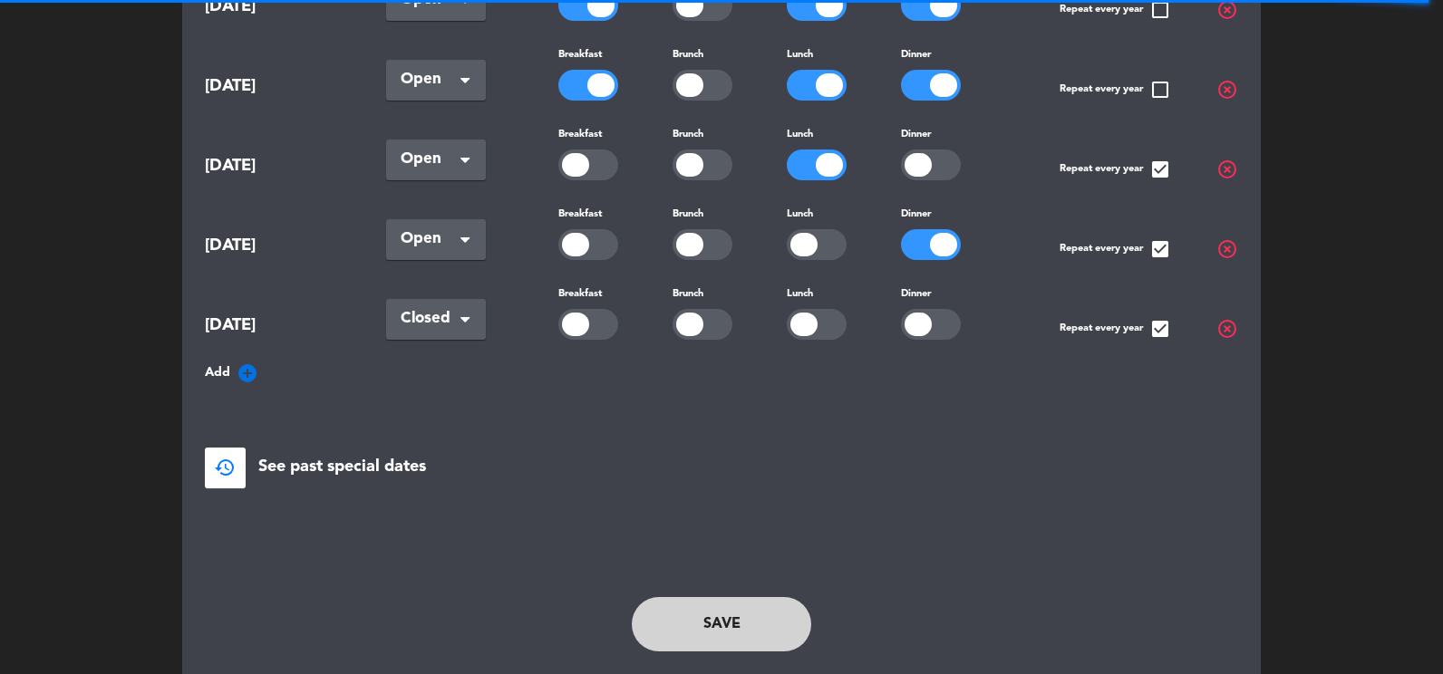
scroll to position [2228, 0]
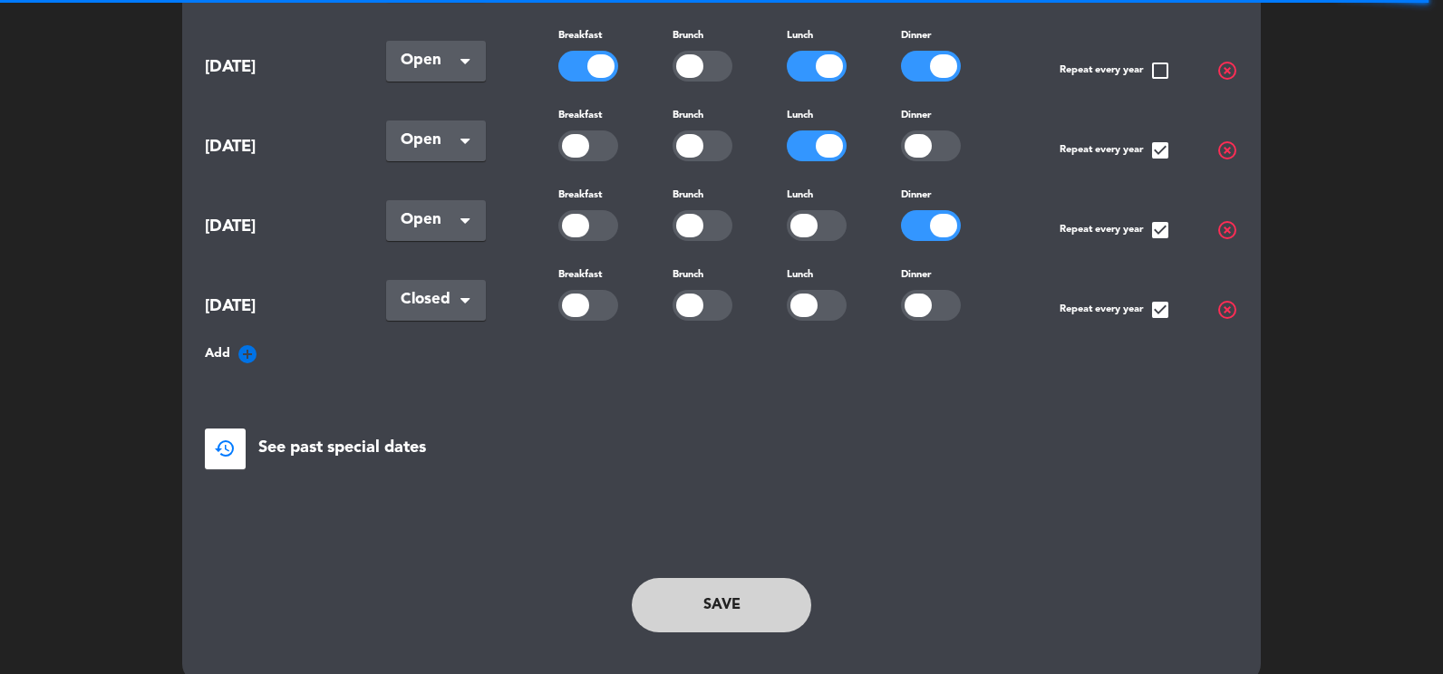
click at [714, 578] on button "Save" at bounding box center [721, 605] width 179 height 54
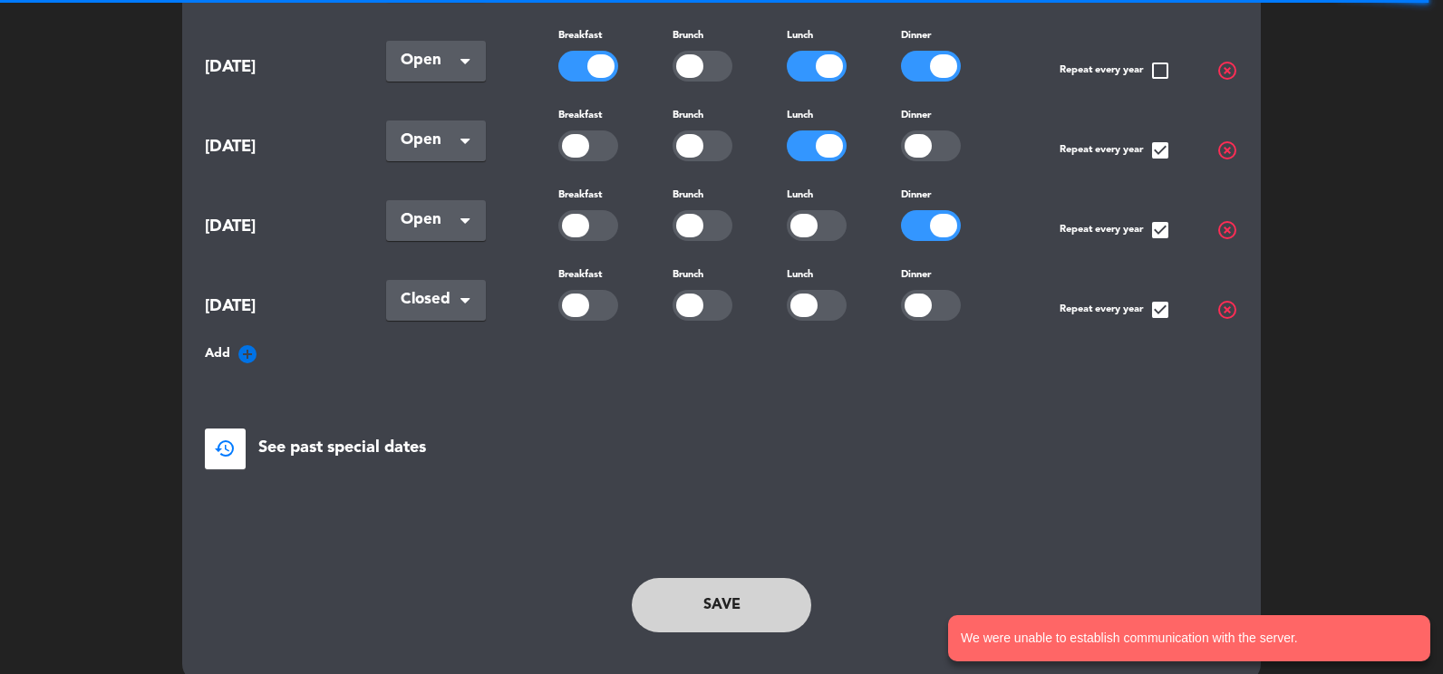
click at [714, 578] on button "Save" at bounding box center [721, 605] width 179 height 54
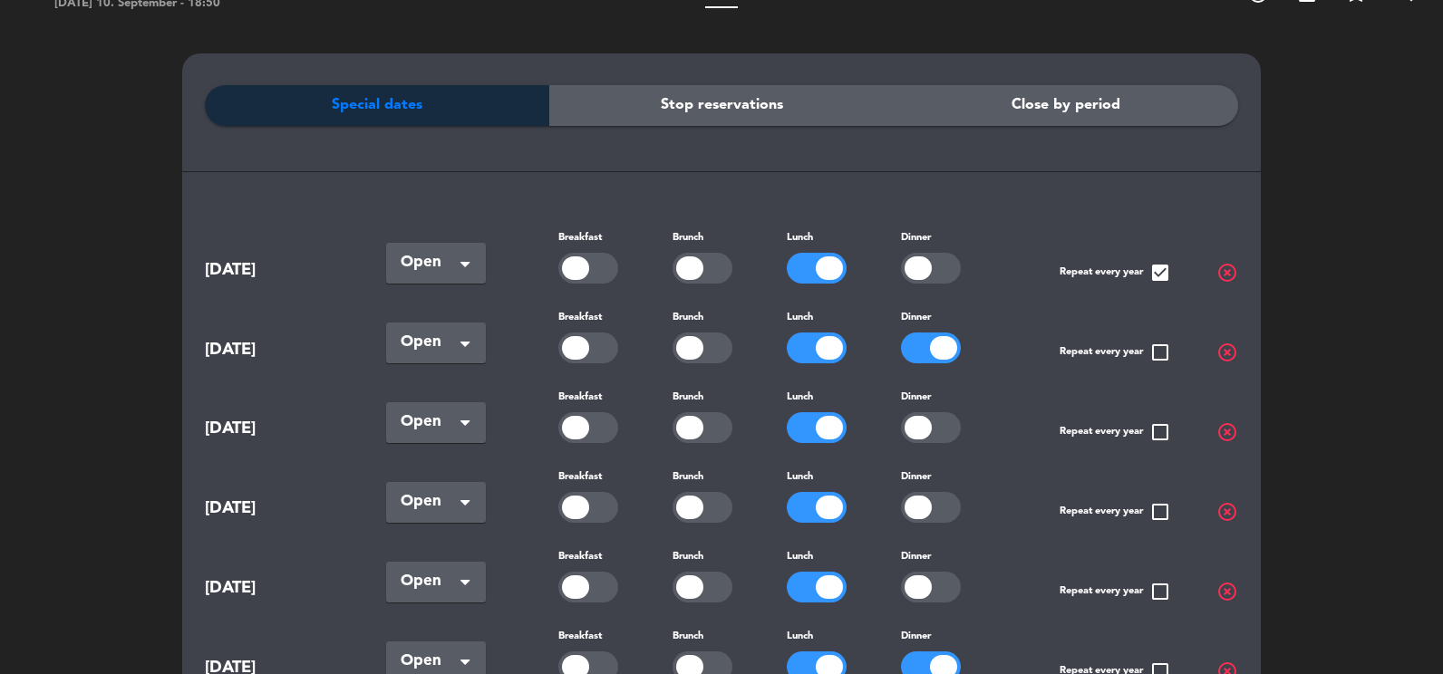
scroll to position [0, 0]
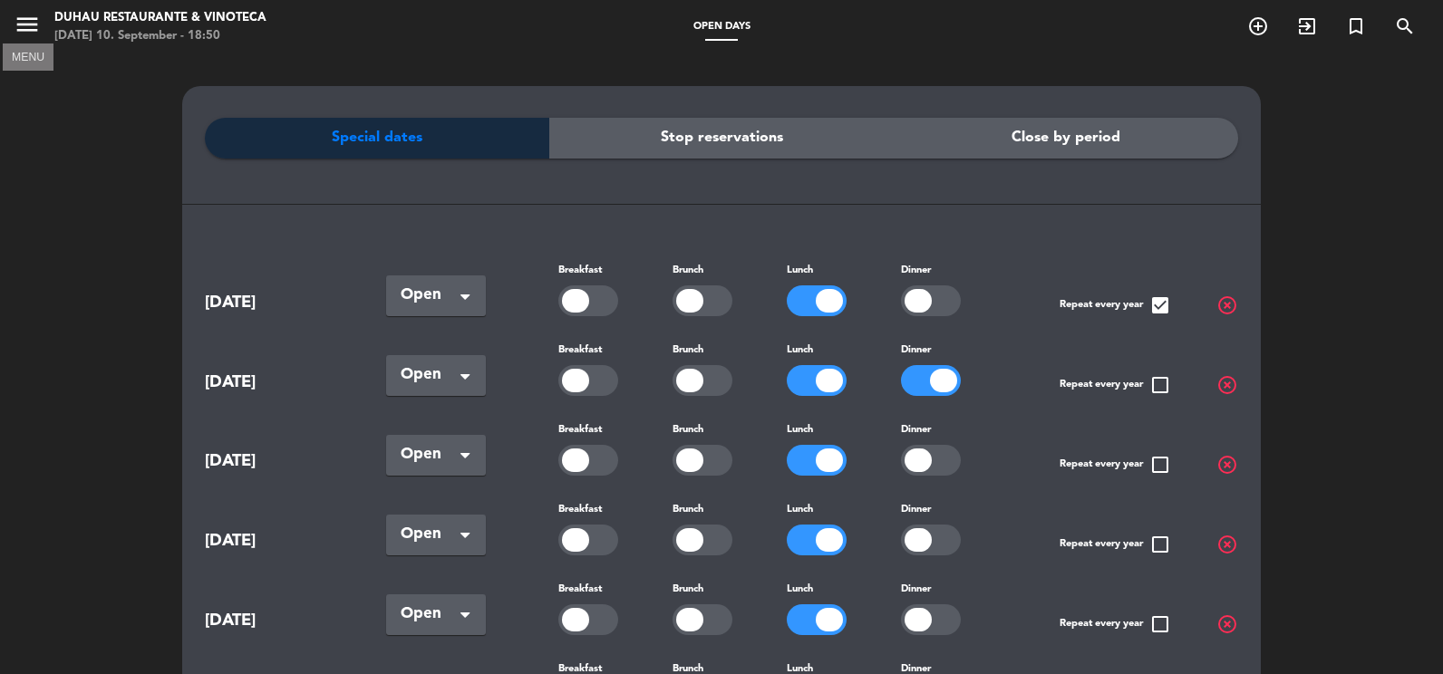
click at [22, 25] on icon "menu" at bounding box center [27, 24] width 27 height 27
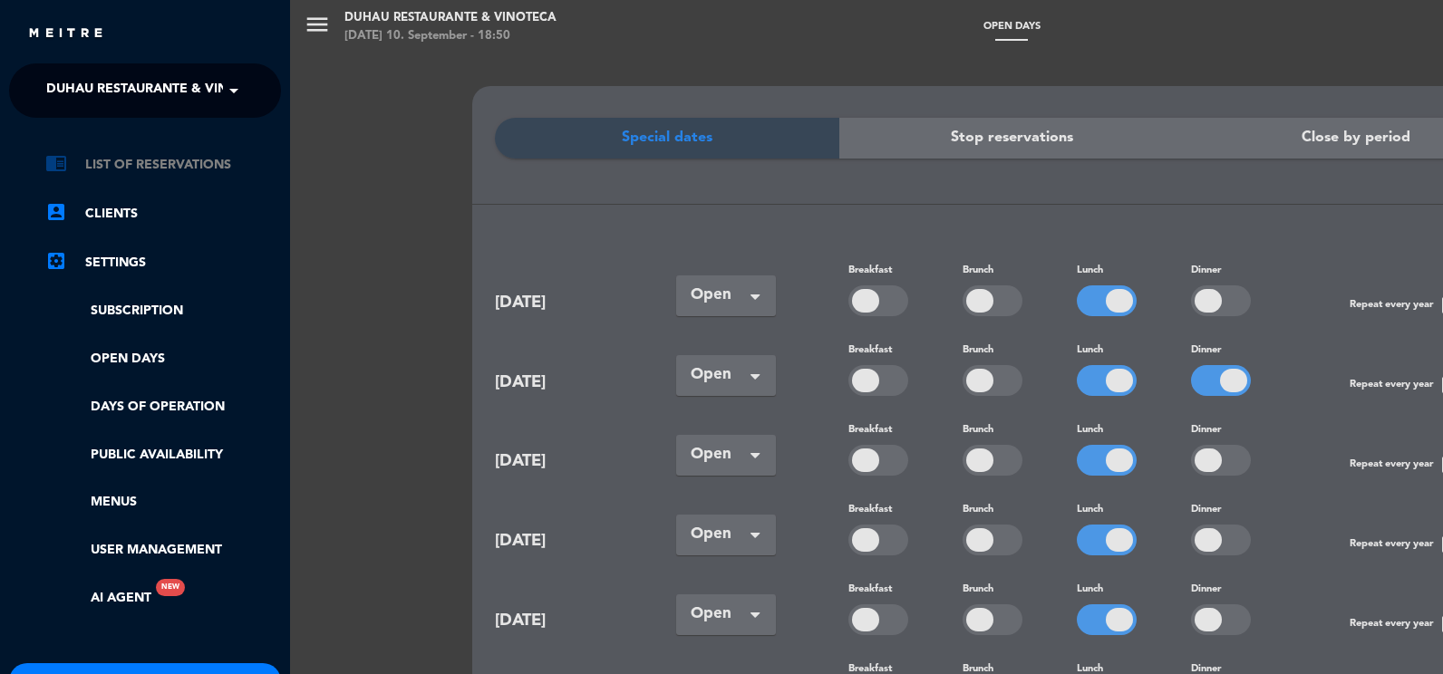
click at [170, 165] on link "chrome_reader_mode List of Reservations" at bounding box center [163, 165] width 236 height 22
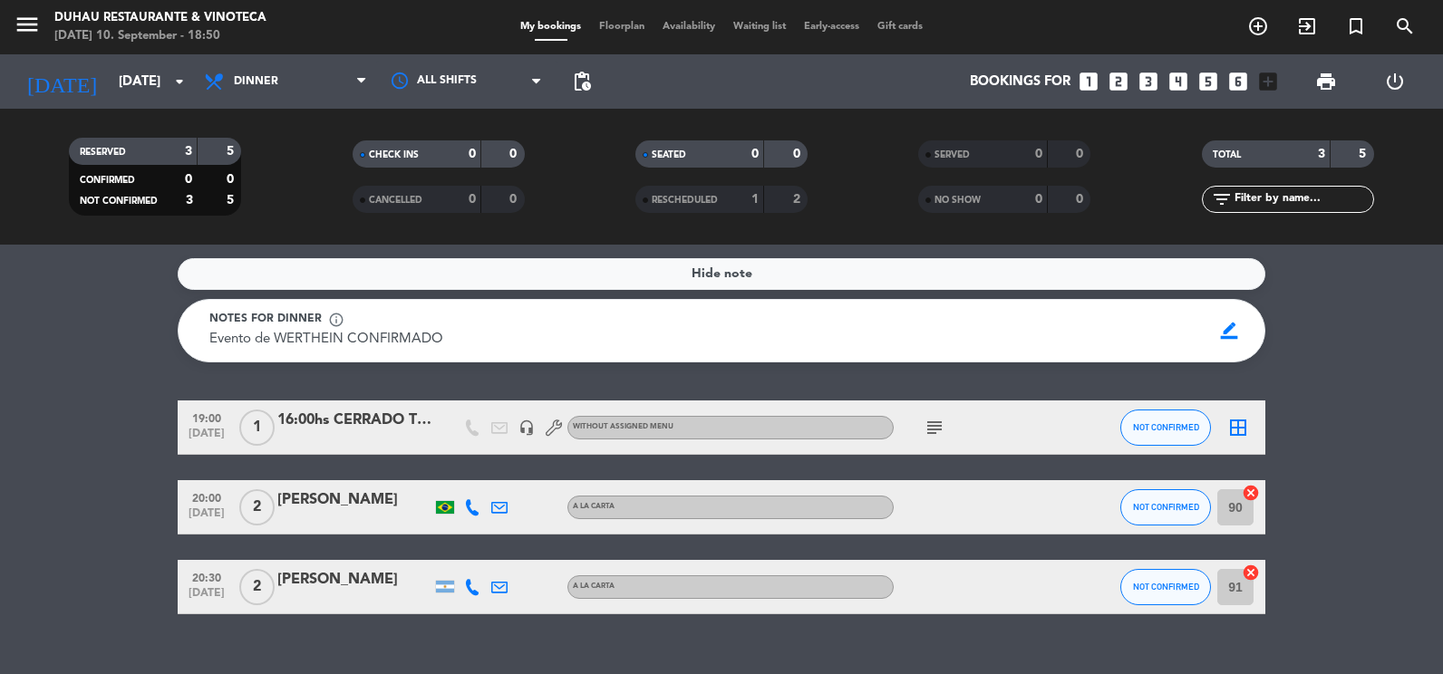
click at [499, 588] on icon at bounding box center [499, 587] width 16 height 16
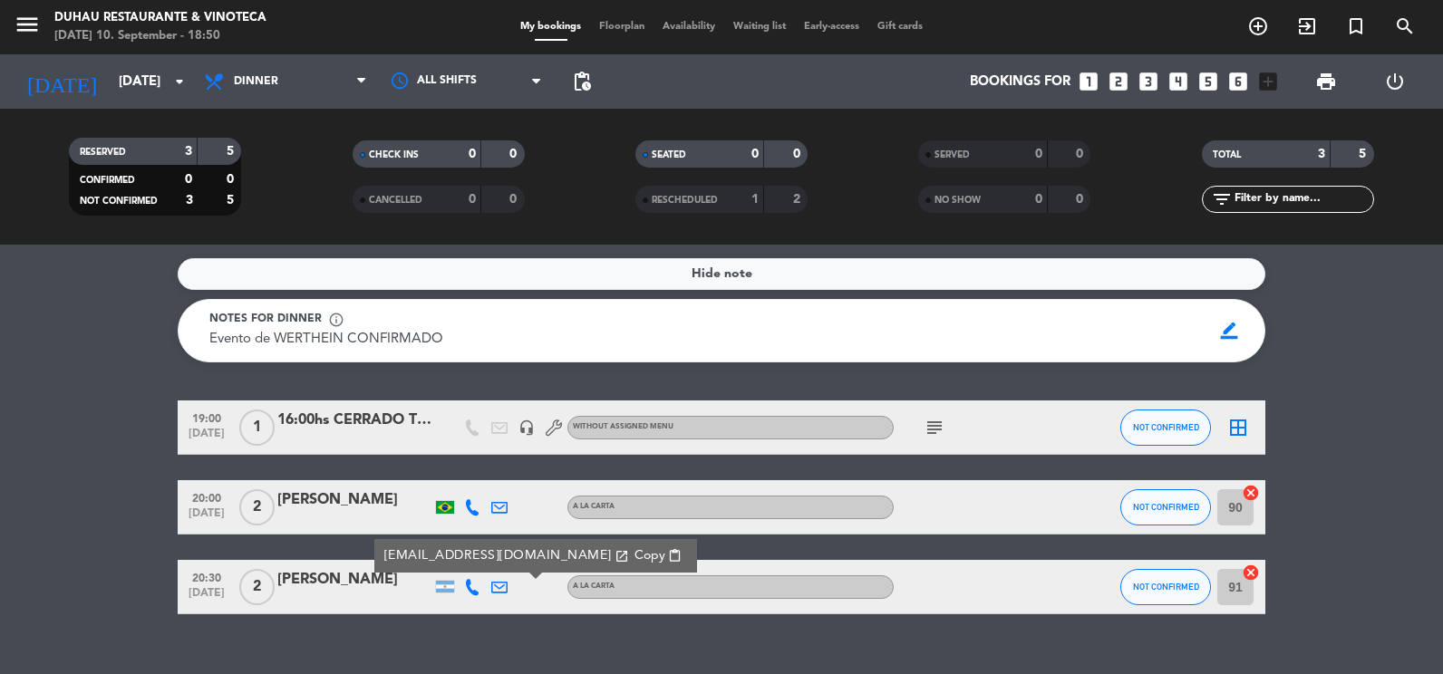
click at [499, 588] on icon at bounding box center [499, 587] width 16 height 16
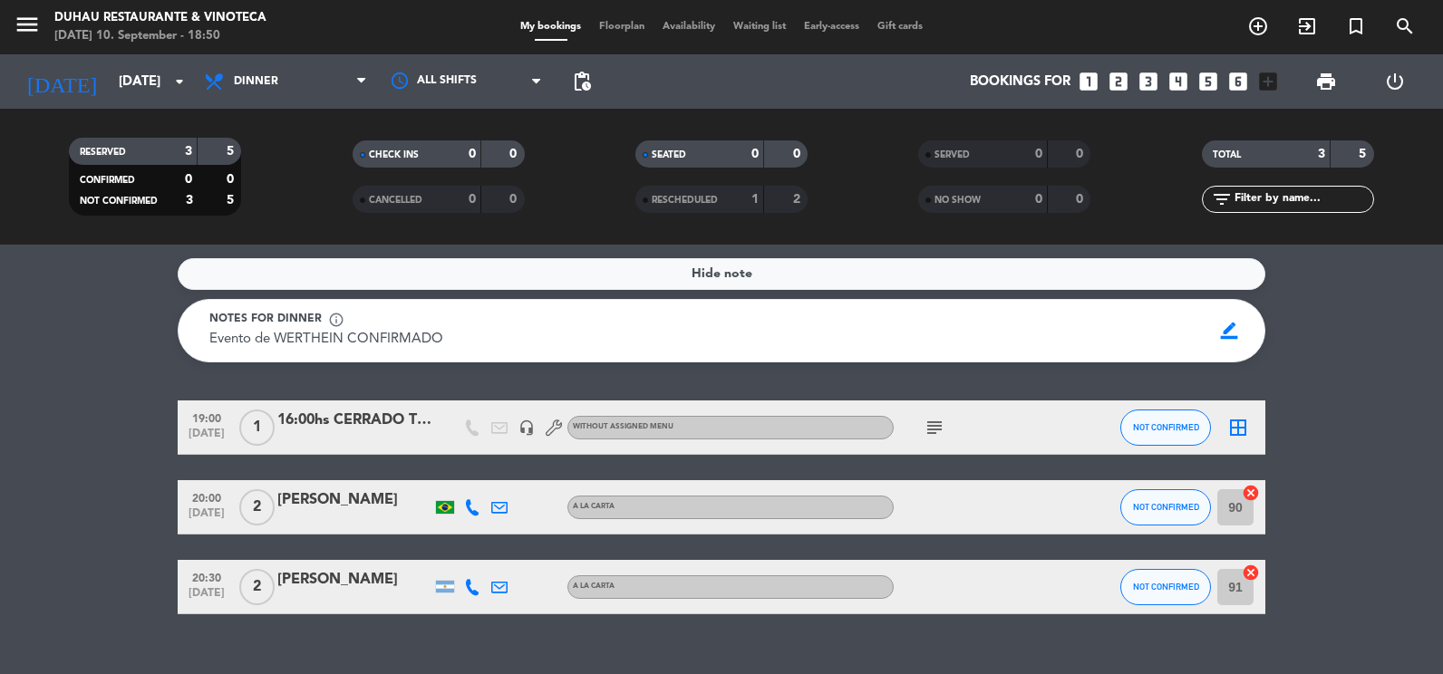
click at [501, 512] on icon at bounding box center [499, 507] width 16 height 16
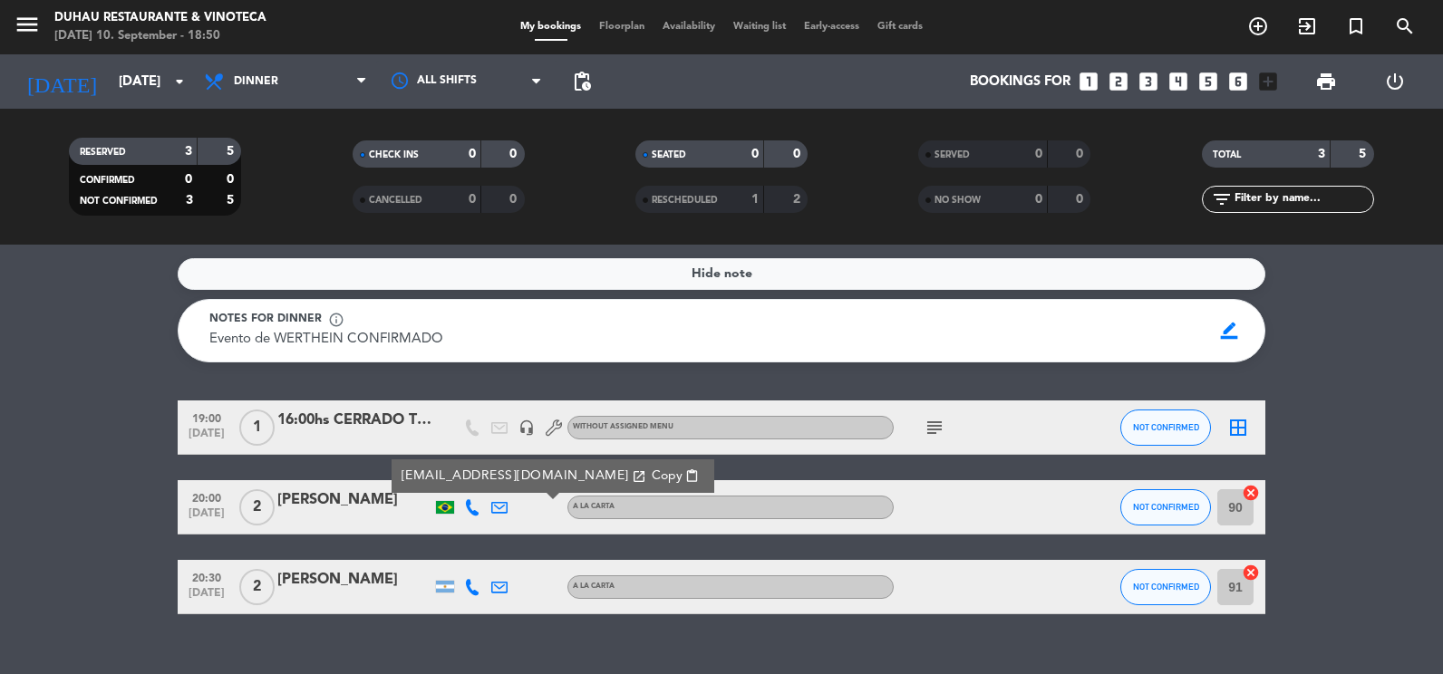
click at [934, 423] on icon "subject" at bounding box center [935, 428] width 22 height 22
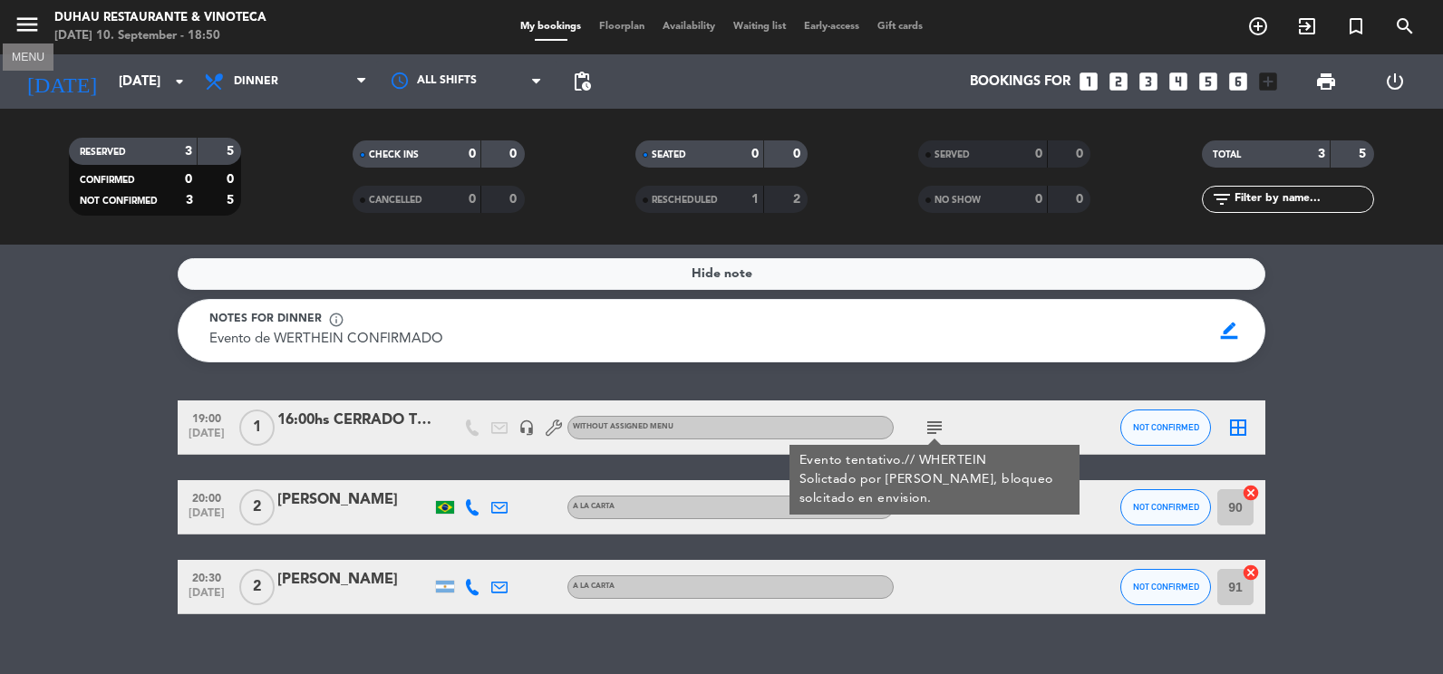
click at [27, 19] on icon "menu" at bounding box center [27, 24] width 27 height 27
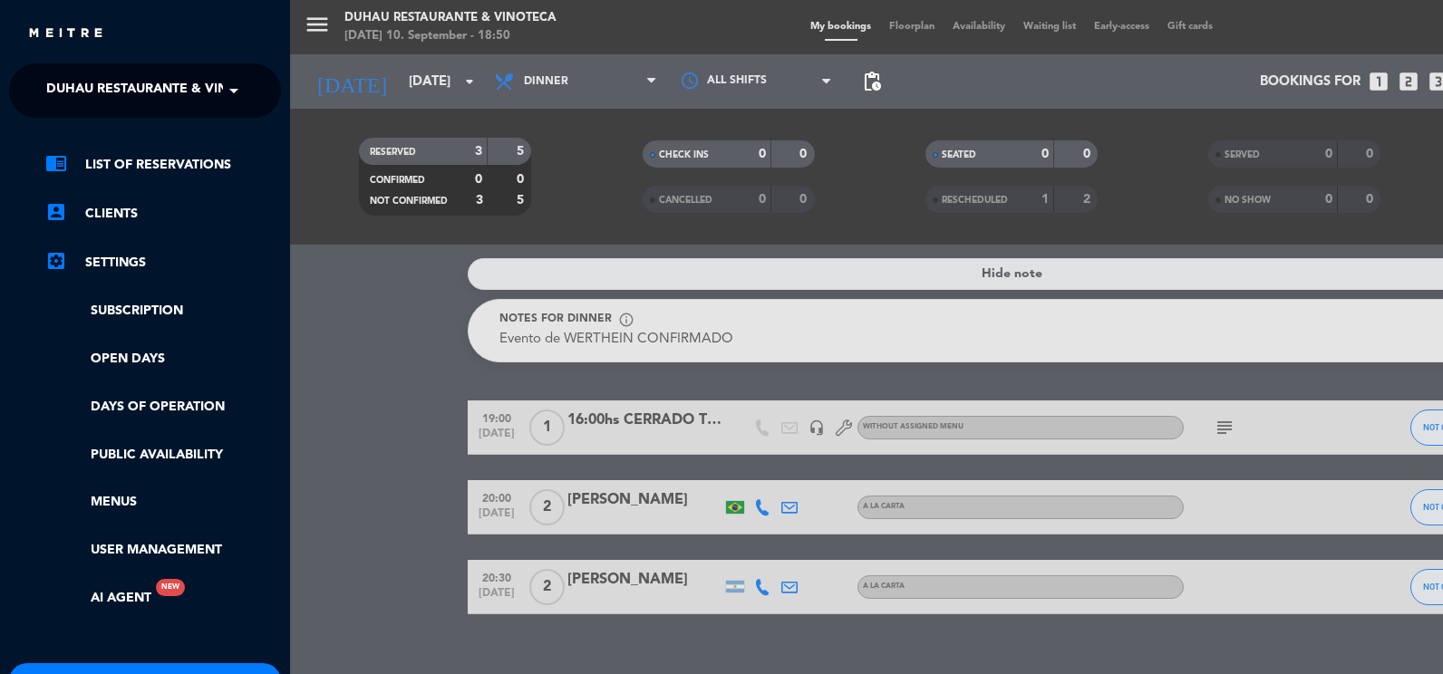
drag, startPoint x: 307, startPoint y: 307, endPoint x: 362, endPoint y: 311, distance: 54.5
click at [308, 307] on div "menu Duhau Restaurante & Vinoteca [DATE] 10. September - 18:50 My bookings Floo…" at bounding box center [1011, 337] width 1443 height 674
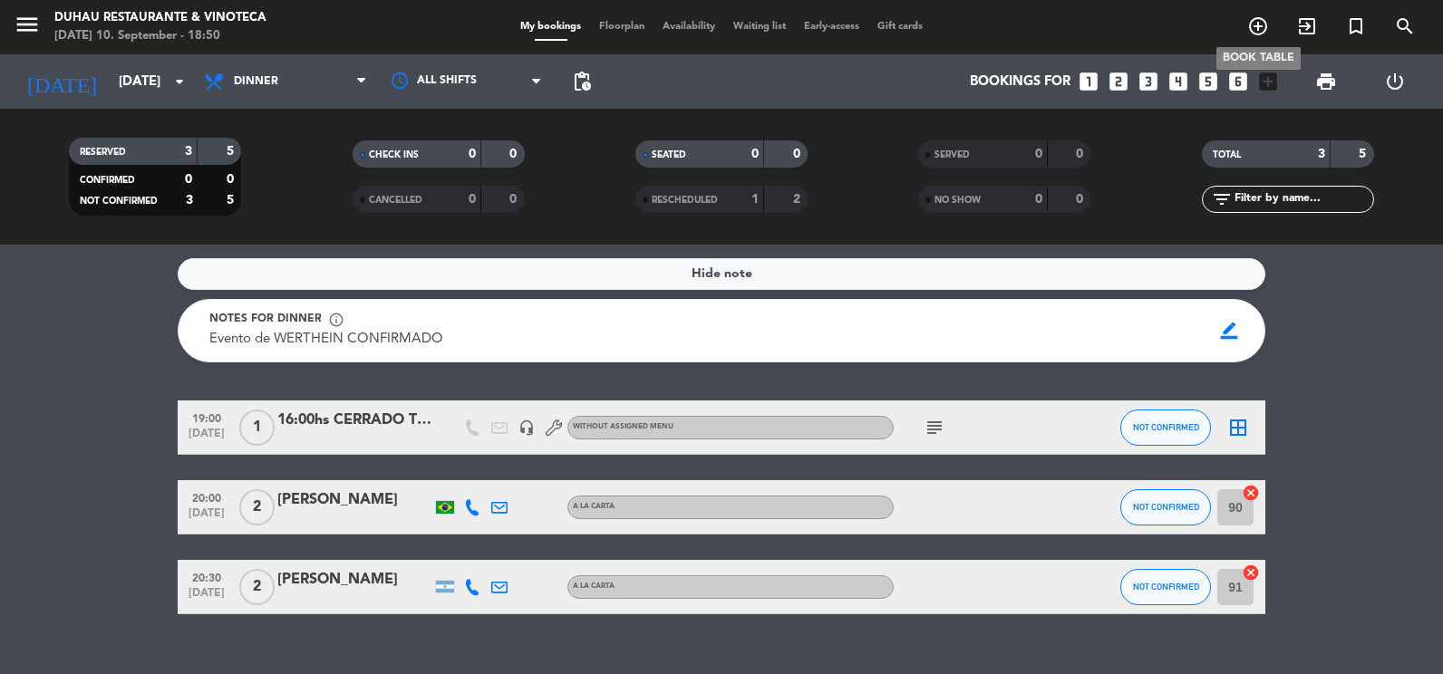
click at [1262, 32] on icon "add_circle_outline" at bounding box center [1258, 26] width 22 height 22
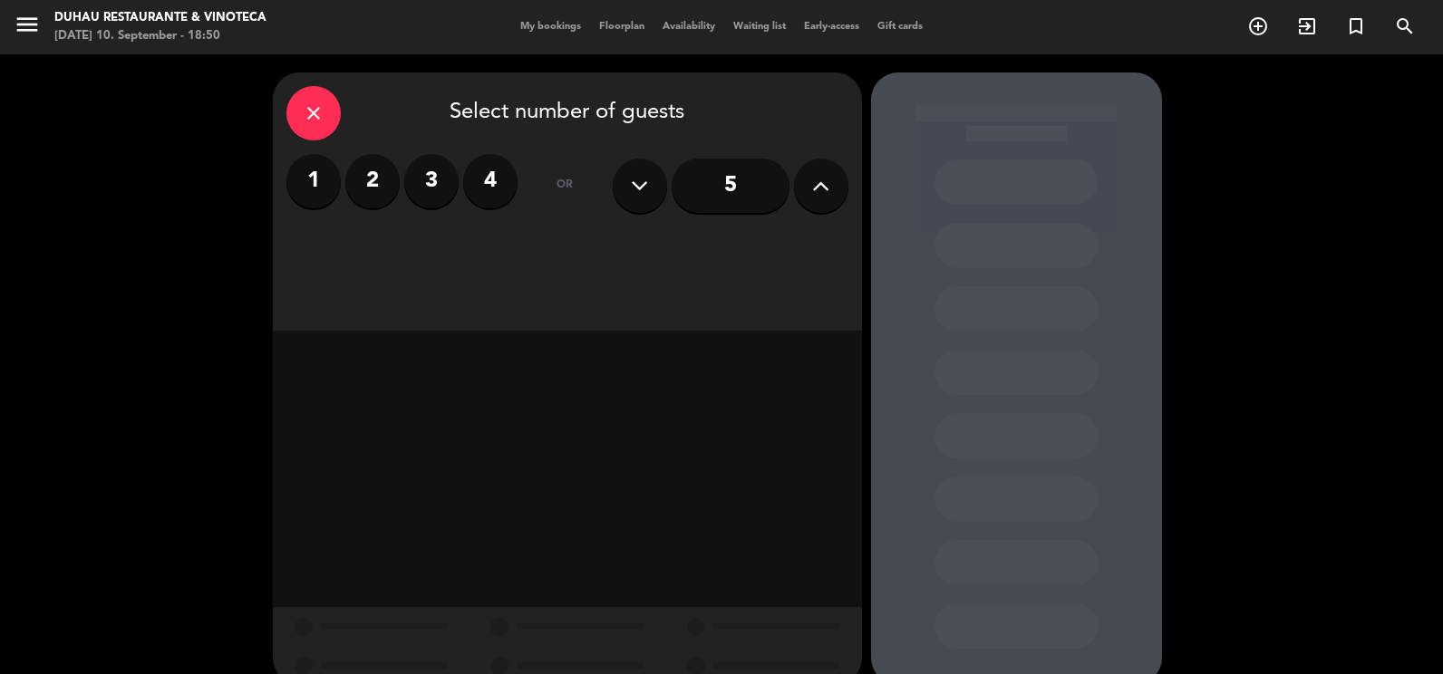
click at [373, 182] on label "2" at bounding box center [372, 181] width 54 height 54
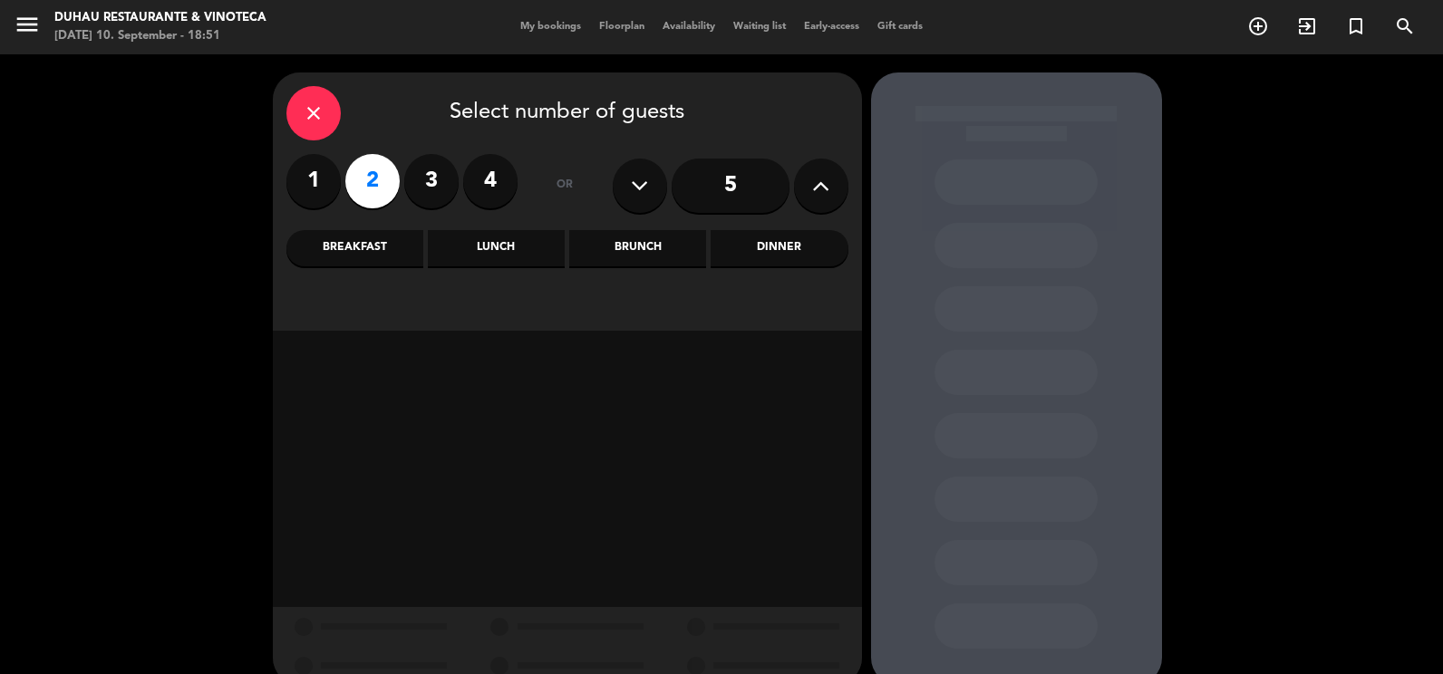
click at [761, 245] on div "Dinner" at bounding box center [779, 248] width 137 height 36
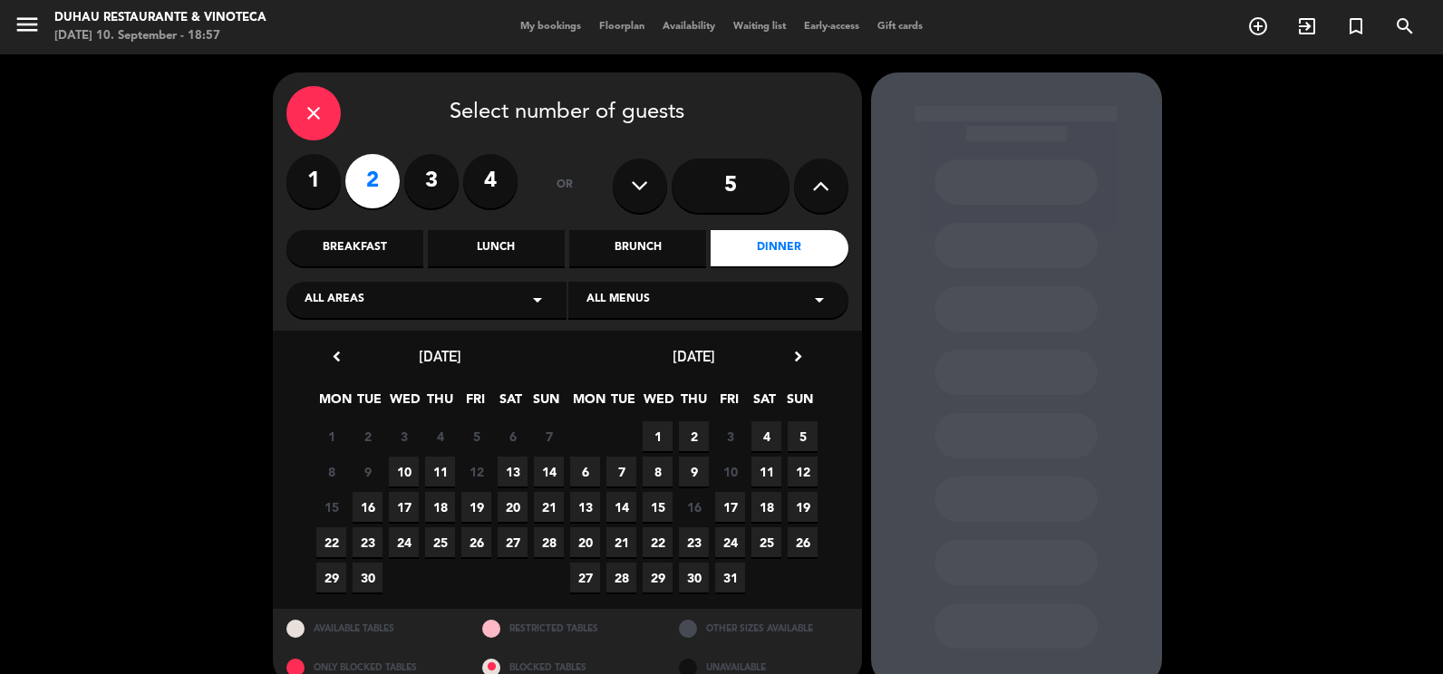
click at [321, 119] on icon "close" at bounding box center [314, 113] width 22 height 22
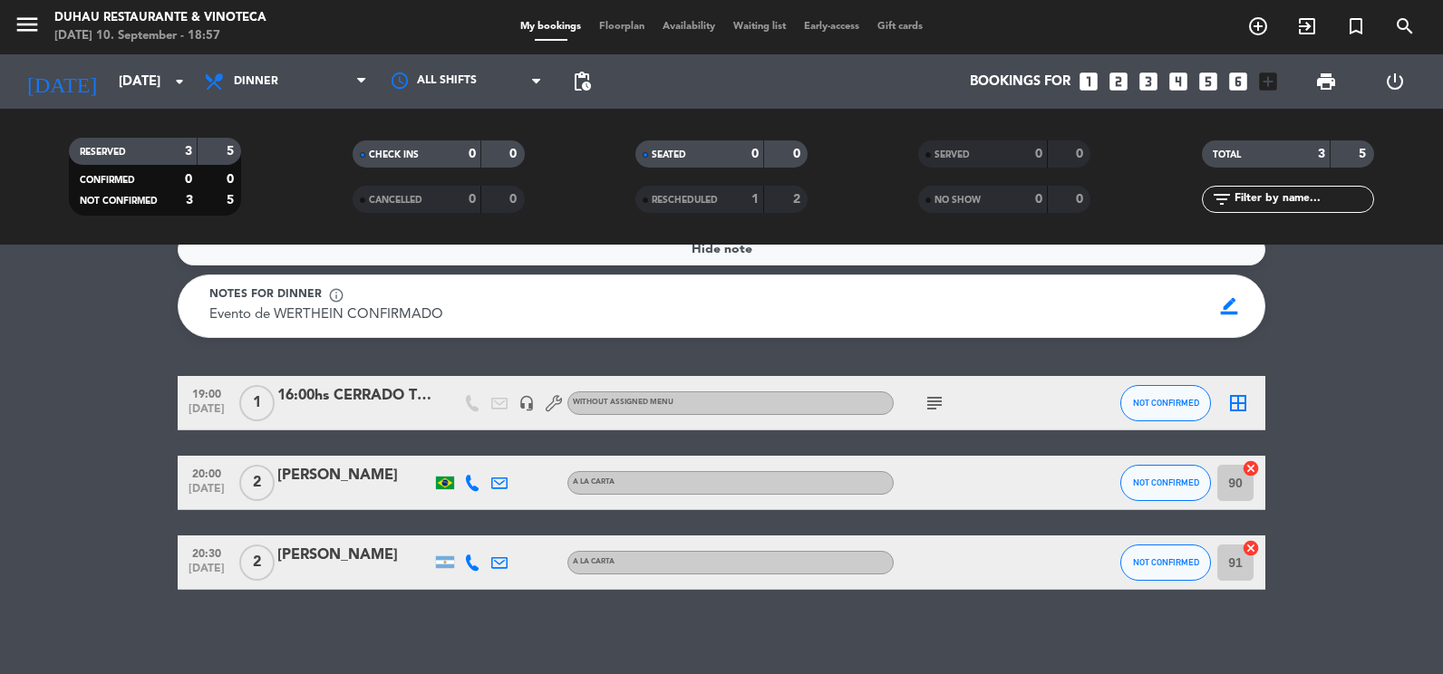
scroll to position [31, 0]
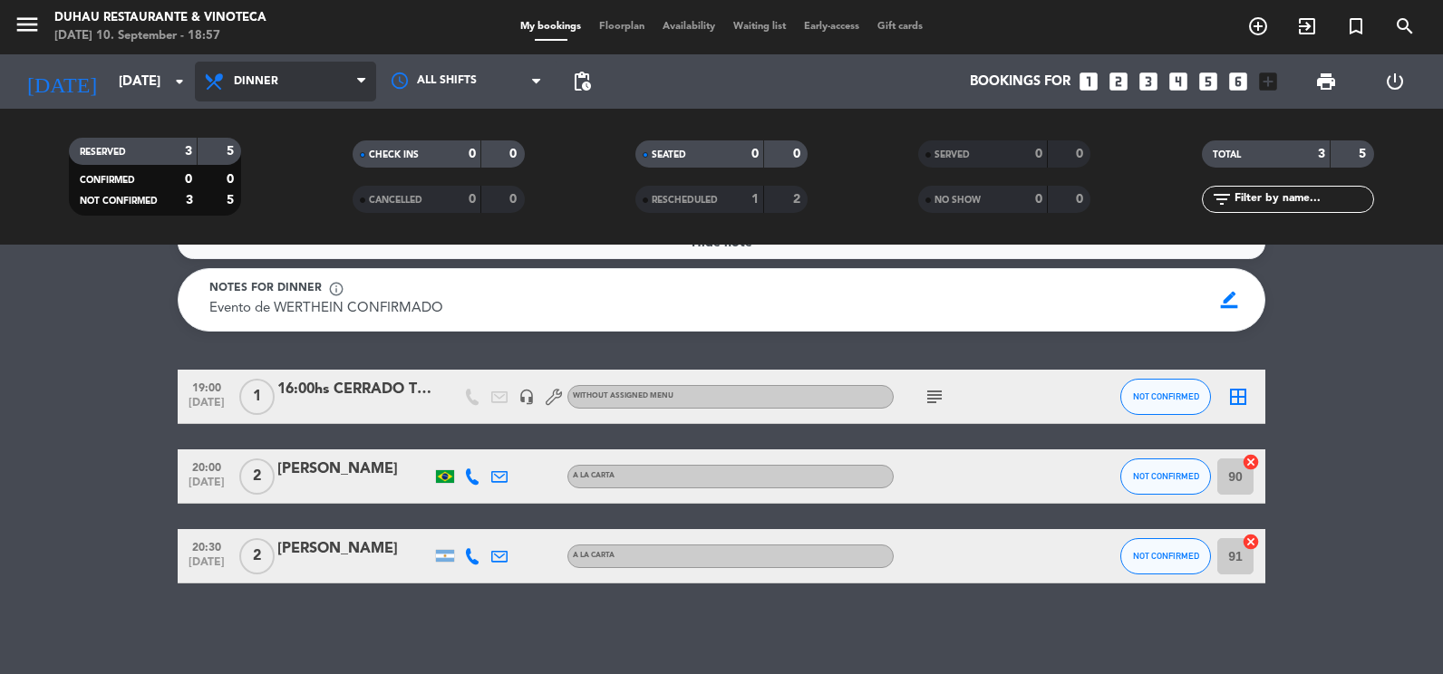
click at [303, 77] on span "Dinner" at bounding box center [285, 82] width 181 height 40
click at [131, 415] on bookings-row "19:00 [DATE] 1 16:00hs CERRADO TODO DUHAU headset_mic Without assigned menu sub…" at bounding box center [721, 477] width 1443 height 214
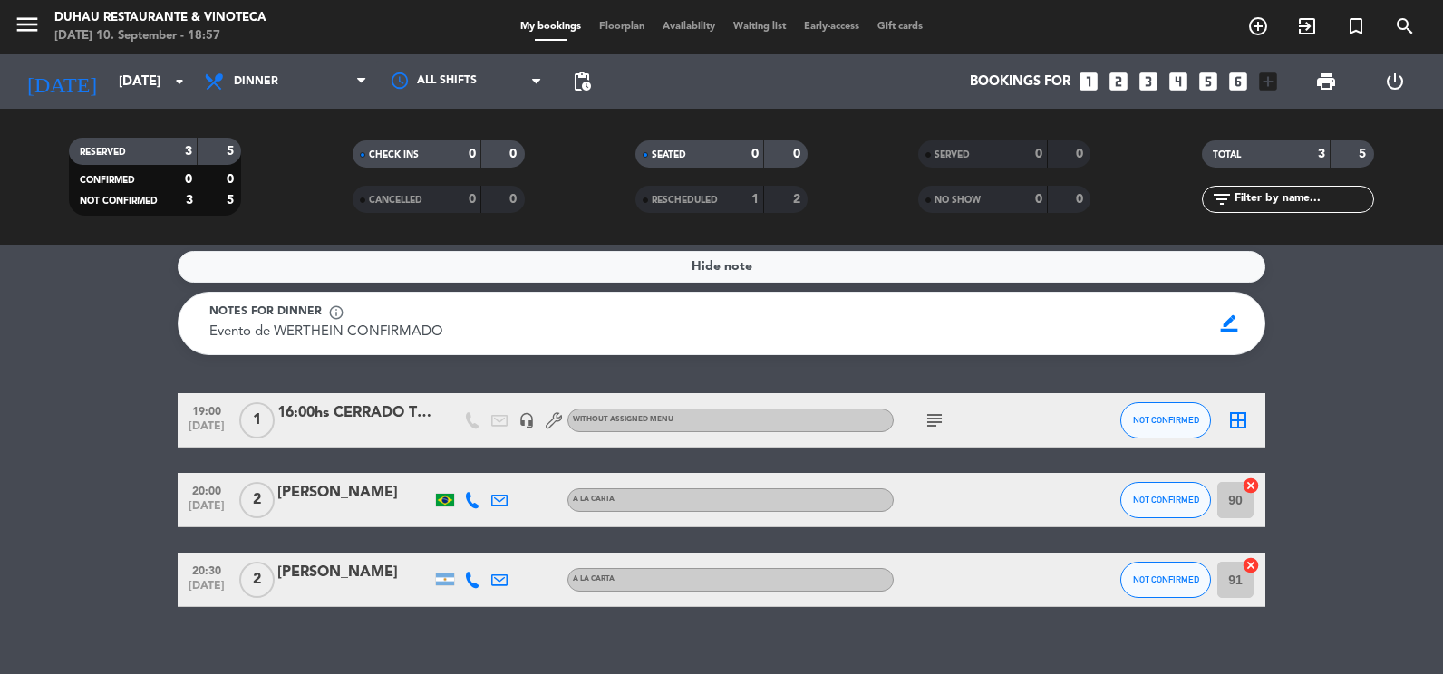
scroll to position [0, 0]
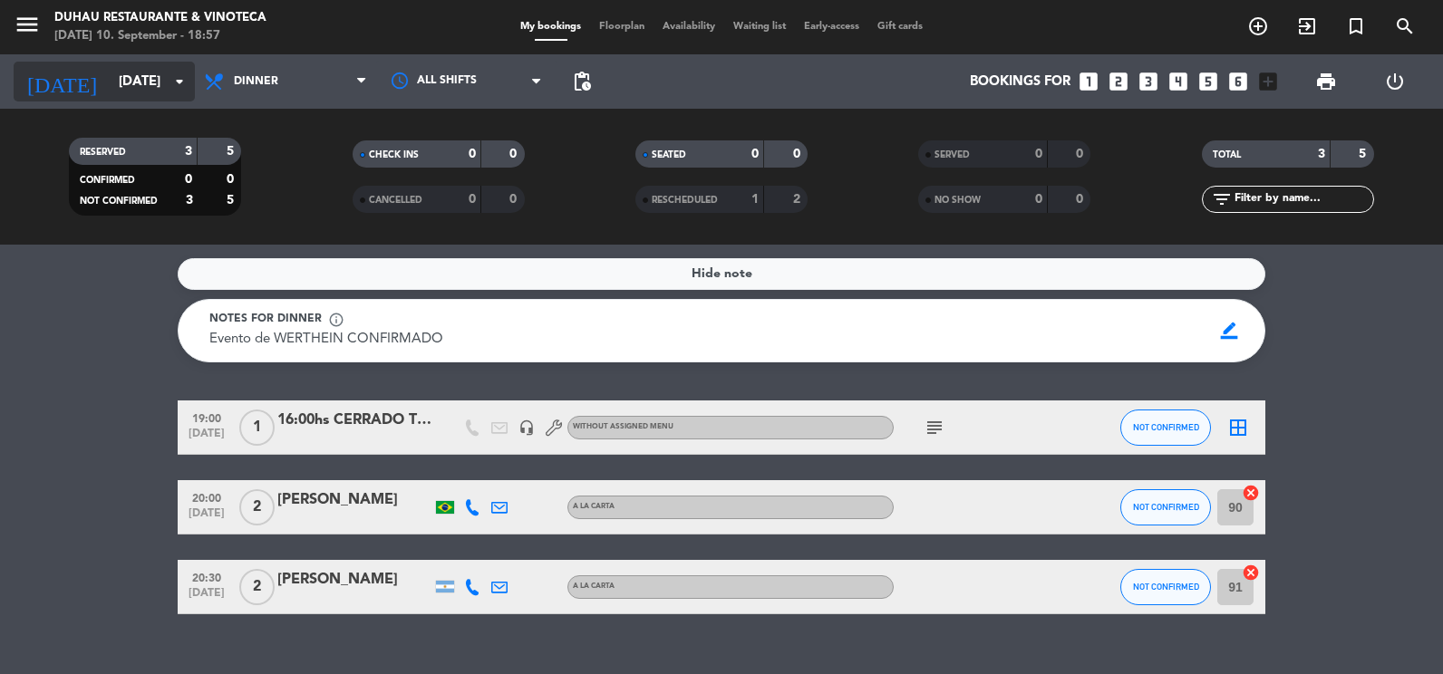
click at [169, 82] on icon "arrow_drop_down" at bounding box center [180, 82] width 22 height 22
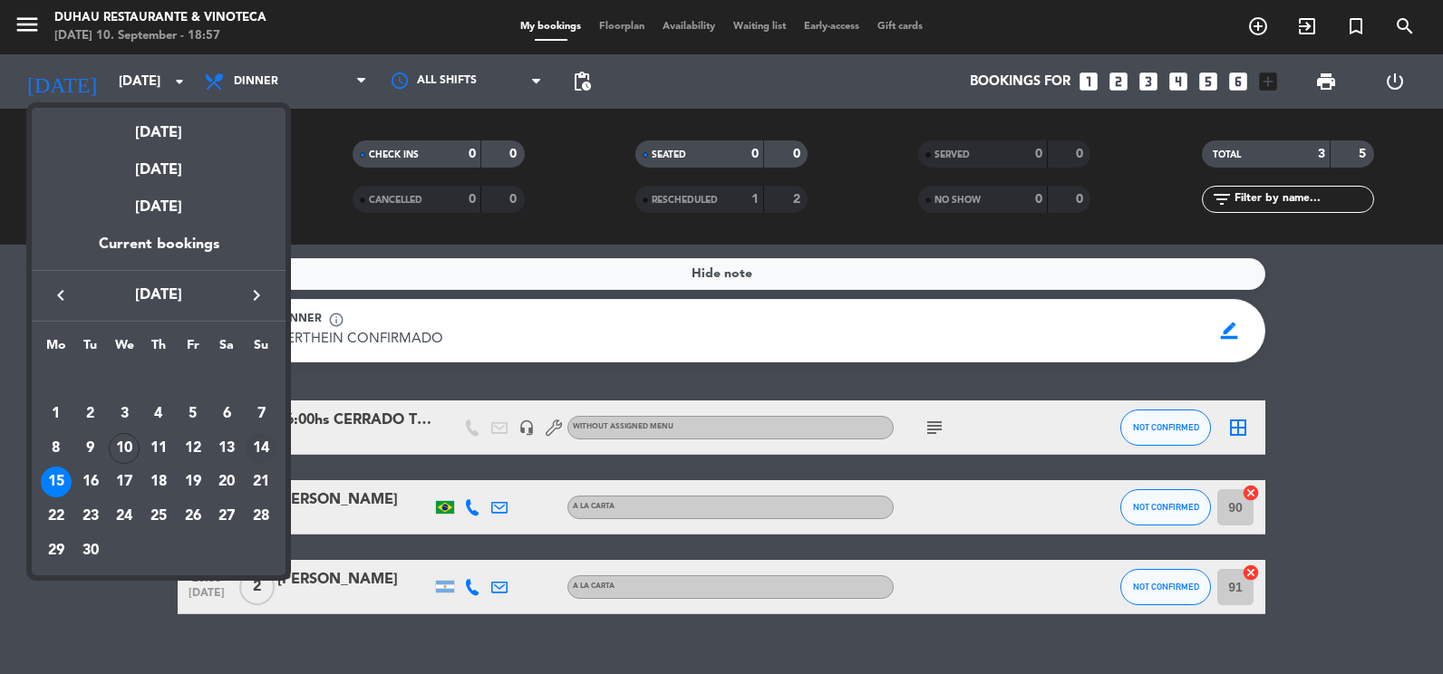
click at [255, 447] on div "14" at bounding box center [261, 448] width 31 height 31
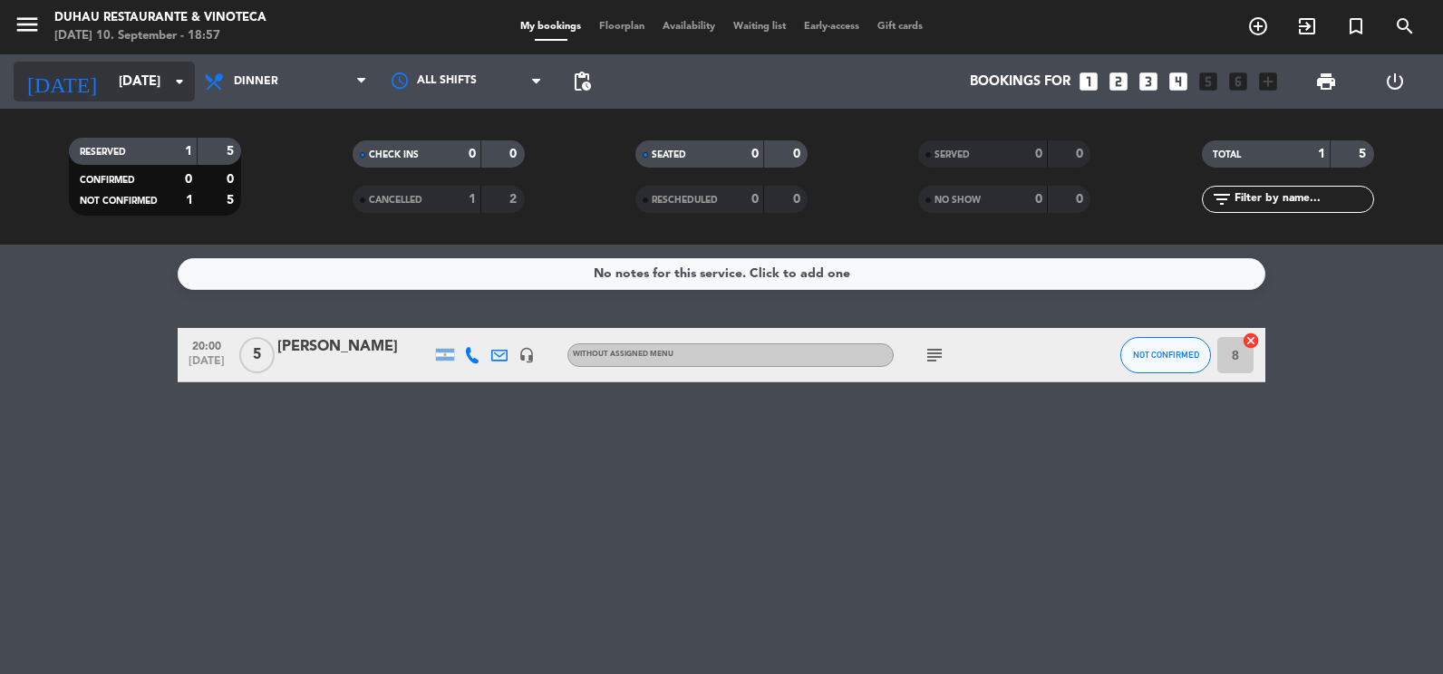
click at [156, 90] on input "[DATE]" at bounding box center [197, 82] width 174 height 34
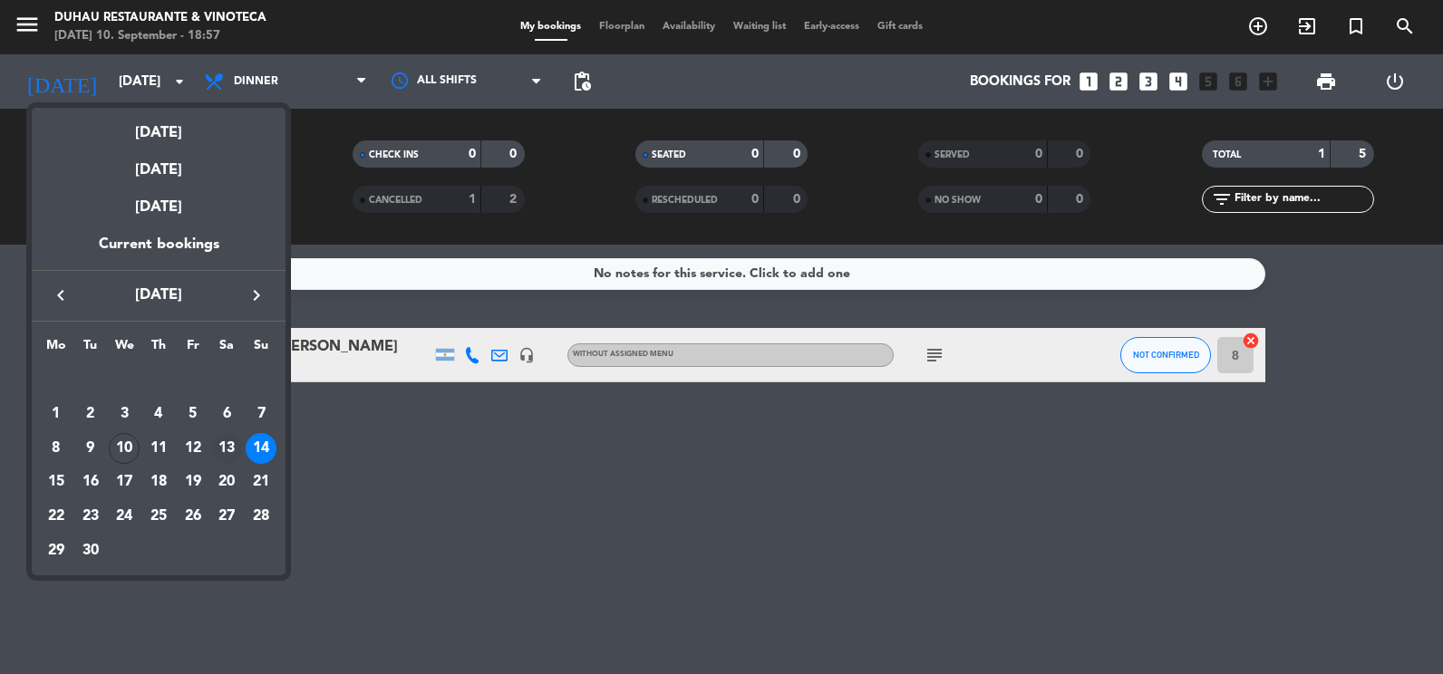
click at [228, 453] on div "13" at bounding box center [226, 448] width 31 height 31
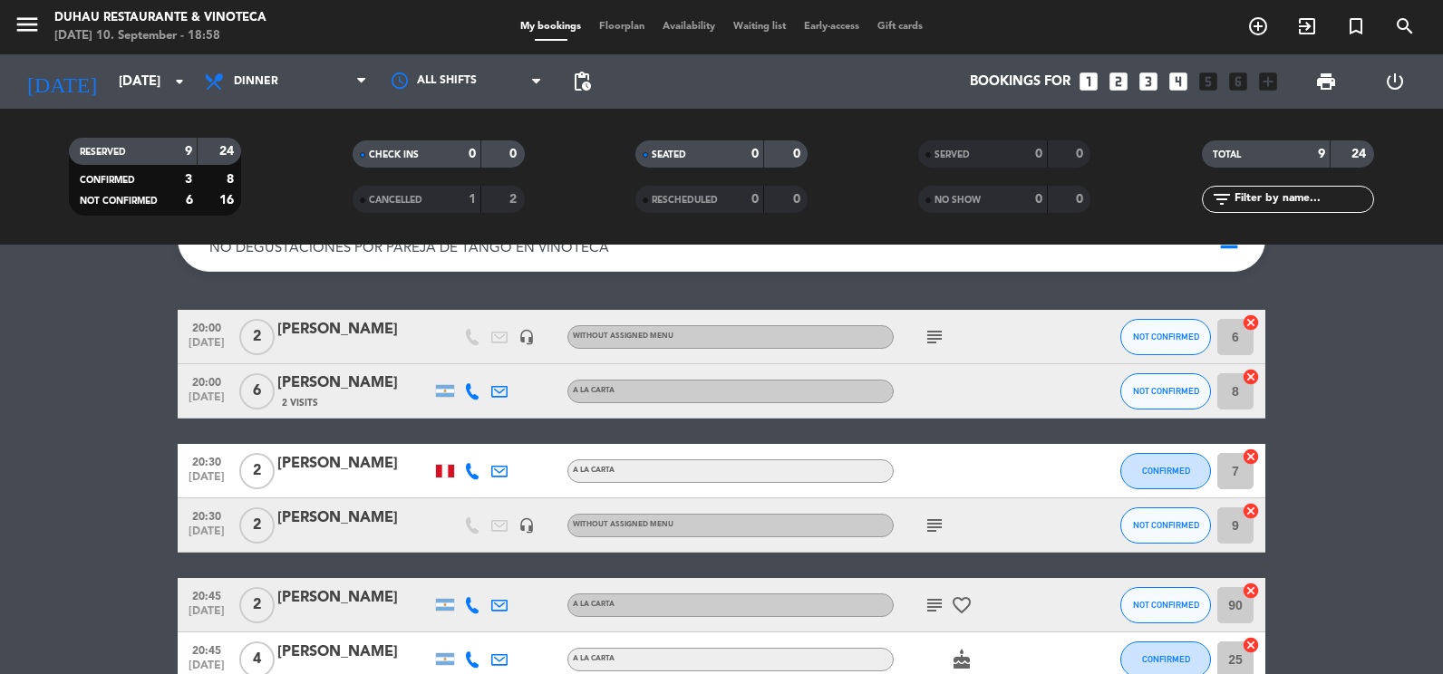
scroll to position [181, 0]
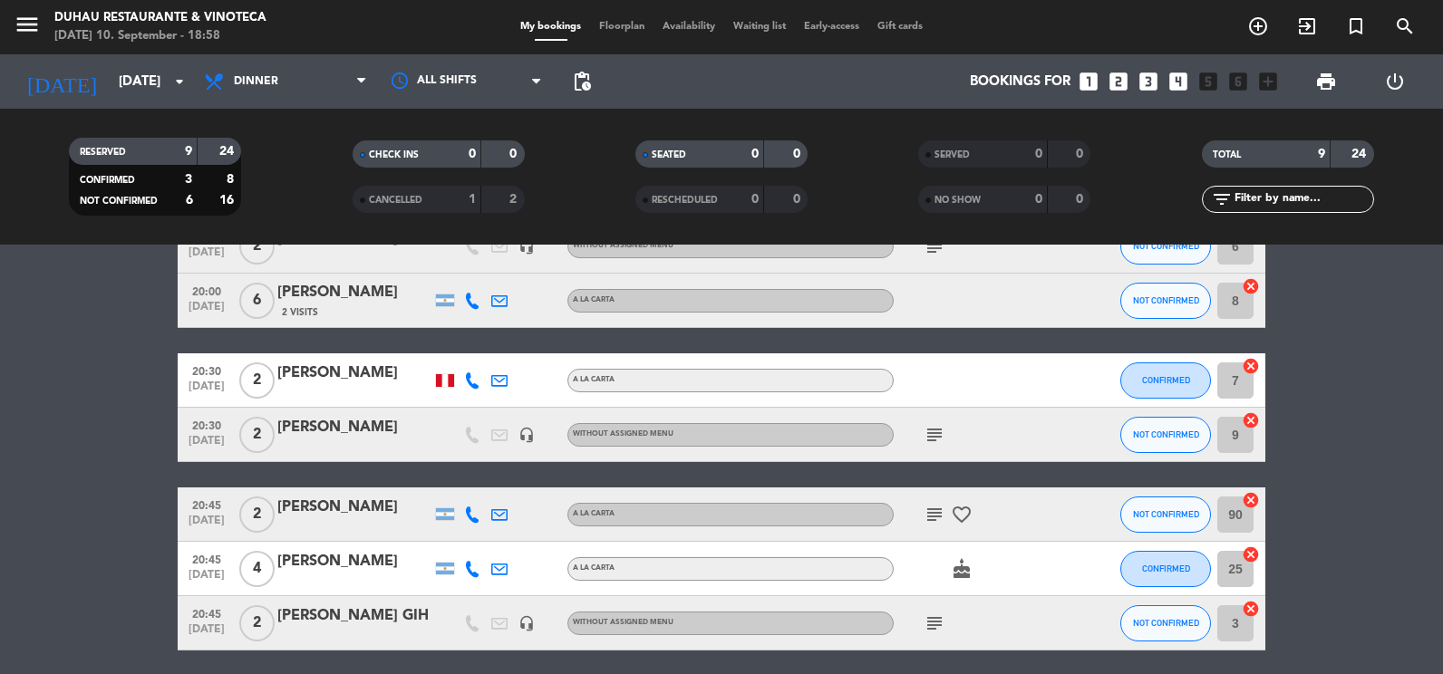
click at [936, 430] on icon "subject" at bounding box center [935, 435] width 22 height 22
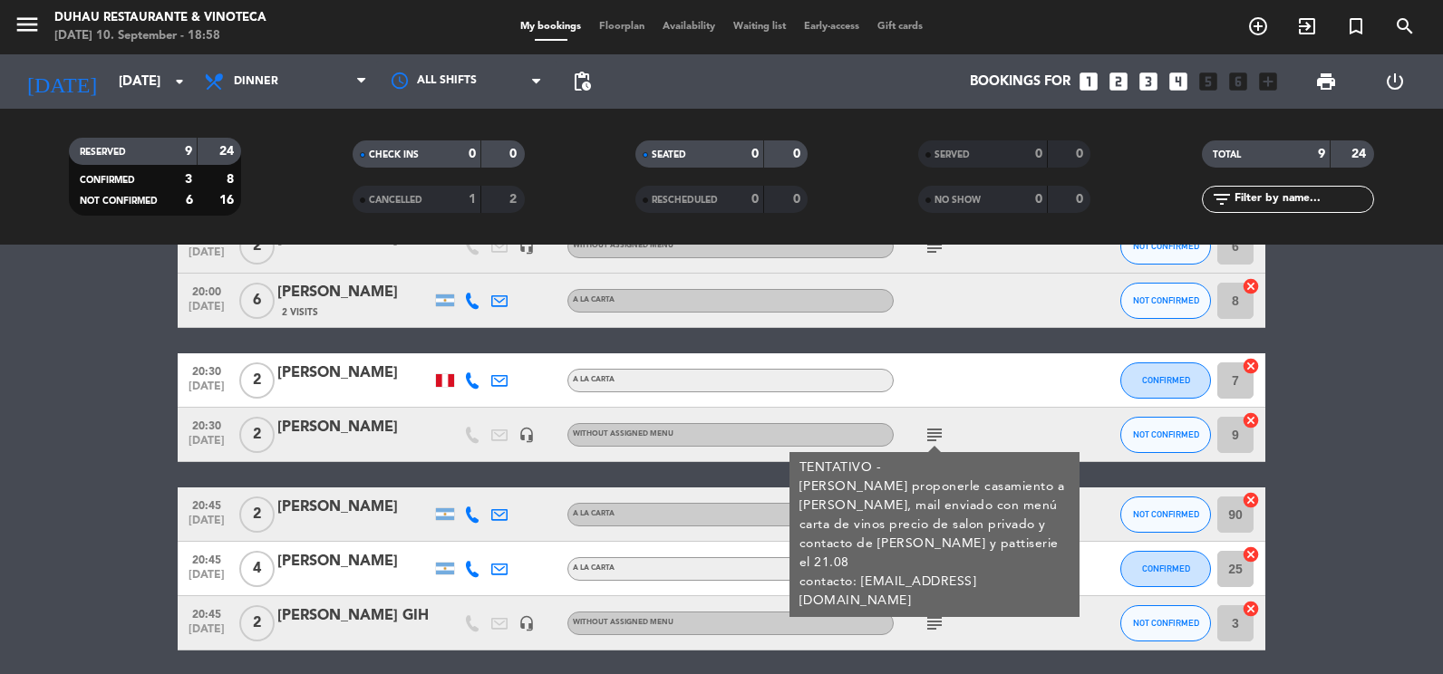
click at [985, 414] on div "subject TENTATIVO - Quiere proponerle casamiento a [PERSON_NAME], mail enviado …" at bounding box center [975, 434] width 163 height 53
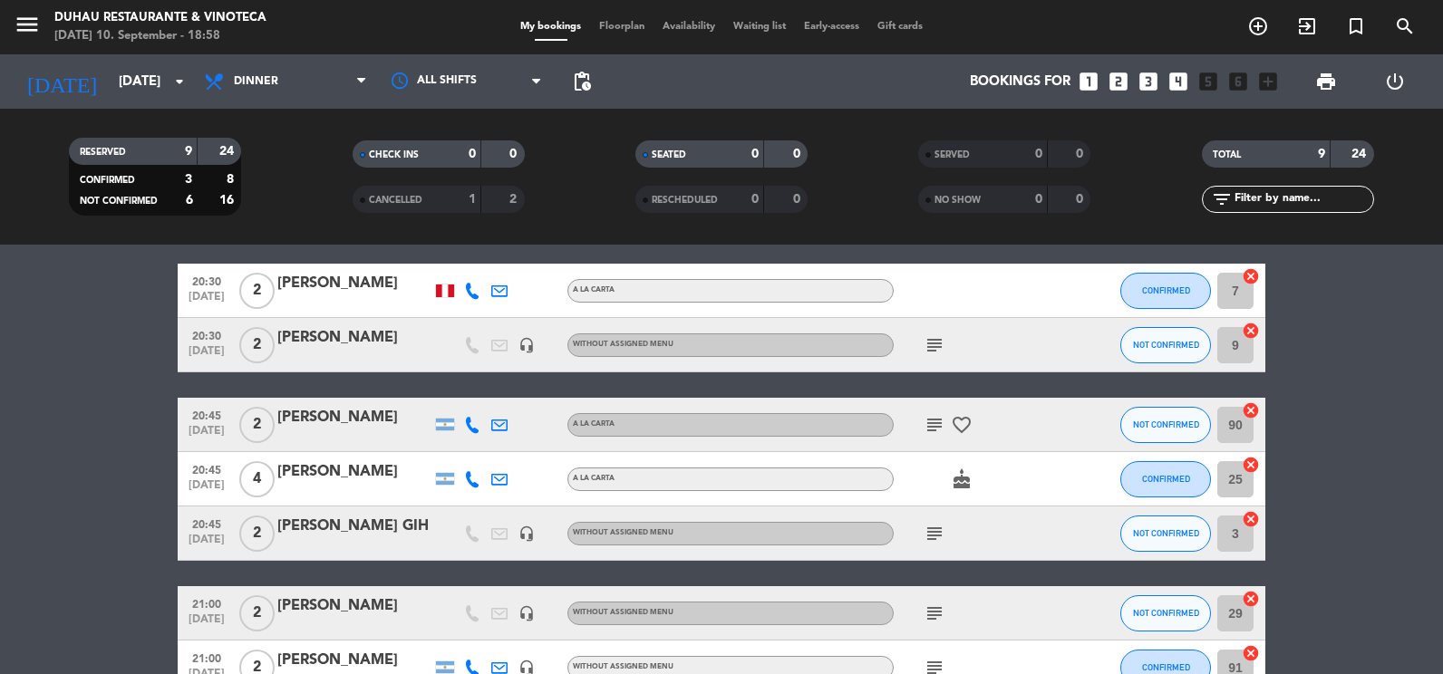
scroll to position [272, 0]
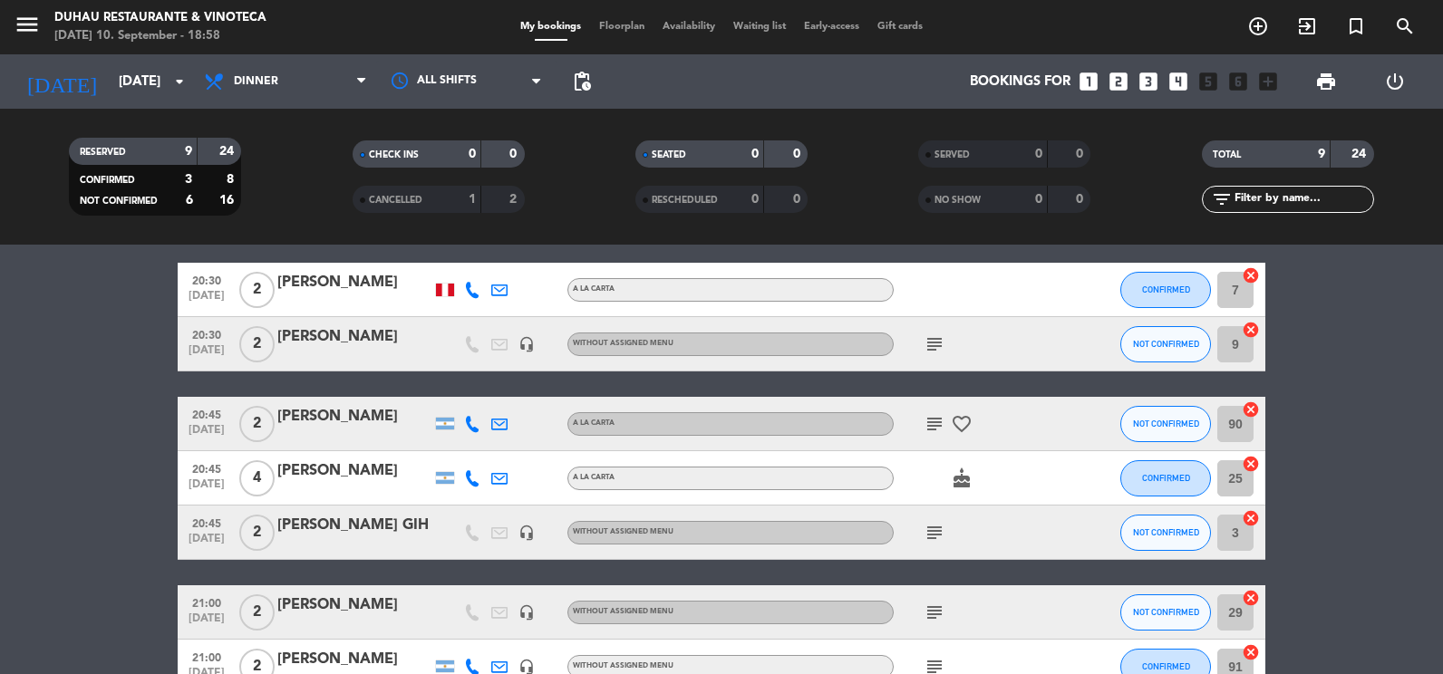
click at [930, 425] on icon "subject" at bounding box center [935, 424] width 22 height 22
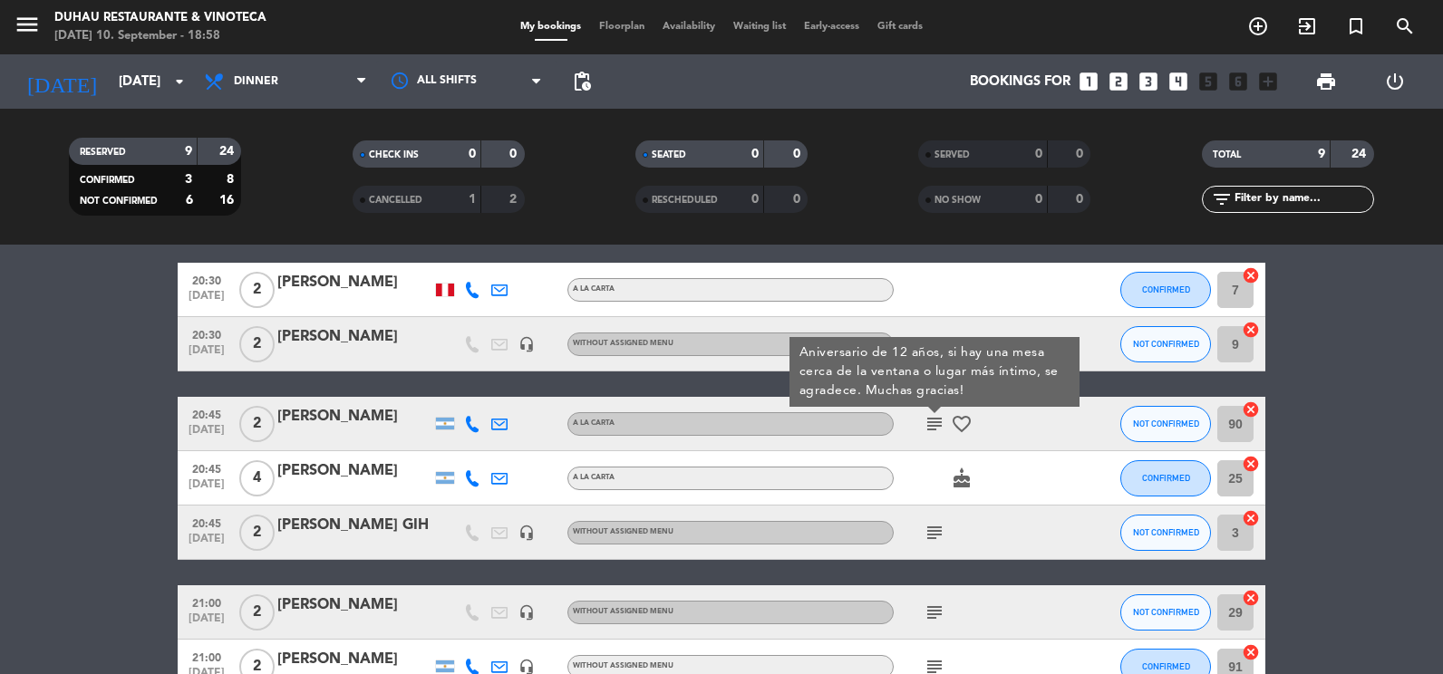
click at [944, 324] on div "subject" at bounding box center [975, 343] width 163 height 53
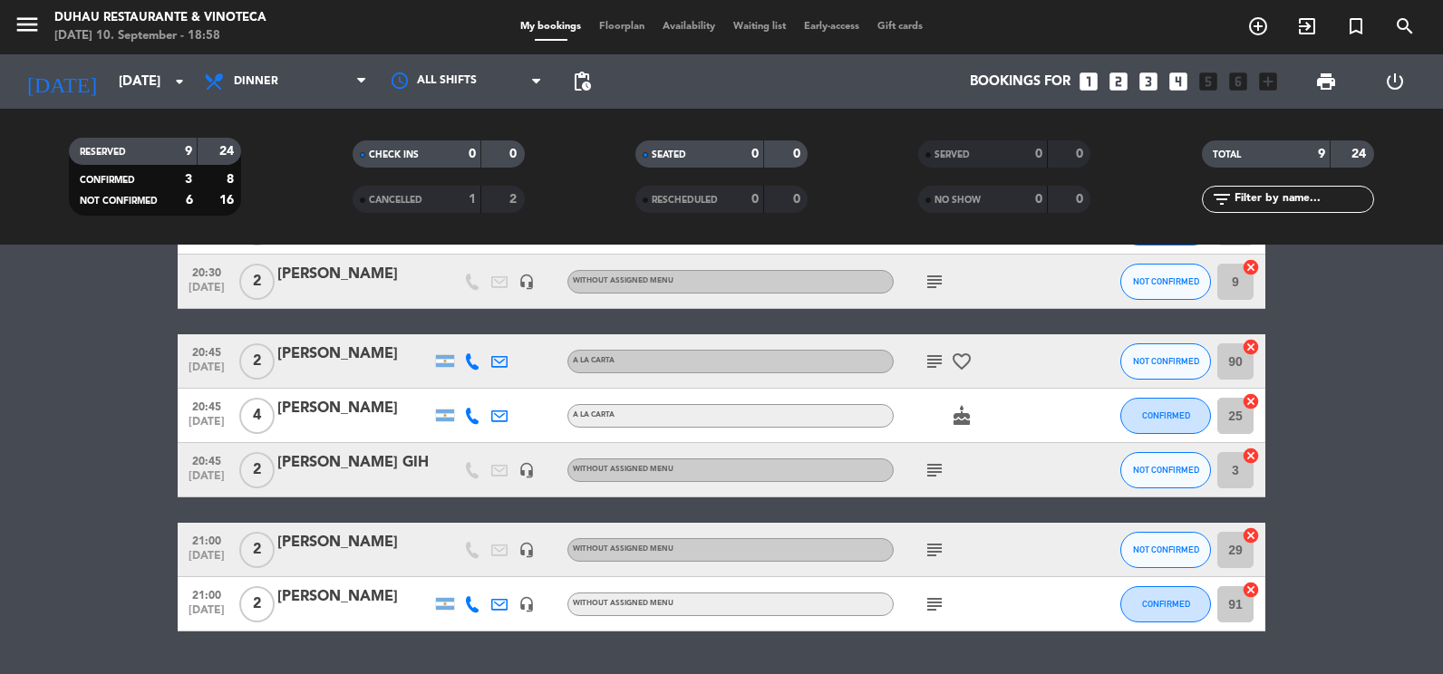
scroll to position [363, 0]
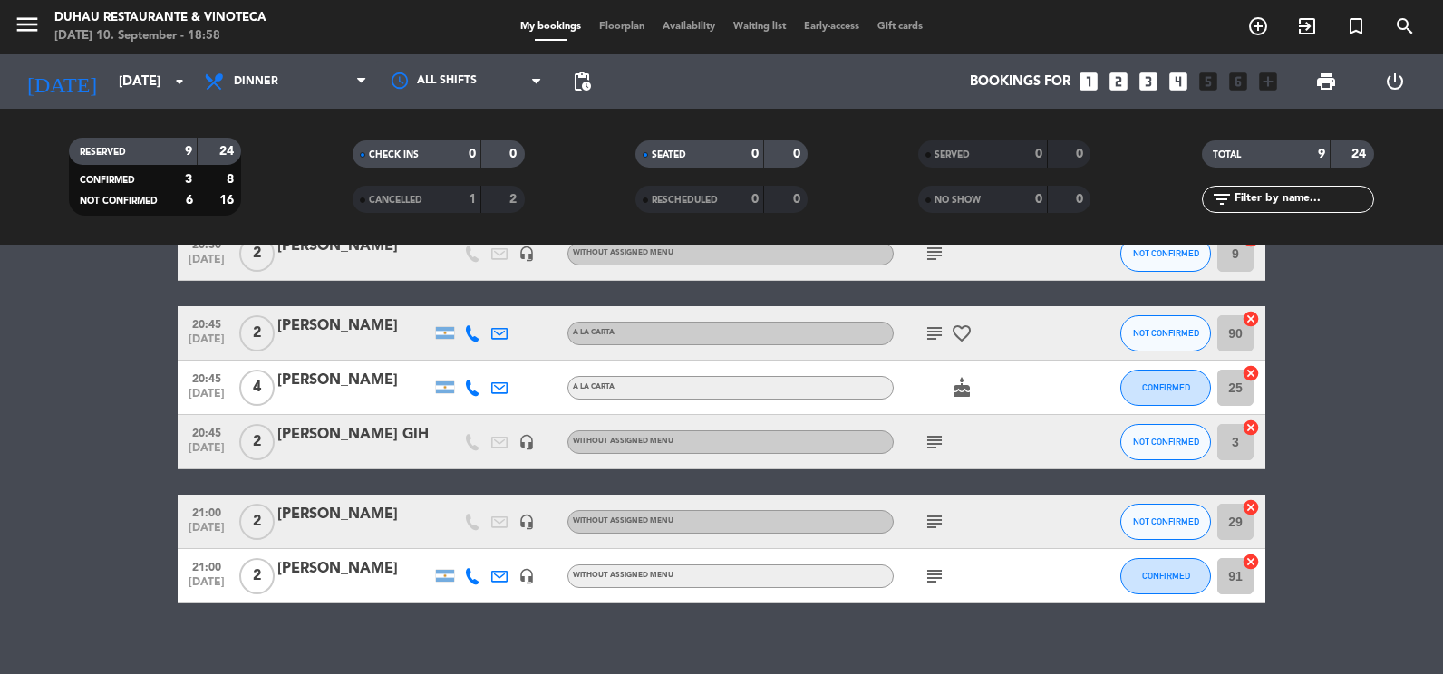
click at [936, 323] on icon "subject" at bounding box center [935, 334] width 22 height 22
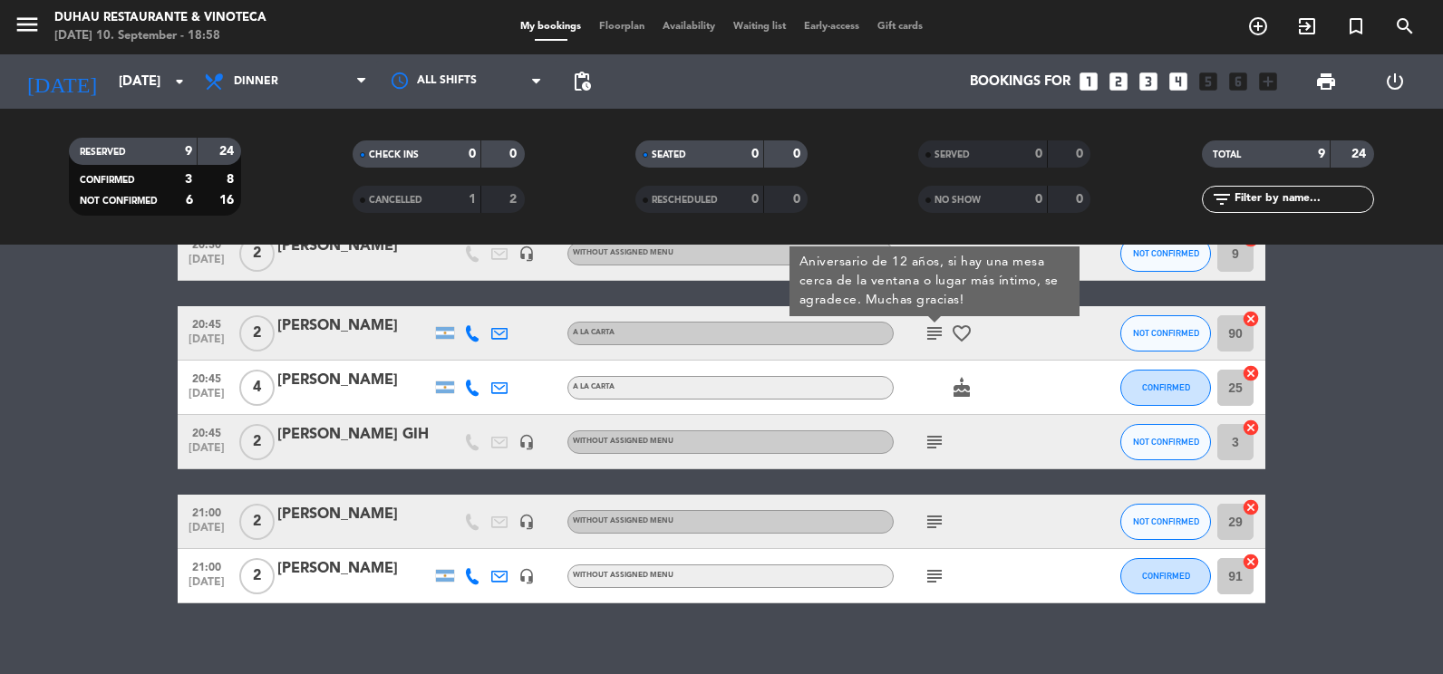
click at [942, 435] on icon "subject" at bounding box center [935, 442] width 22 height 22
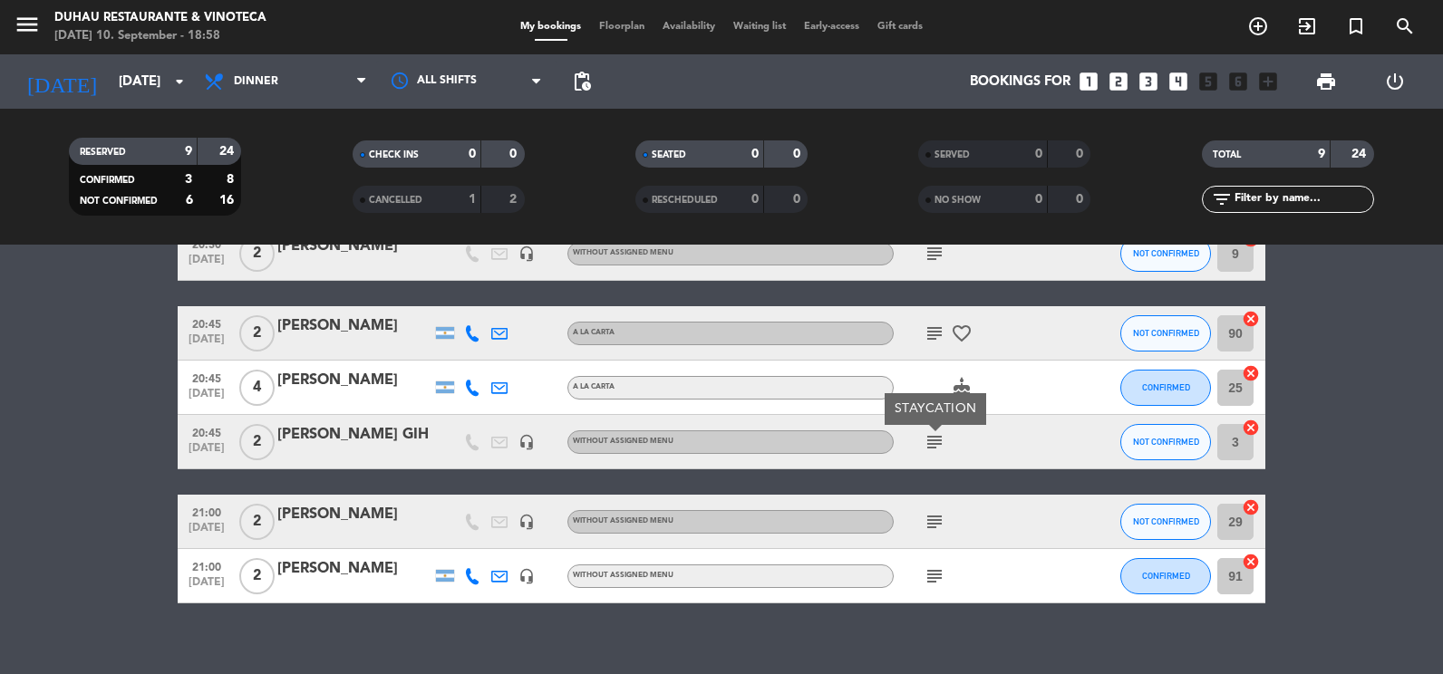
scroll to position [382, 0]
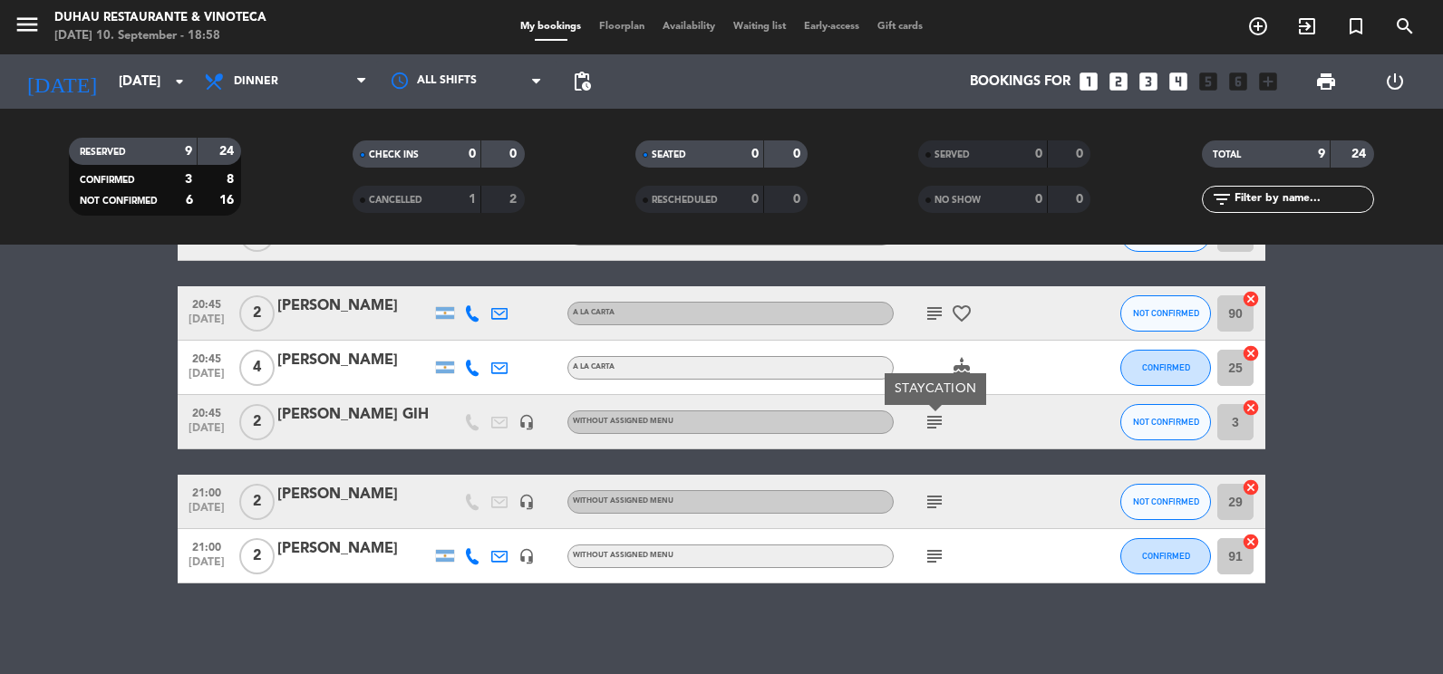
click at [926, 499] on icon "subject" at bounding box center [935, 502] width 22 height 22
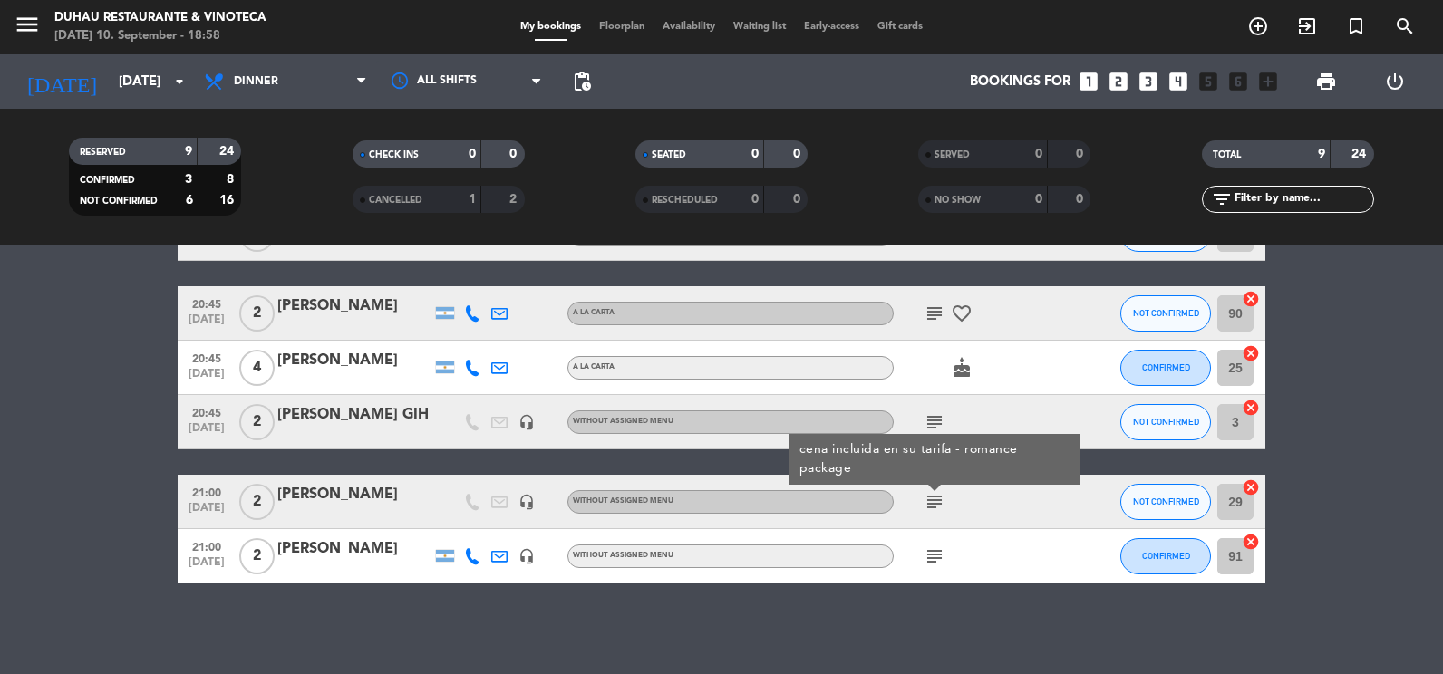
click at [936, 559] on icon "subject" at bounding box center [935, 557] width 22 height 22
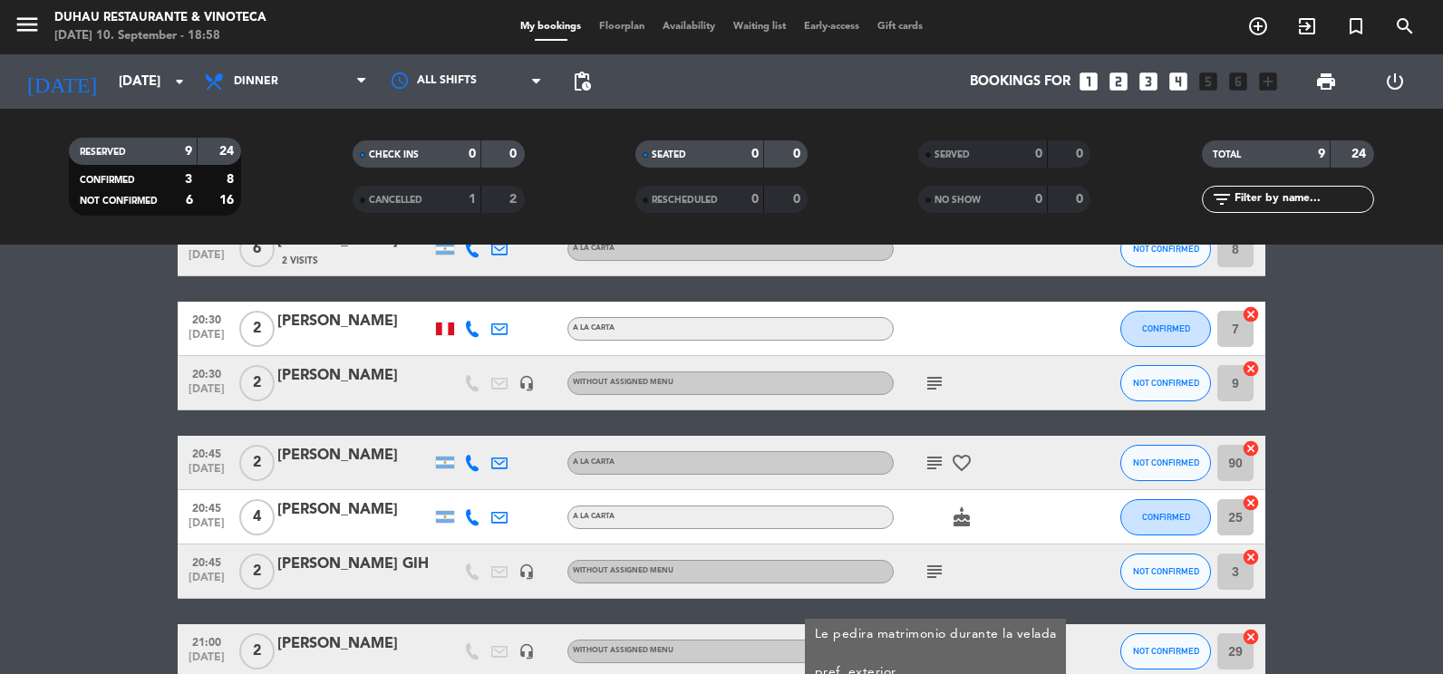
scroll to position [0, 0]
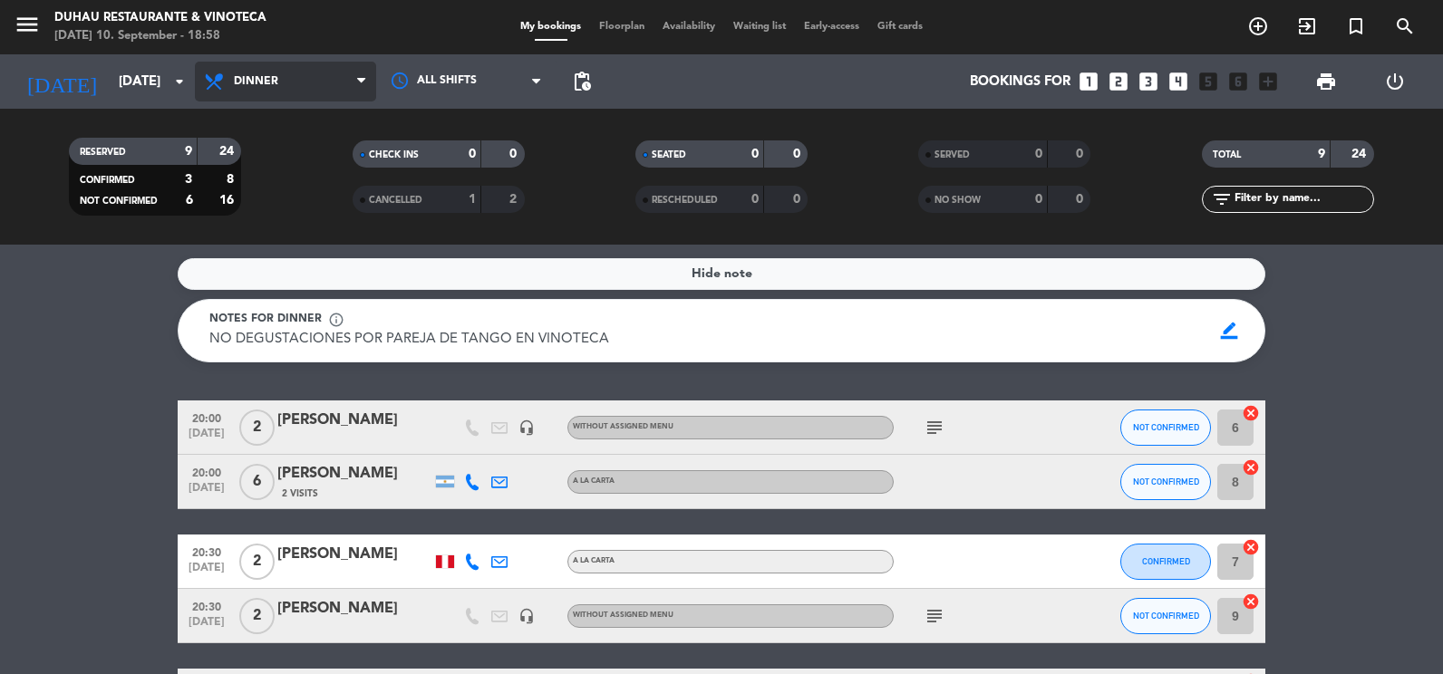
click at [296, 63] on span "Dinner" at bounding box center [285, 82] width 181 height 40
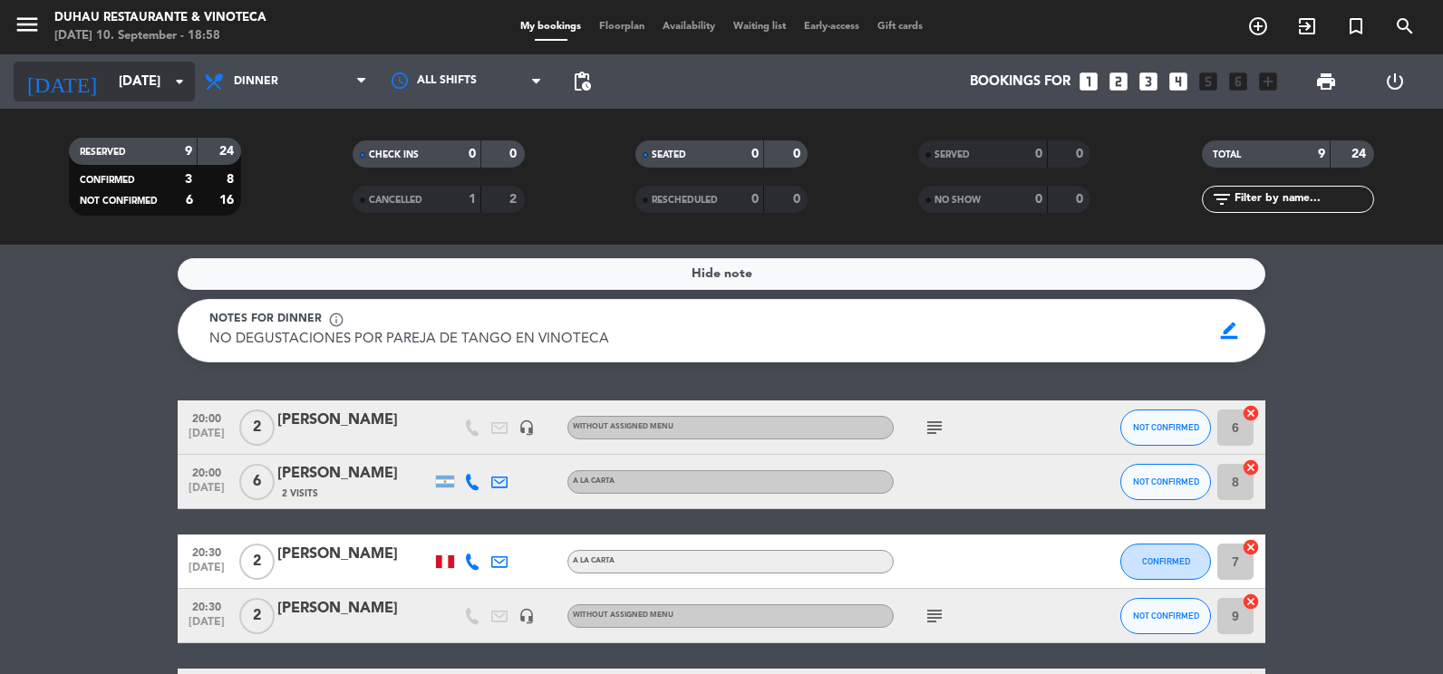
click at [155, 87] on input "[DATE]" at bounding box center [197, 82] width 174 height 34
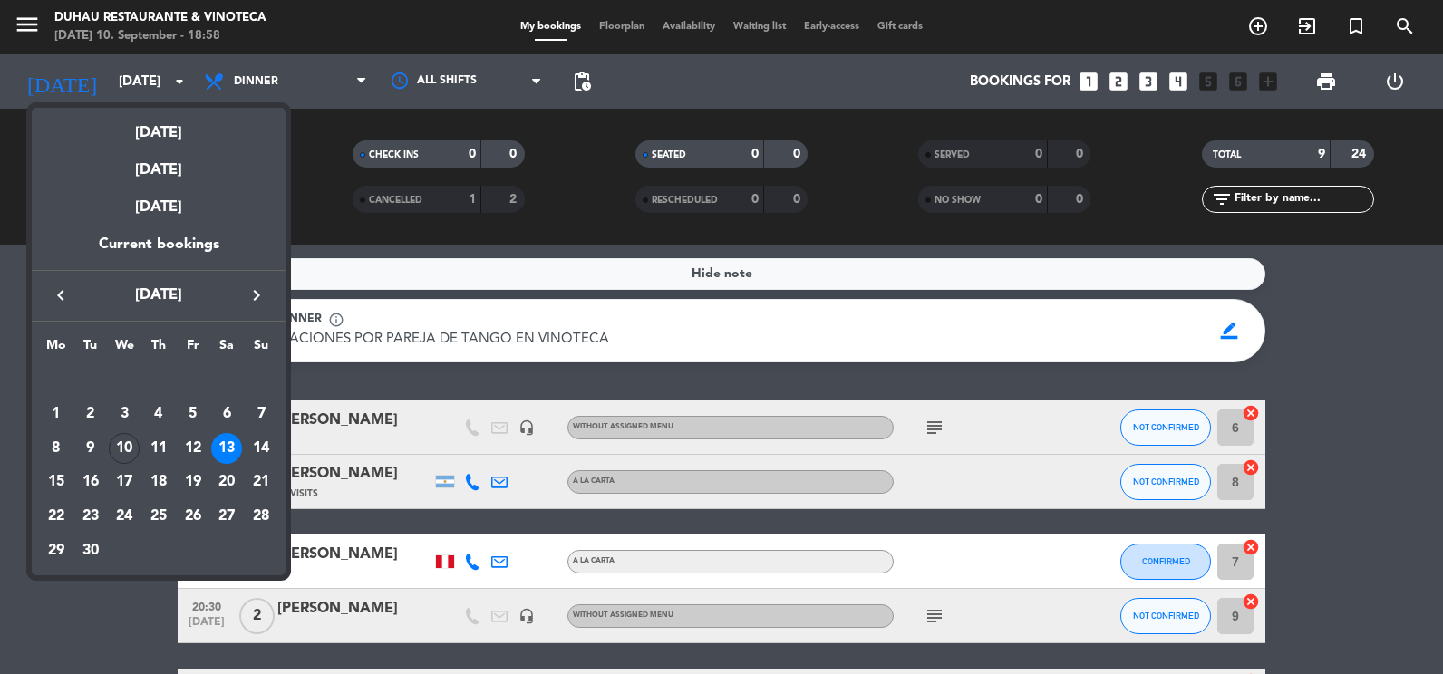
click at [195, 450] on div "12" at bounding box center [193, 448] width 31 height 31
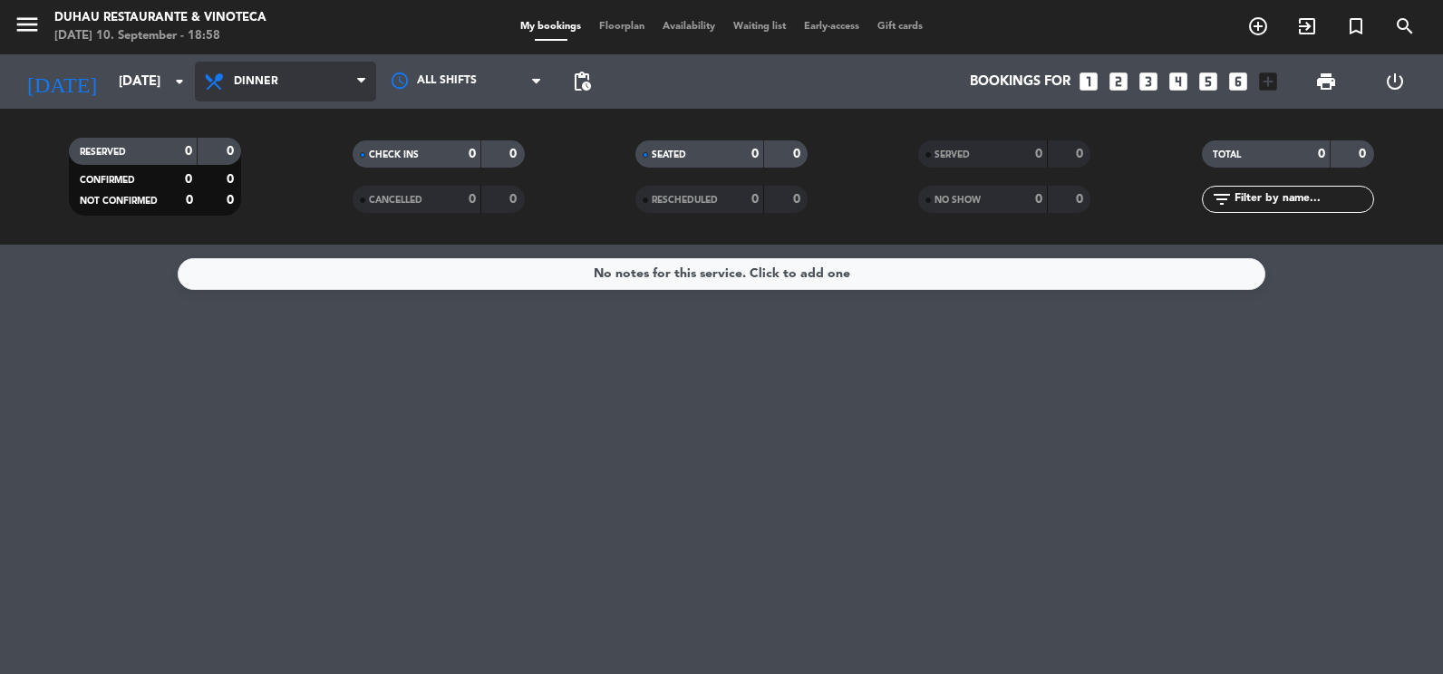
click at [332, 70] on span "Dinner" at bounding box center [285, 82] width 181 height 40
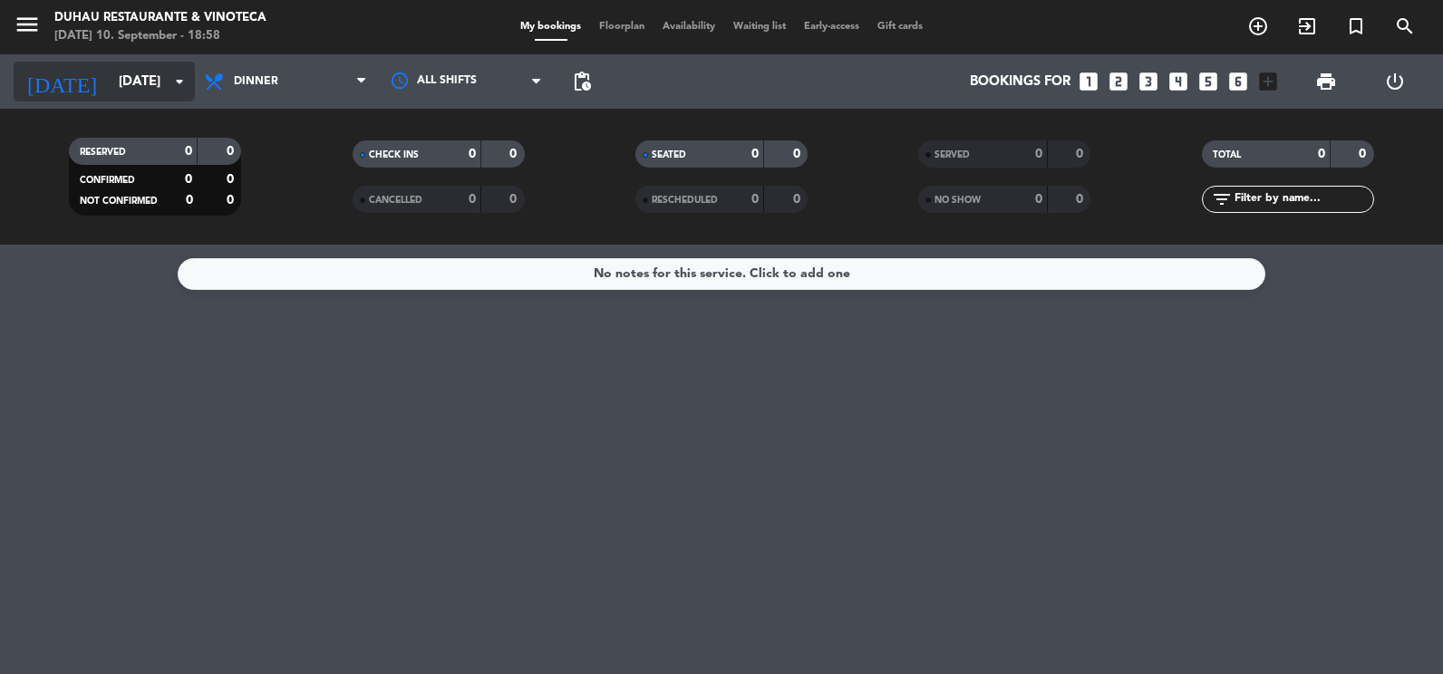
click at [148, 76] on input "[DATE]" at bounding box center [197, 82] width 174 height 34
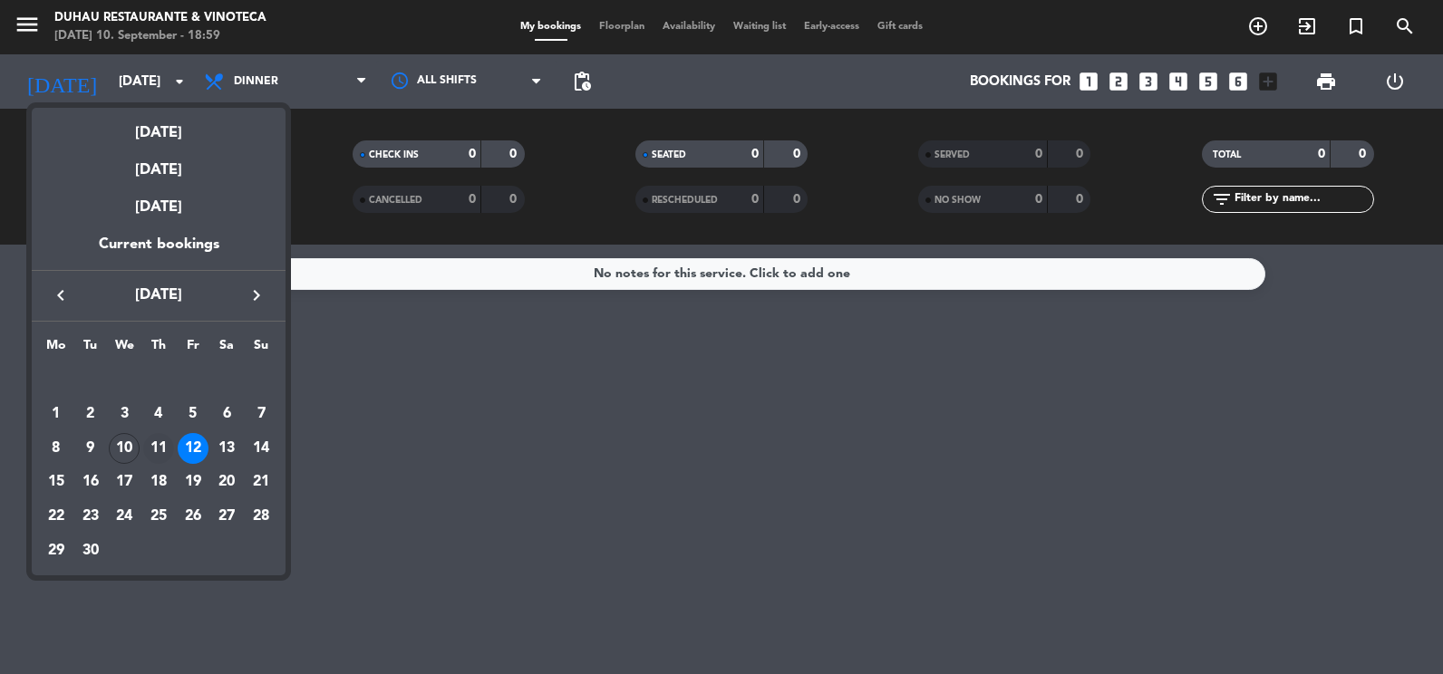
click at [158, 445] on div "11" at bounding box center [158, 448] width 31 height 31
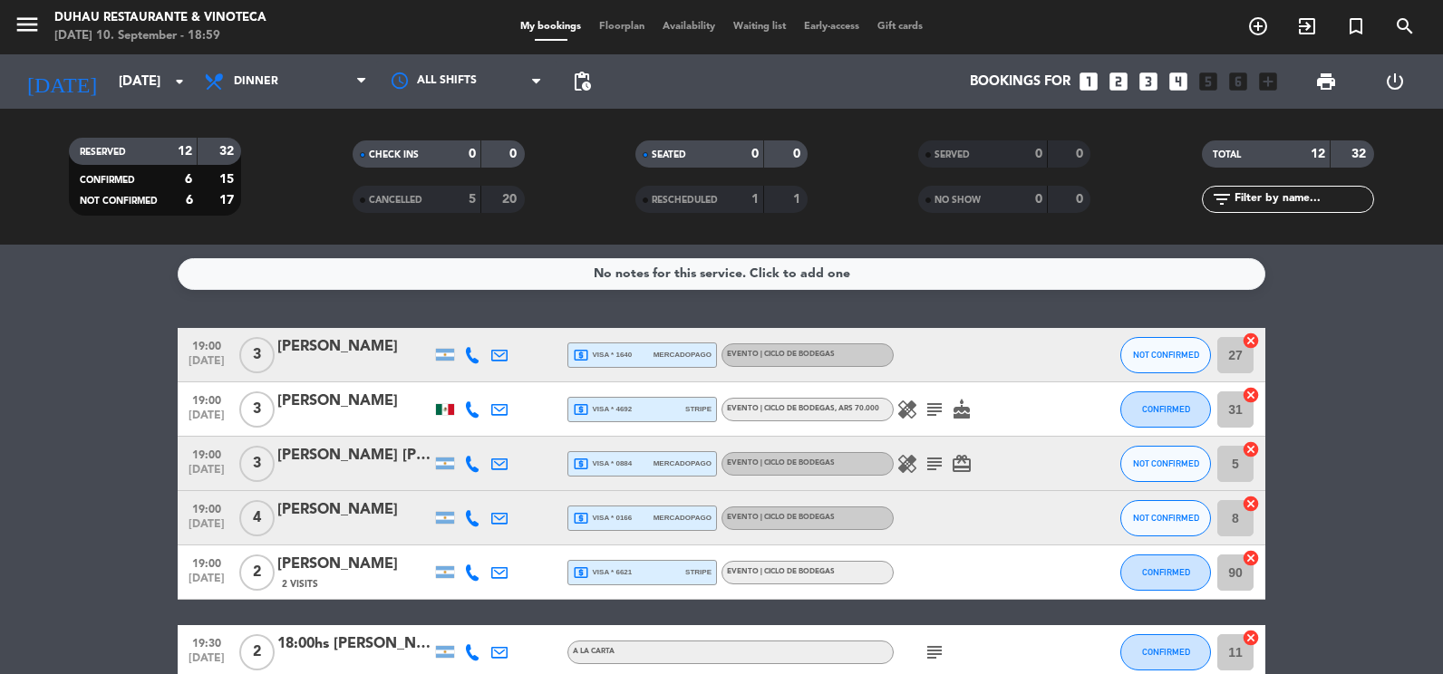
click at [907, 466] on icon "healing" at bounding box center [907, 464] width 22 height 22
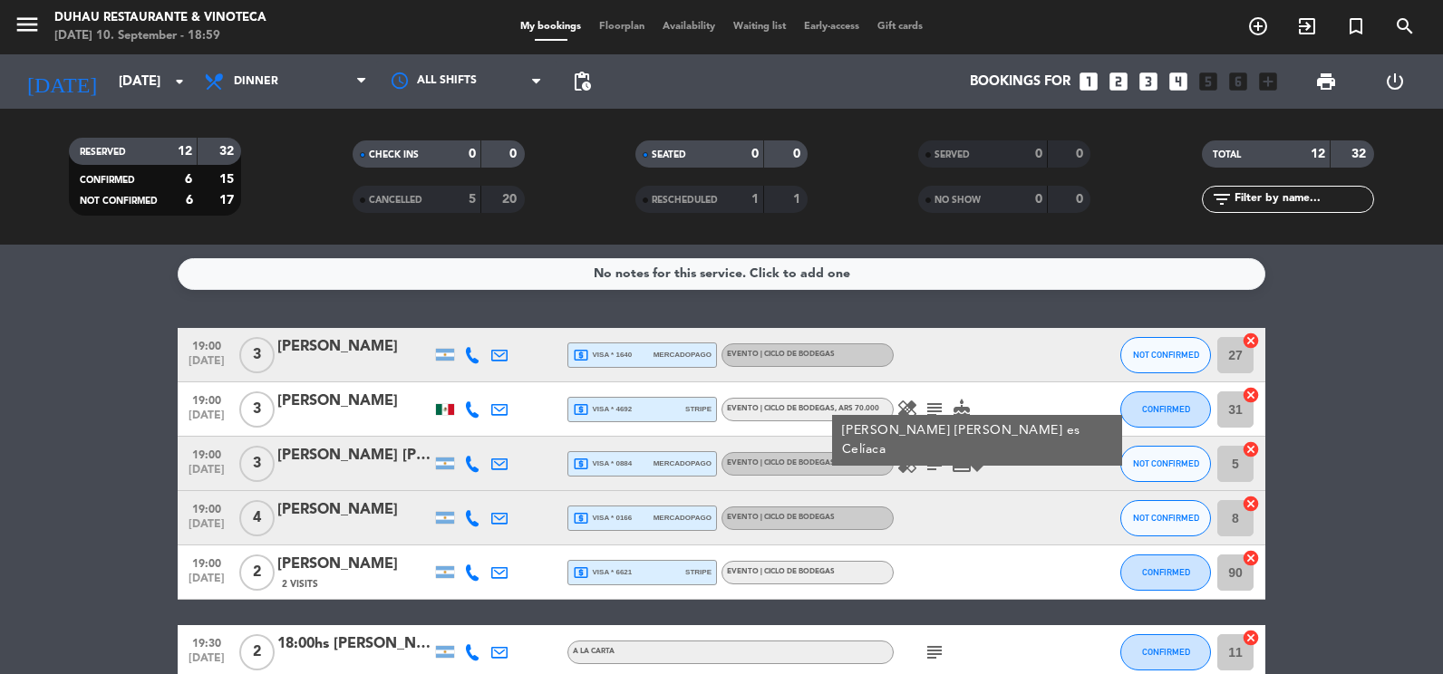
click at [932, 466] on icon "subject" at bounding box center [935, 464] width 22 height 22
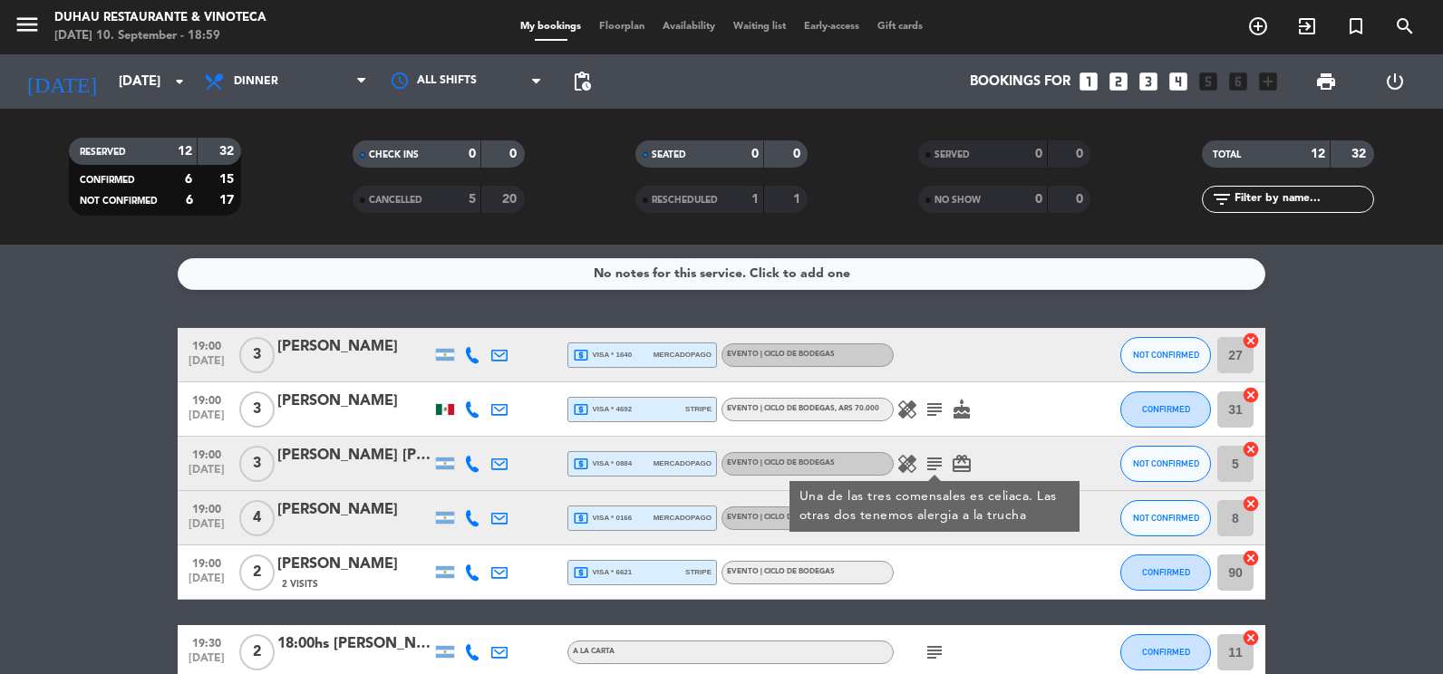
click at [939, 411] on icon "subject" at bounding box center [935, 410] width 22 height 22
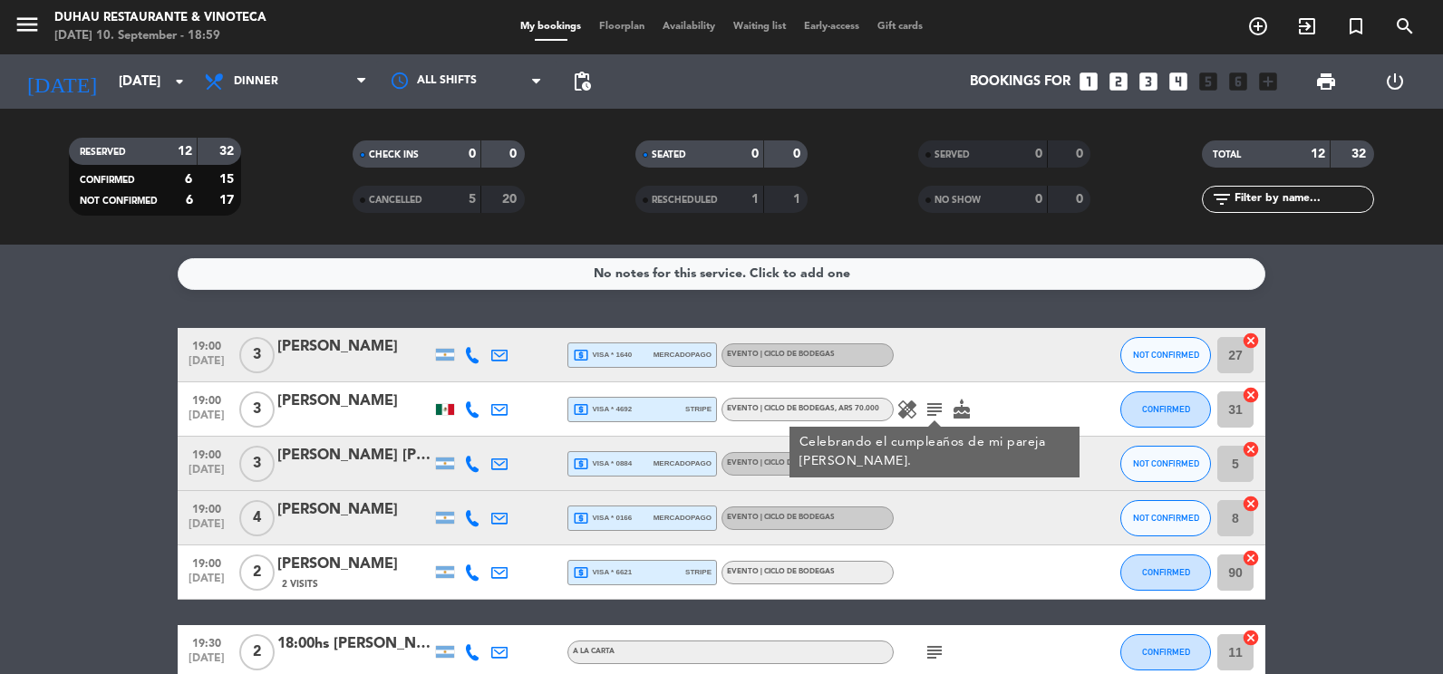
click at [939, 411] on icon "subject" at bounding box center [935, 410] width 22 height 22
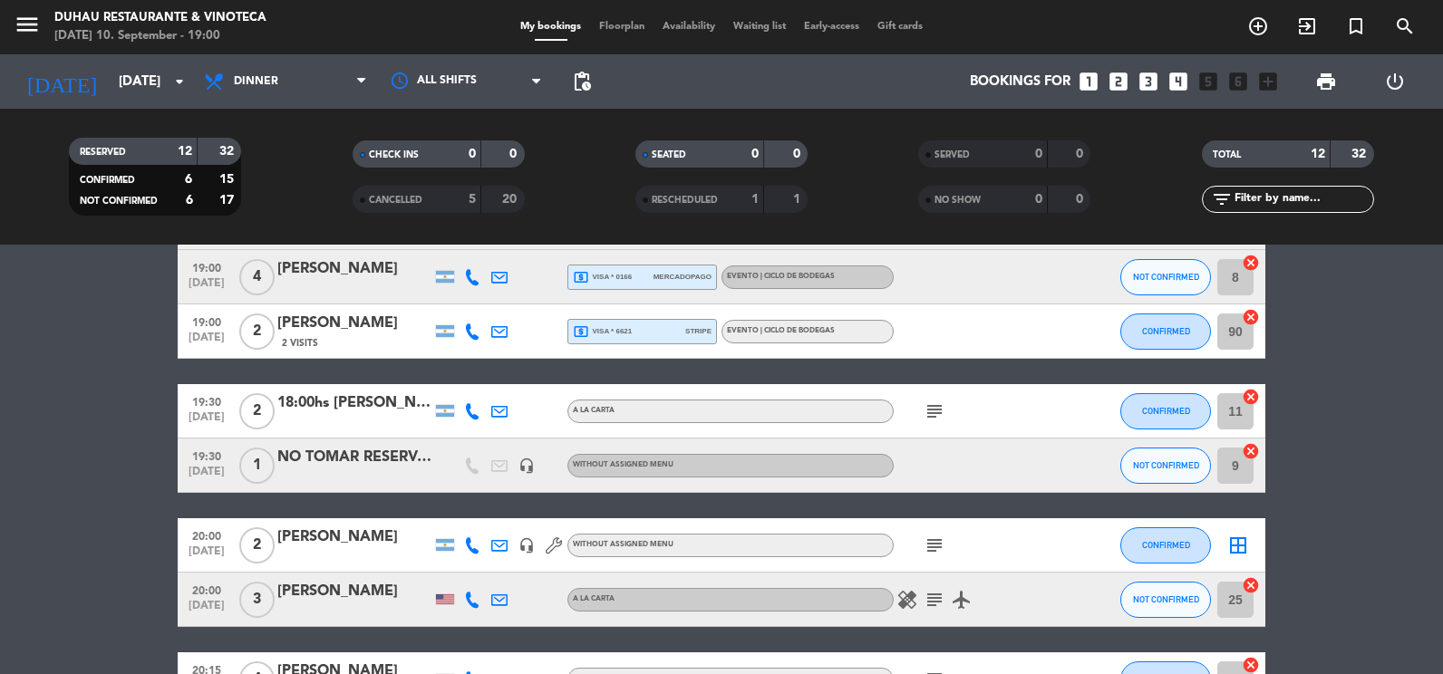
scroll to position [272, 0]
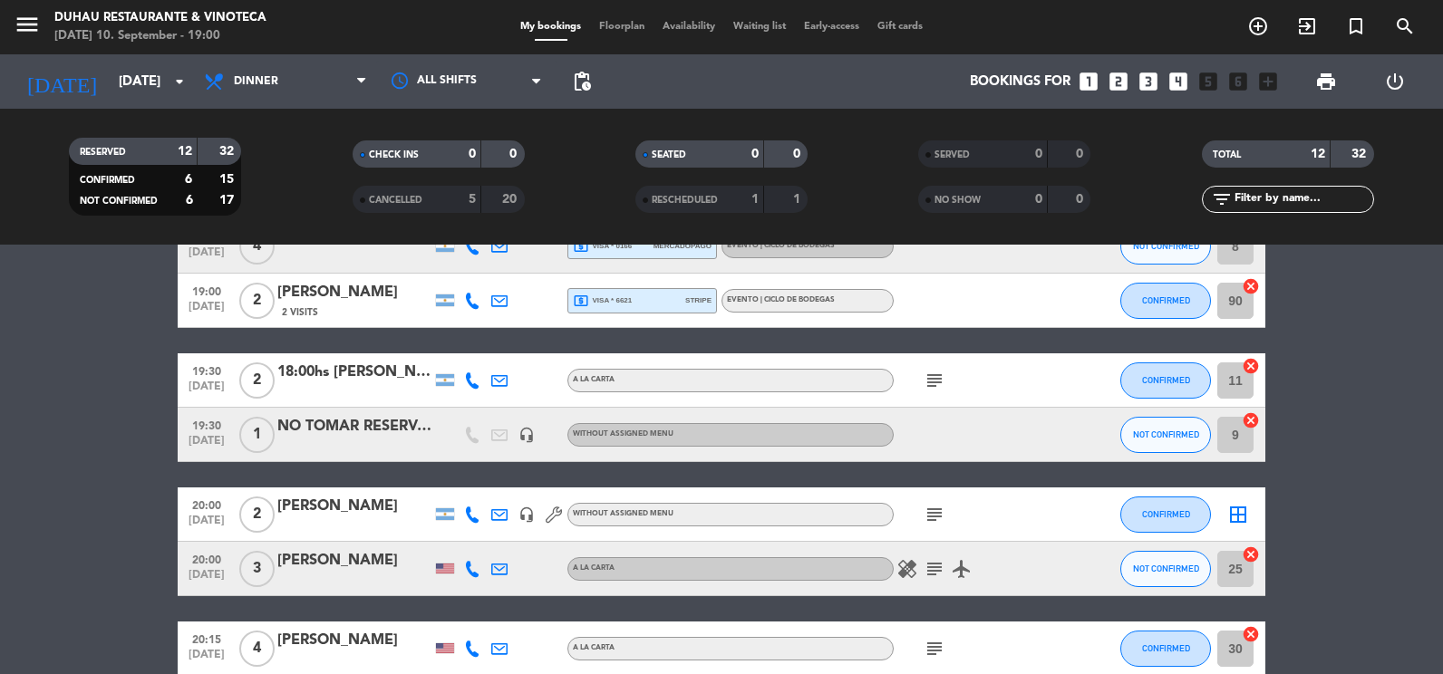
click at [933, 379] on icon "subject" at bounding box center [935, 381] width 22 height 22
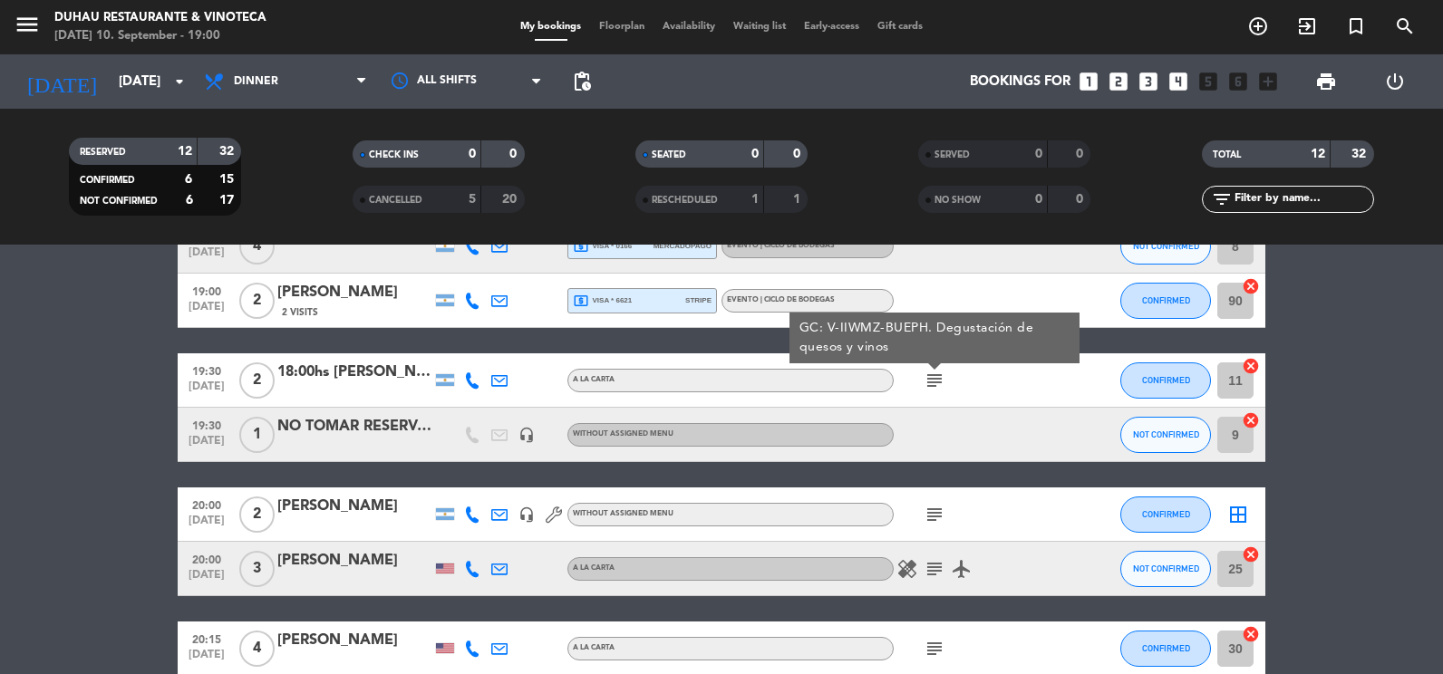
click at [340, 428] on div "NO TOMAR RESERVA DE DEGUSTACION" at bounding box center [354, 427] width 154 height 24
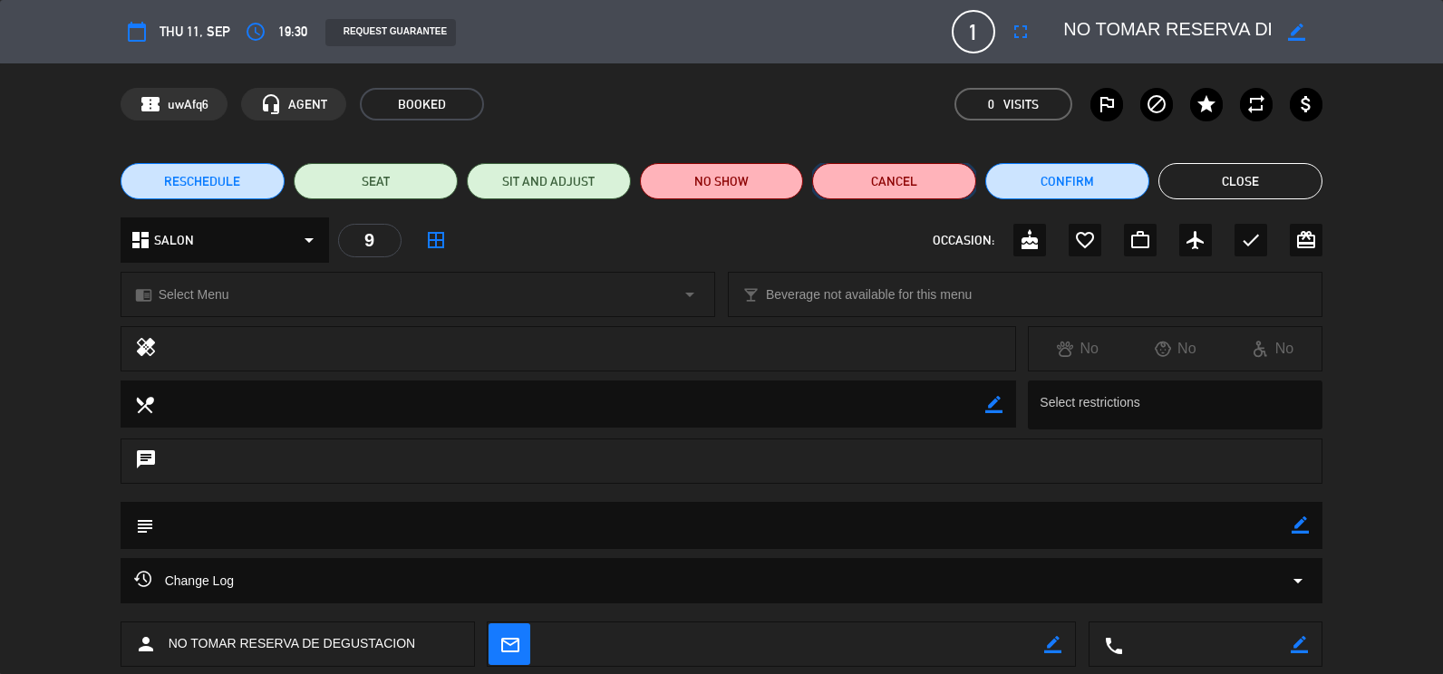
click at [900, 184] on button "Cancel" at bounding box center [894, 181] width 164 height 36
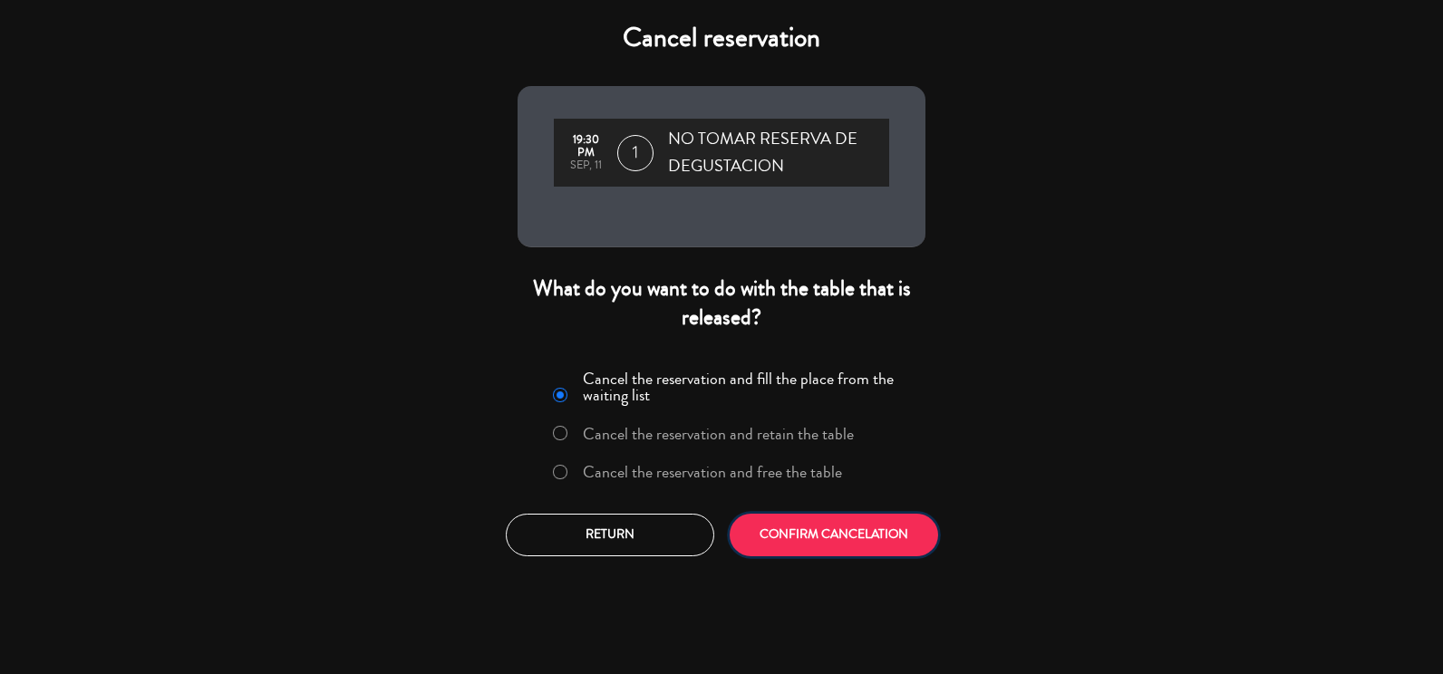
click at [808, 541] on button "CONFIRM CANCELATION" at bounding box center [834, 535] width 208 height 43
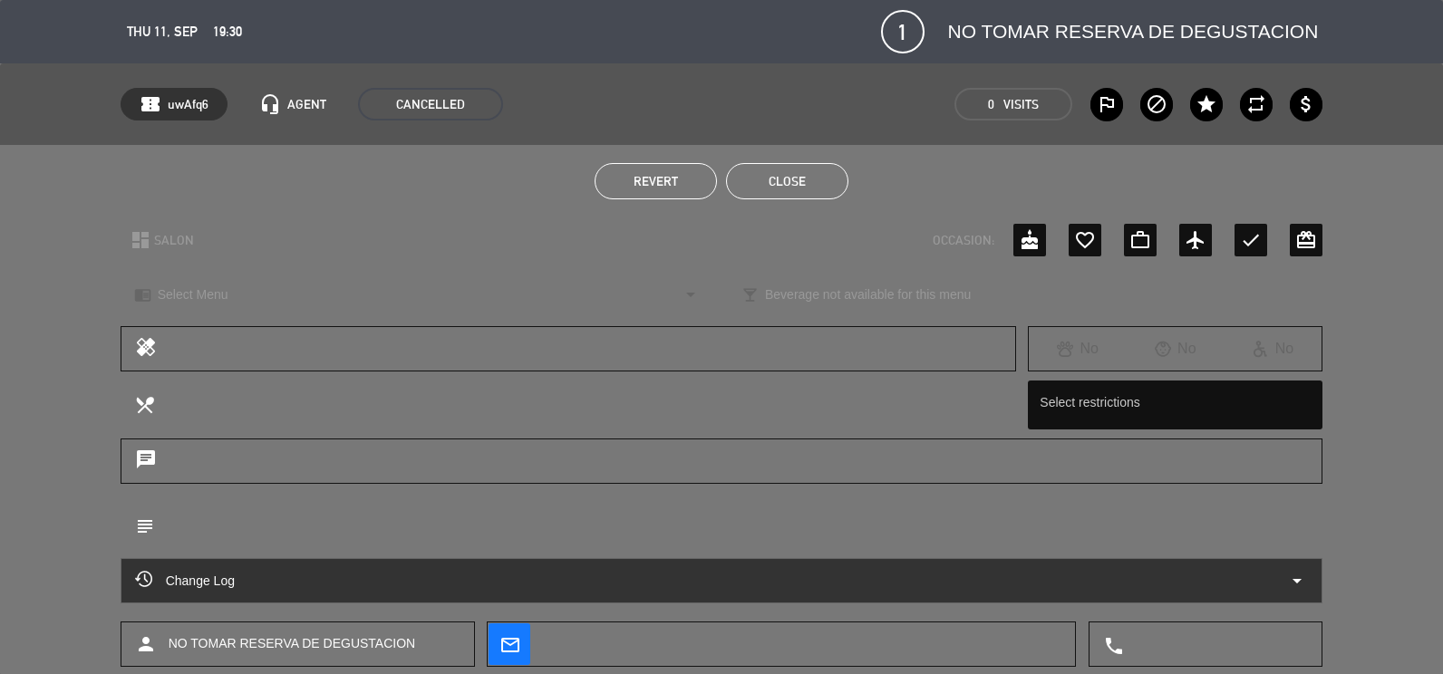
click at [775, 179] on button "Close" at bounding box center [787, 181] width 122 height 36
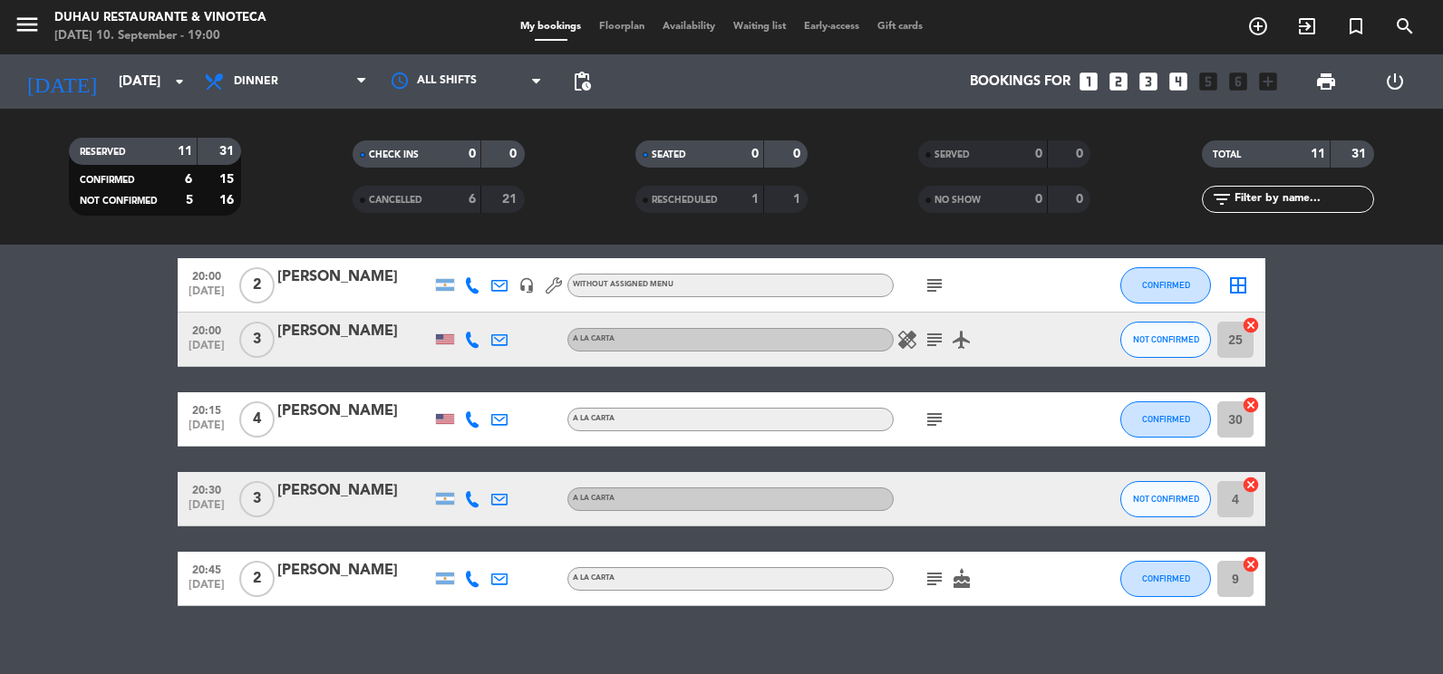
scroll to position [453, 0]
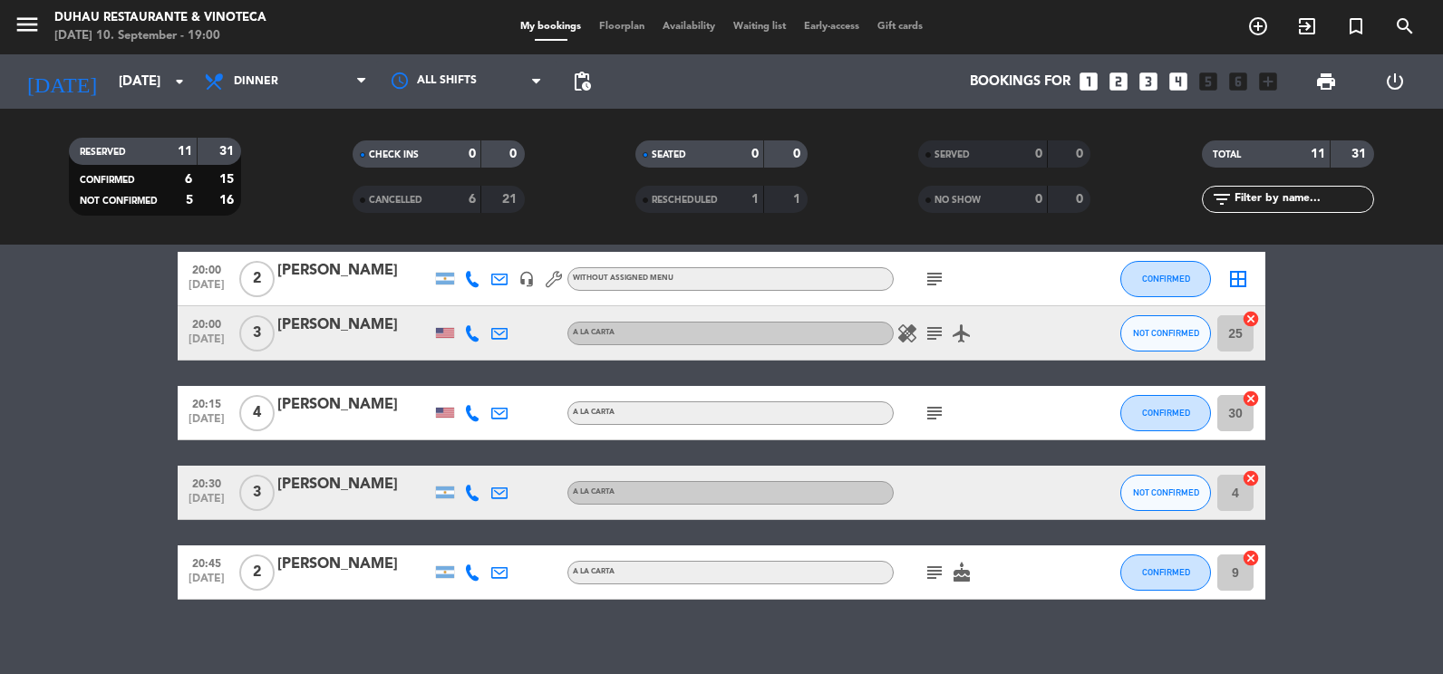
click at [933, 578] on icon "subject" at bounding box center [935, 573] width 22 height 22
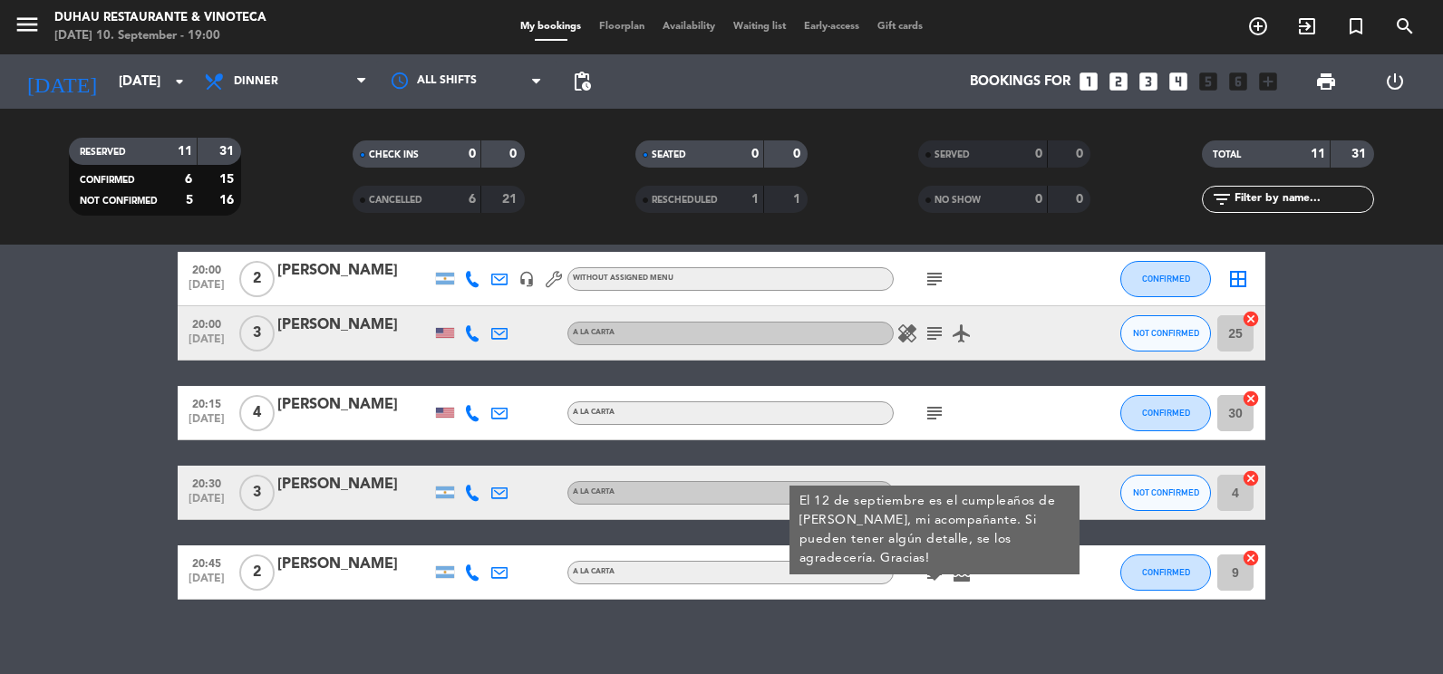
click at [944, 406] on icon "subject" at bounding box center [935, 413] width 22 height 22
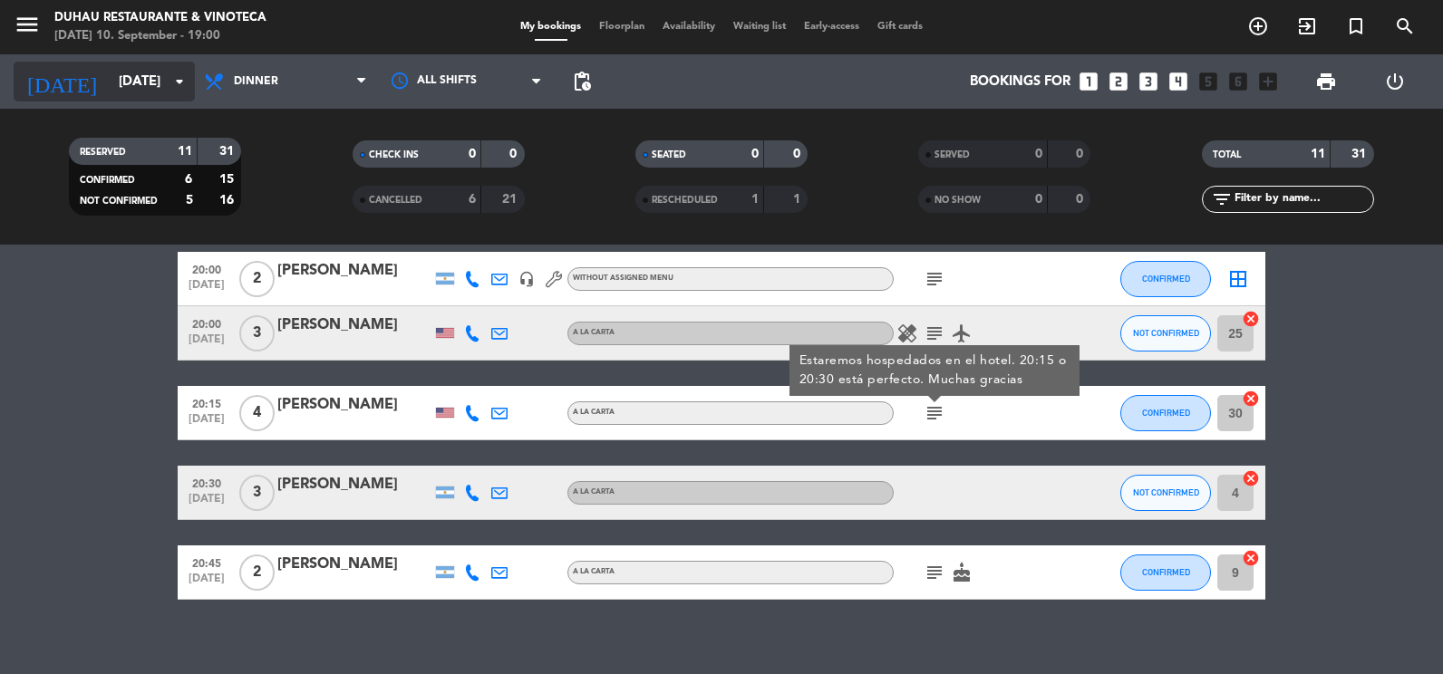
click at [149, 75] on input "[DATE]" at bounding box center [197, 82] width 174 height 34
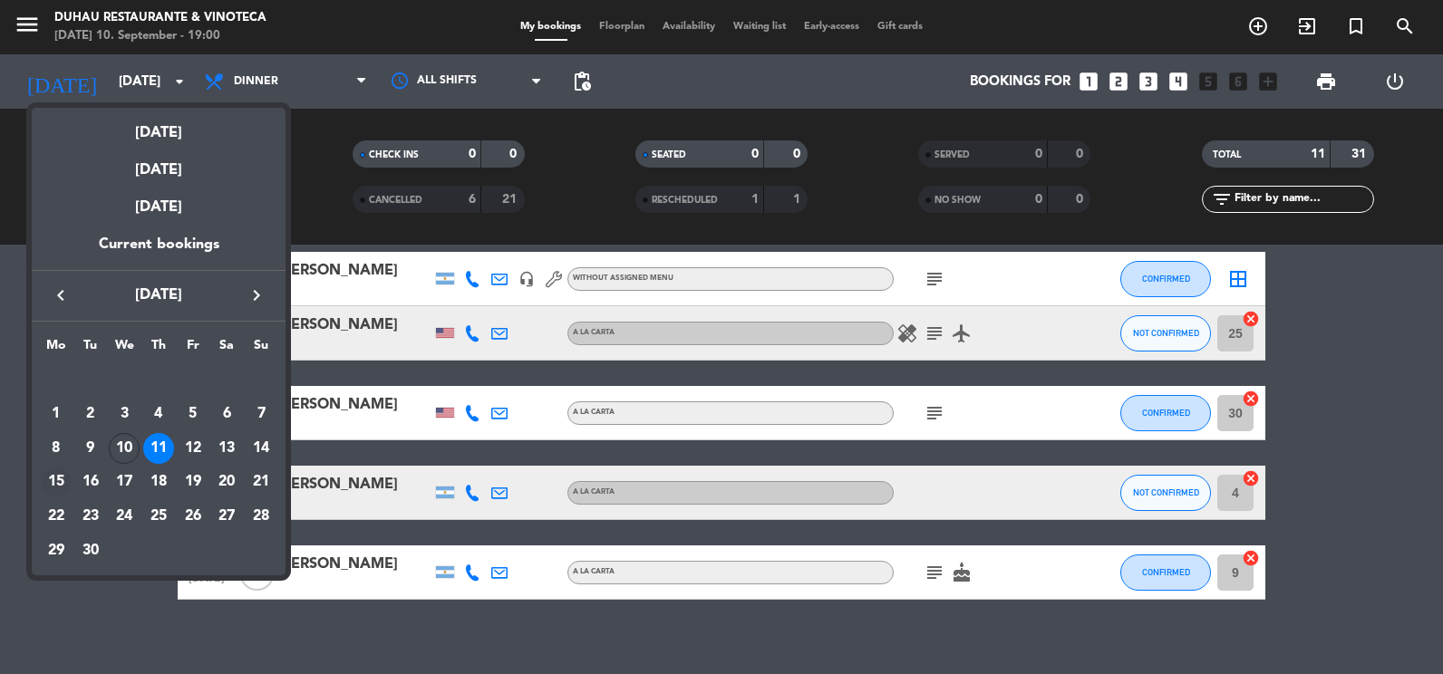
click at [55, 478] on div "15" at bounding box center [56, 482] width 31 height 31
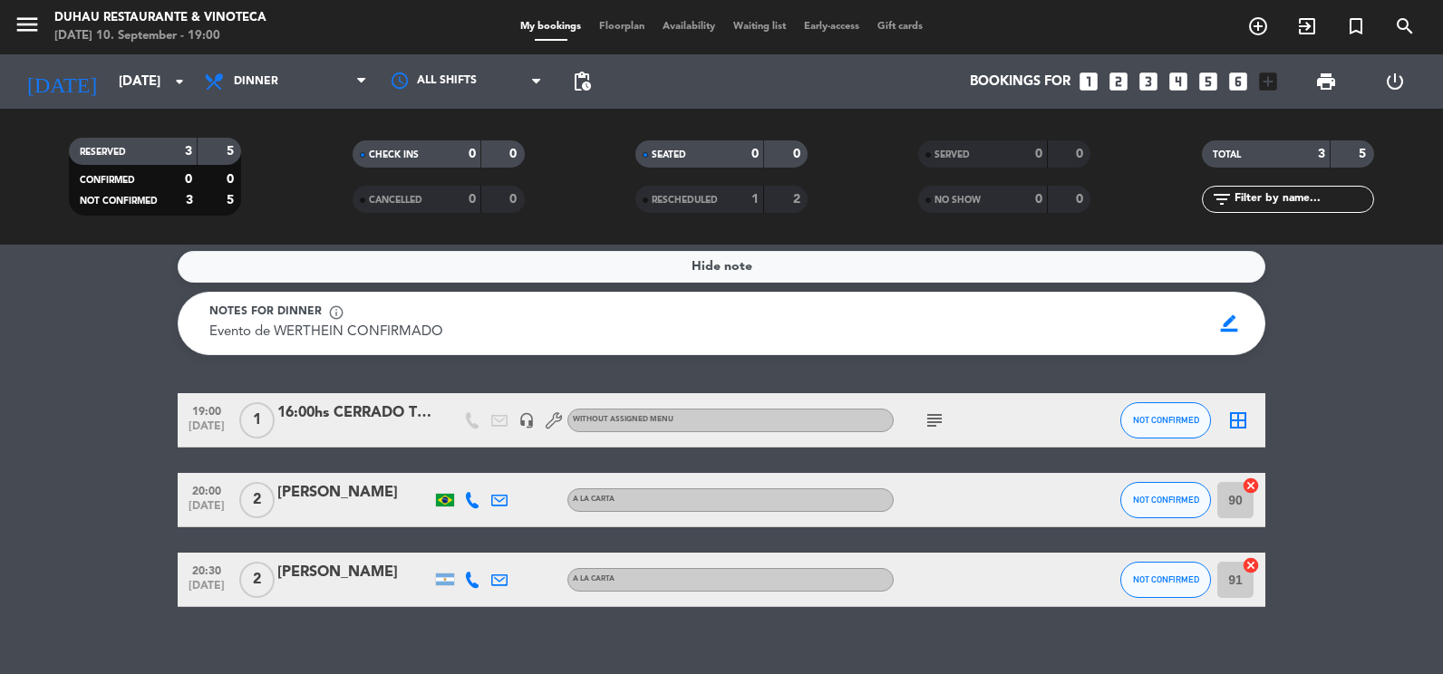
scroll to position [0, 0]
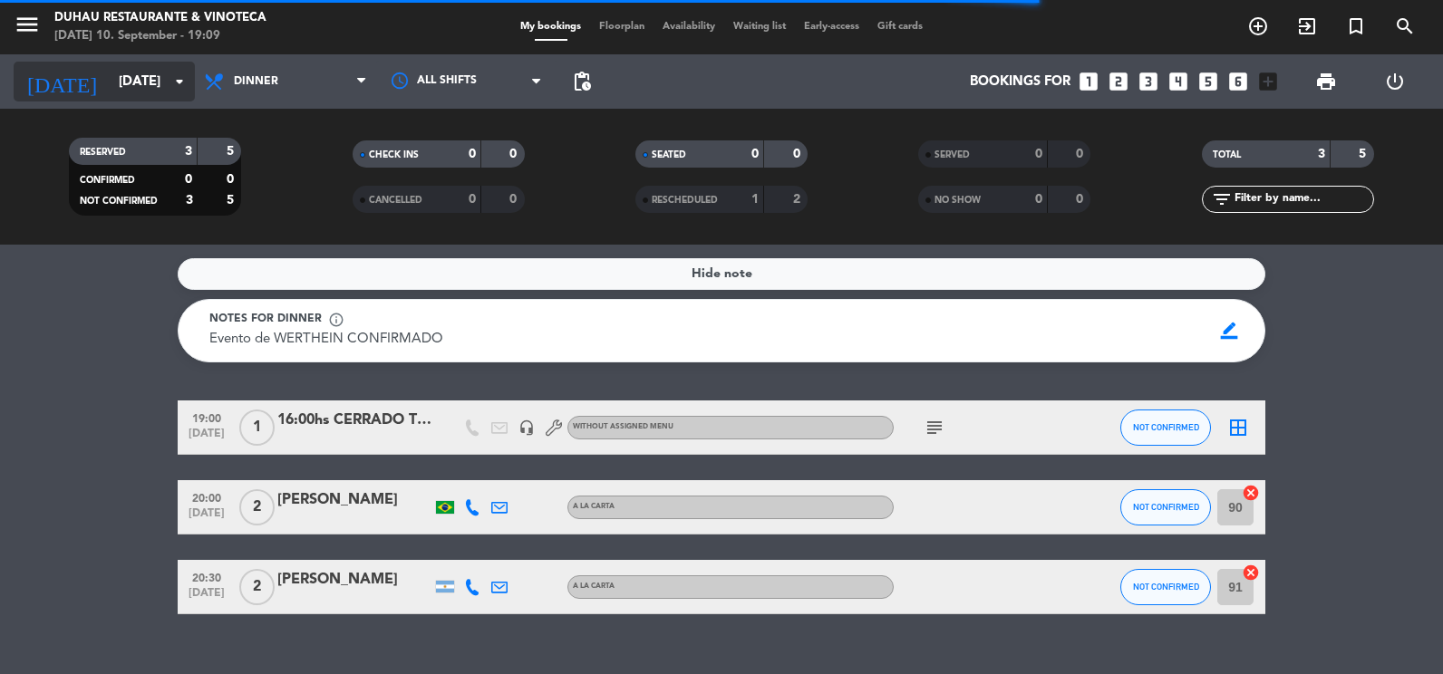
click at [131, 77] on input "[DATE]" at bounding box center [197, 82] width 174 height 34
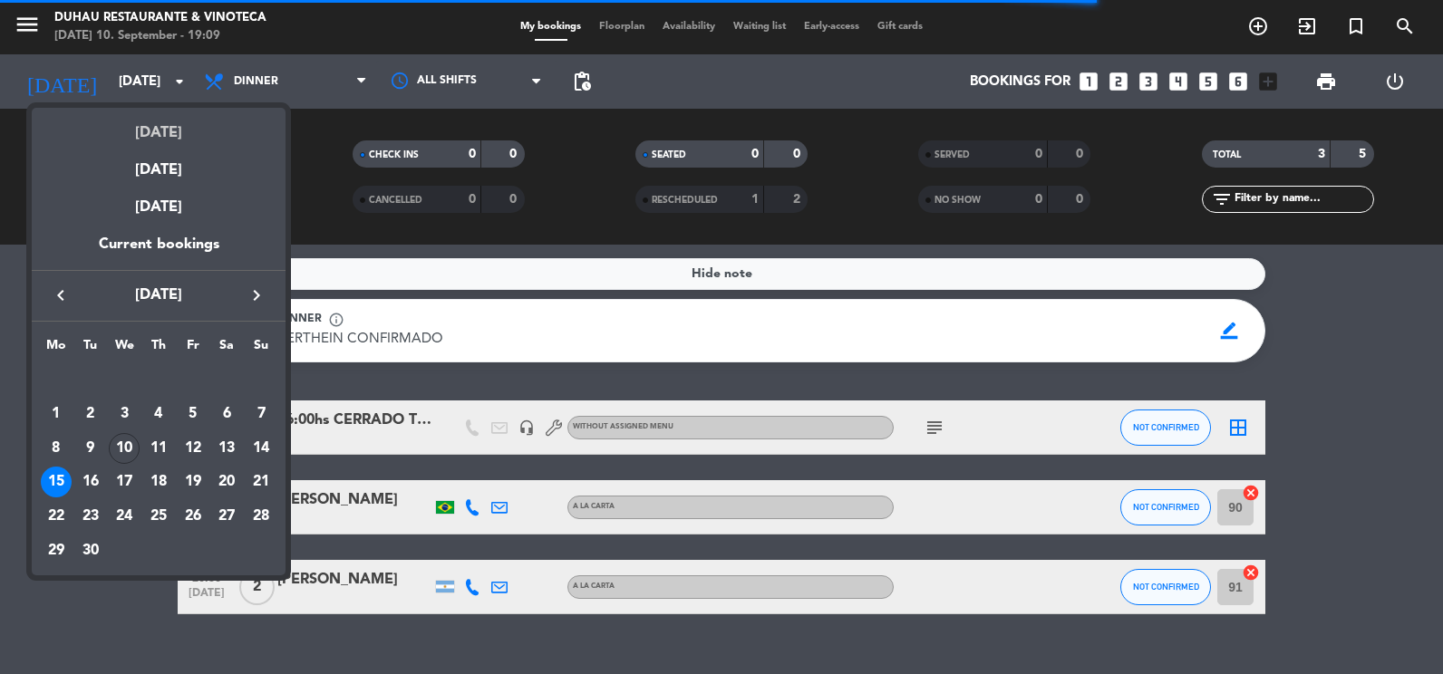
click at [153, 141] on div "[DATE]" at bounding box center [159, 126] width 254 height 37
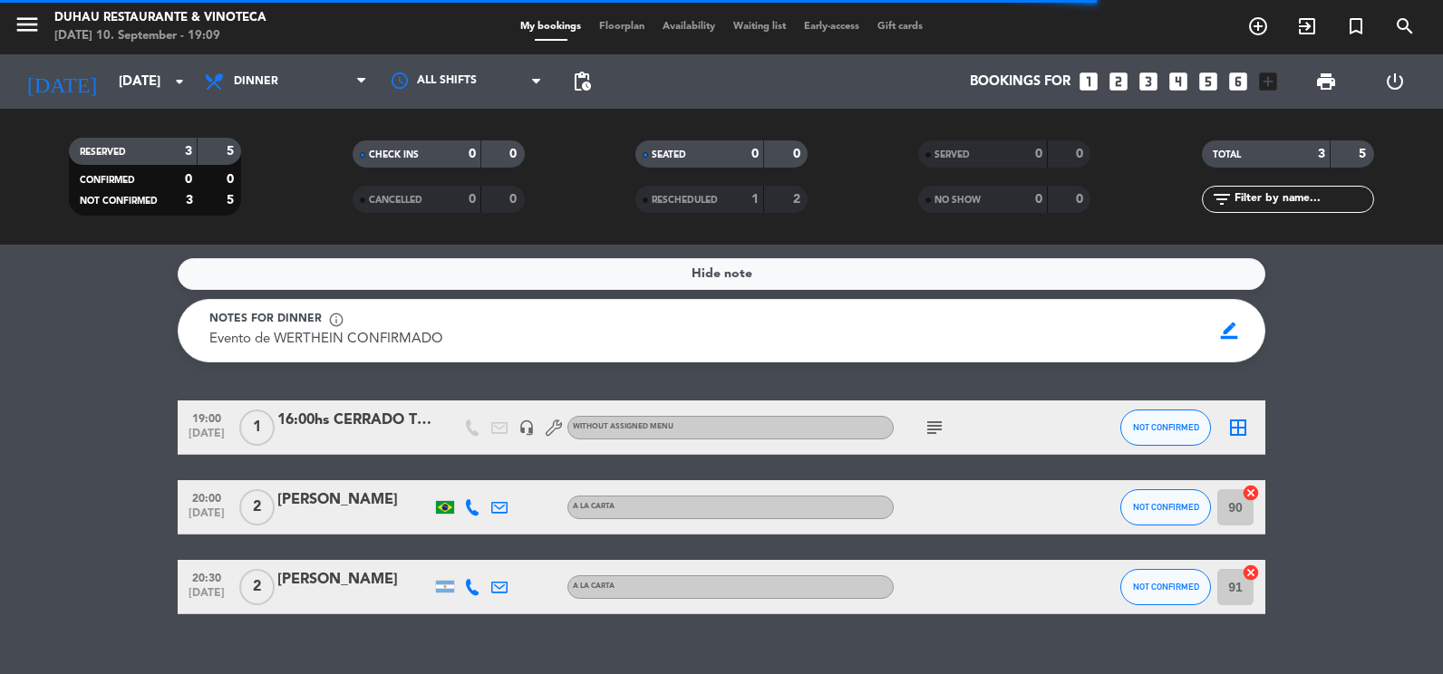
type input "[DATE]"
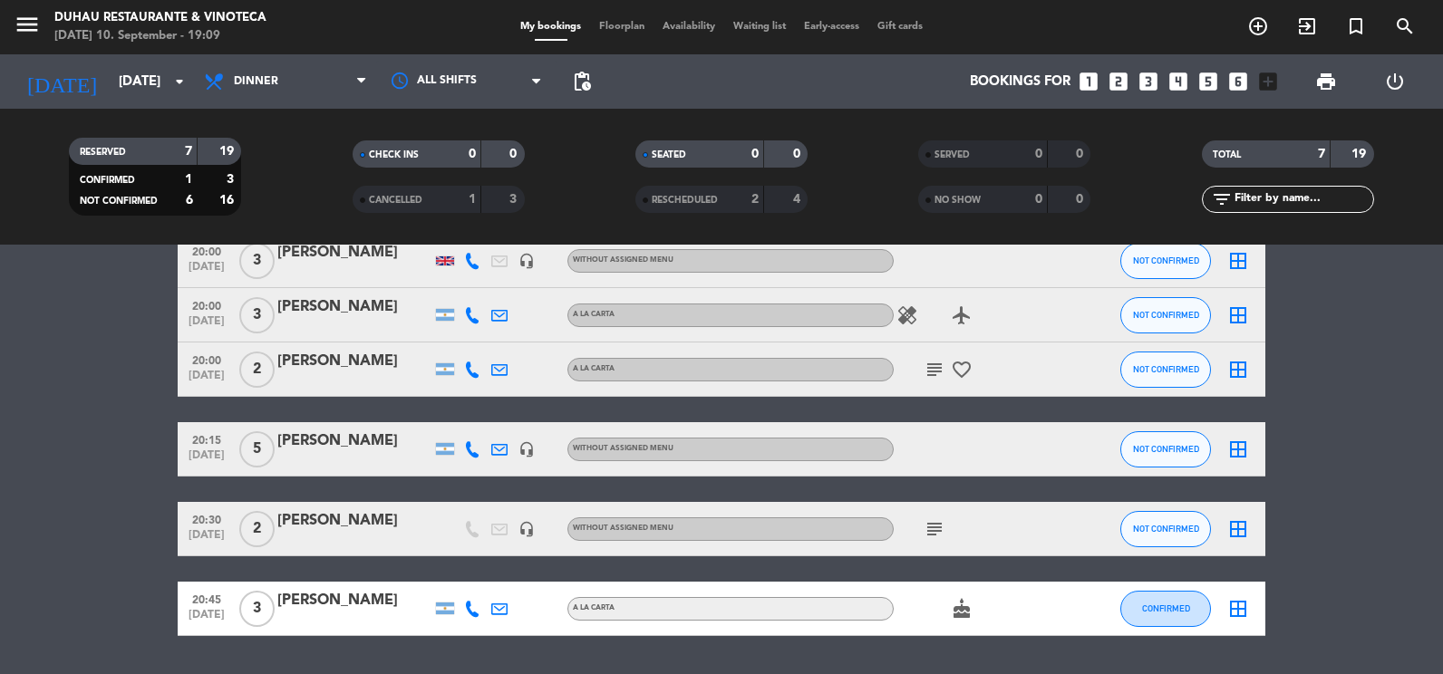
scroll to position [227, 0]
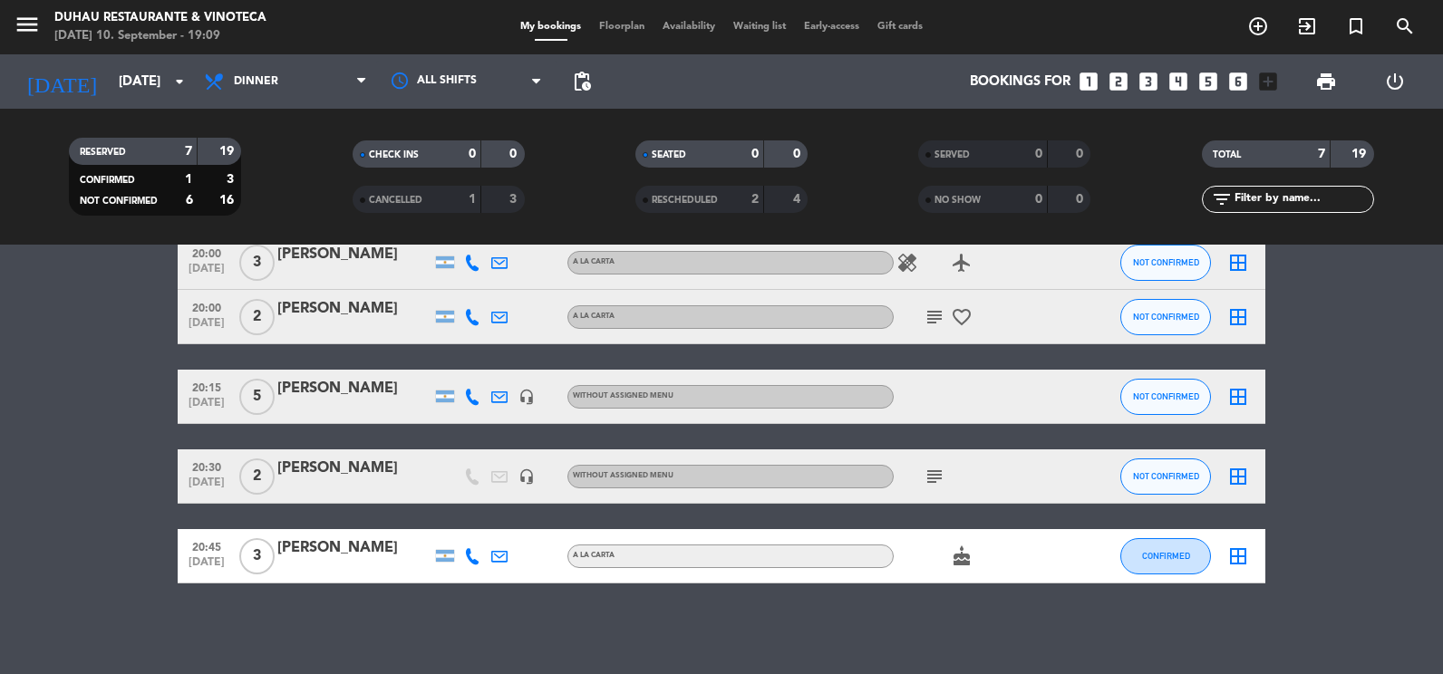
click at [37, 34] on icon "menu" at bounding box center [27, 24] width 27 height 27
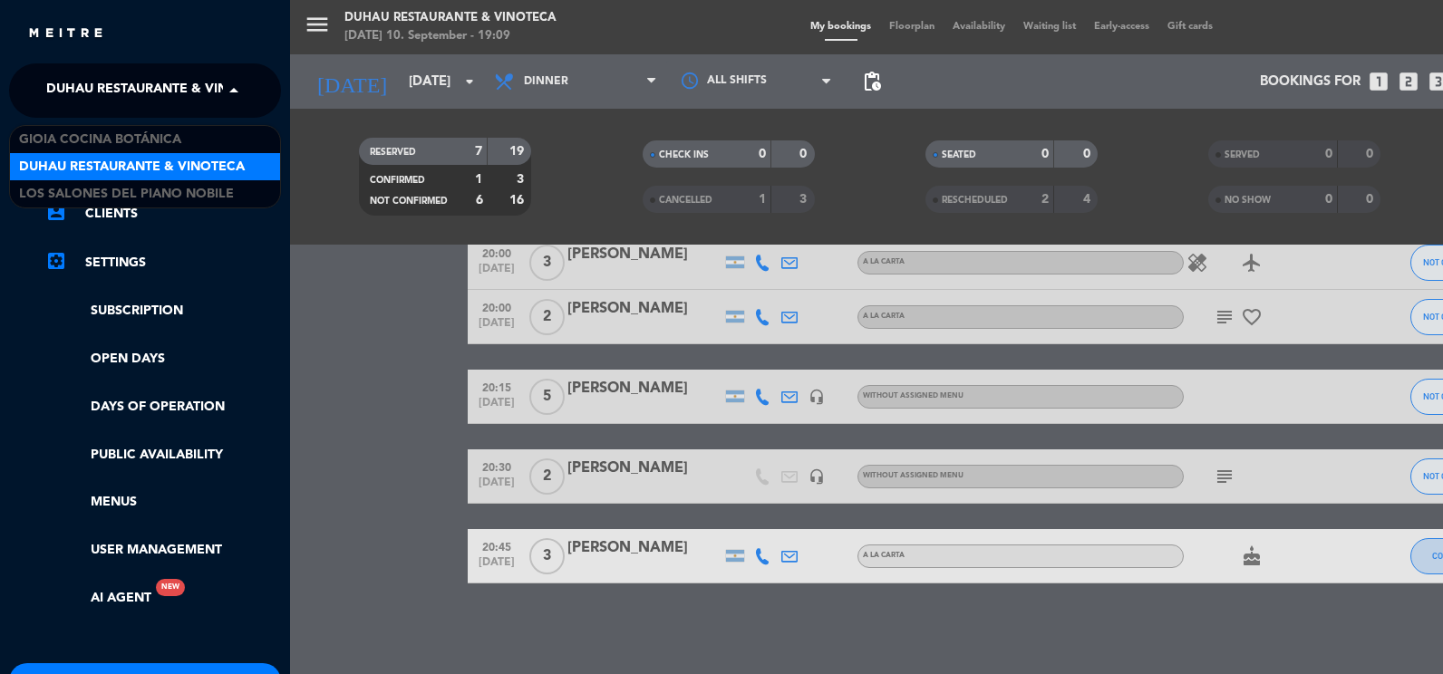
click at [116, 94] on span "Duhau Restaurante & Vinoteca" at bounding box center [159, 91] width 226 height 38
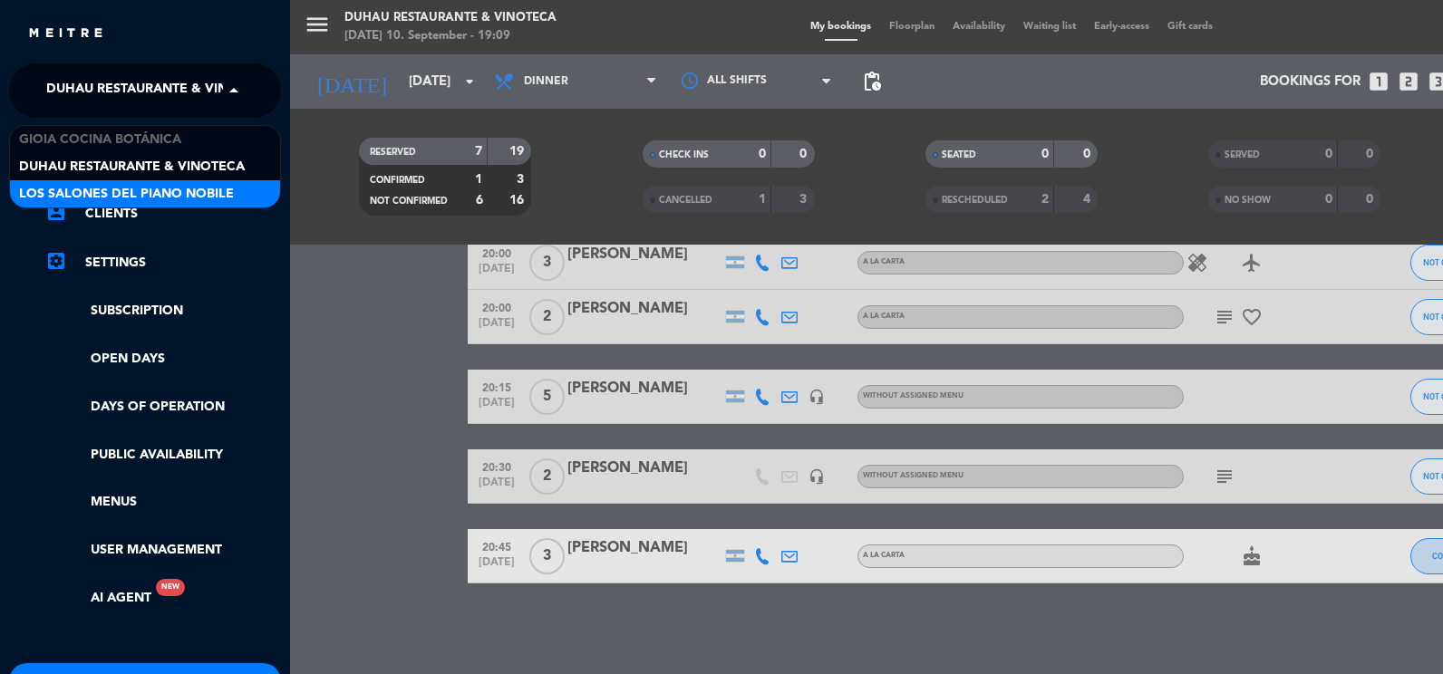
click at [202, 185] on span "Los Salones del Piano Nobile" at bounding box center [126, 194] width 215 height 21
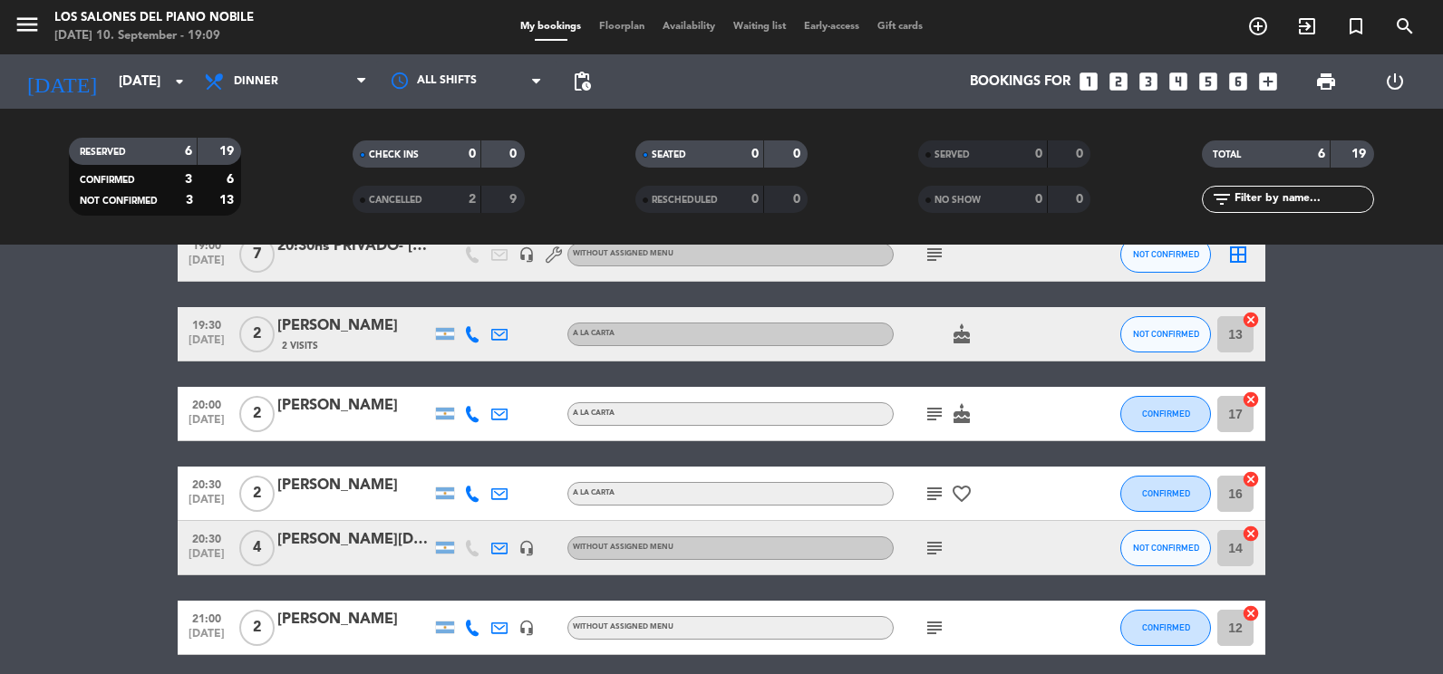
scroll to position [0, 0]
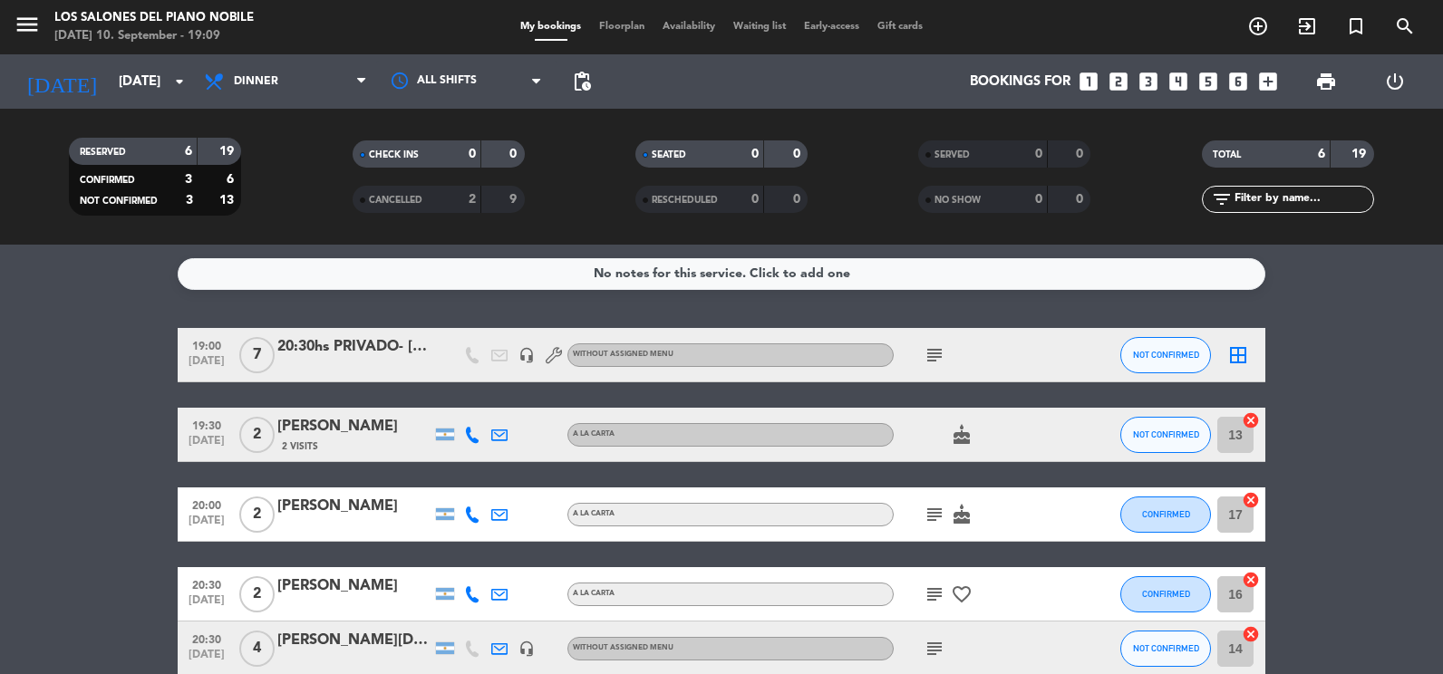
click at [387, 342] on div "20:30hs PRIVADO- [PERSON_NAME]" at bounding box center [354, 347] width 154 height 24
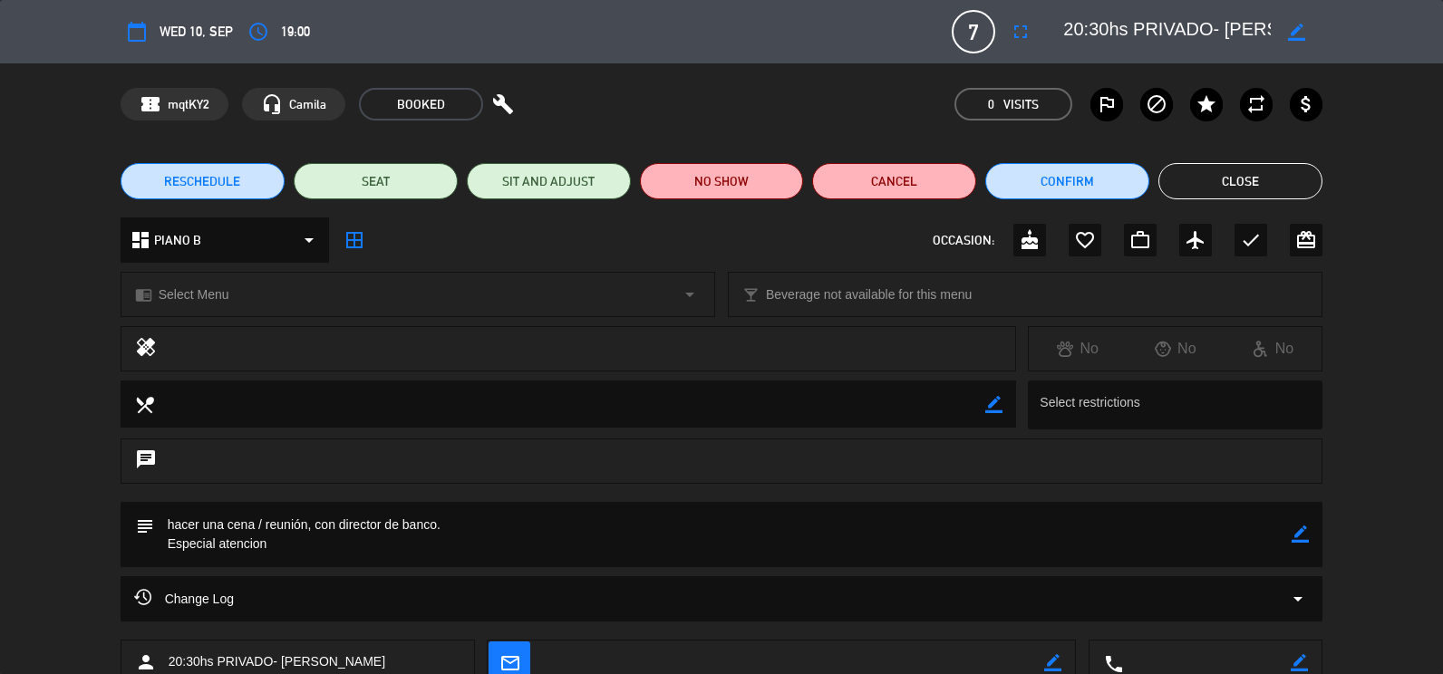
click at [1201, 171] on button "Close" at bounding box center [1240, 181] width 164 height 36
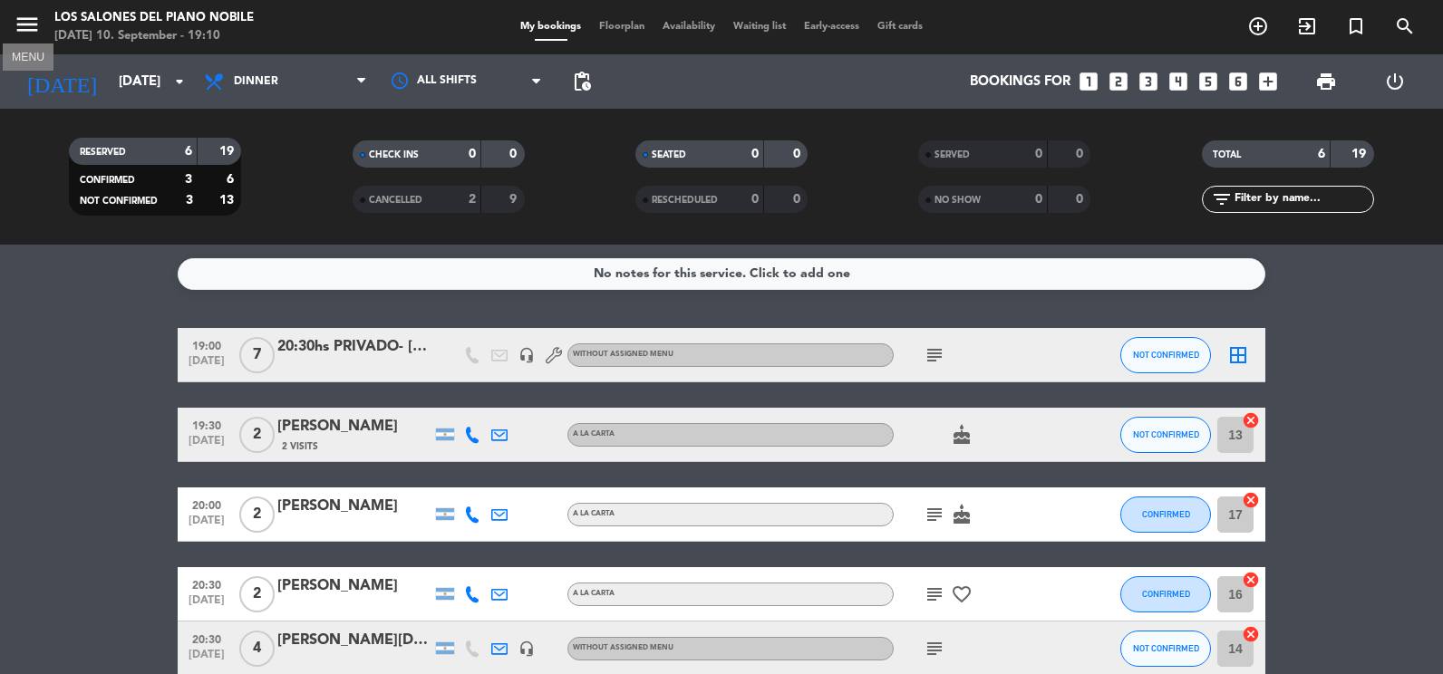
click at [26, 27] on icon "menu" at bounding box center [27, 24] width 27 height 27
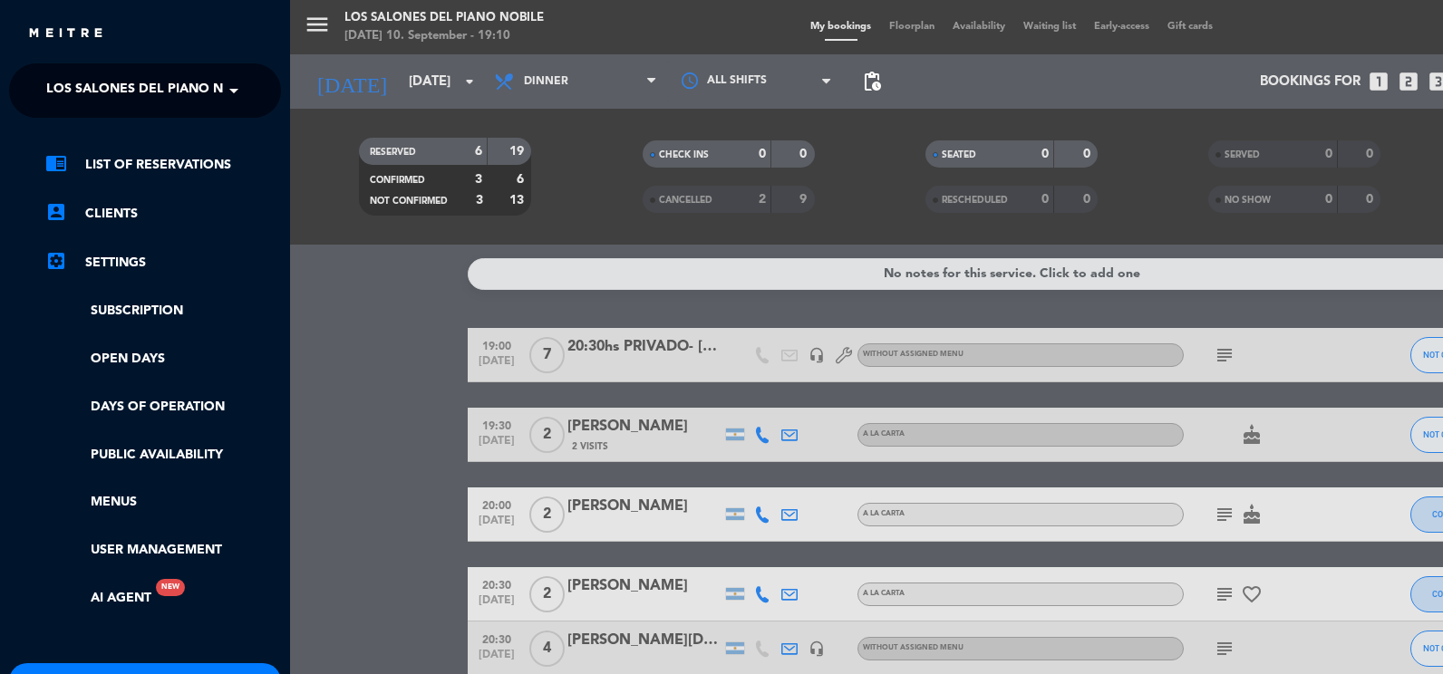
click at [119, 95] on span "Los Salones del Piano Nobile" at bounding box center [153, 91] width 215 height 38
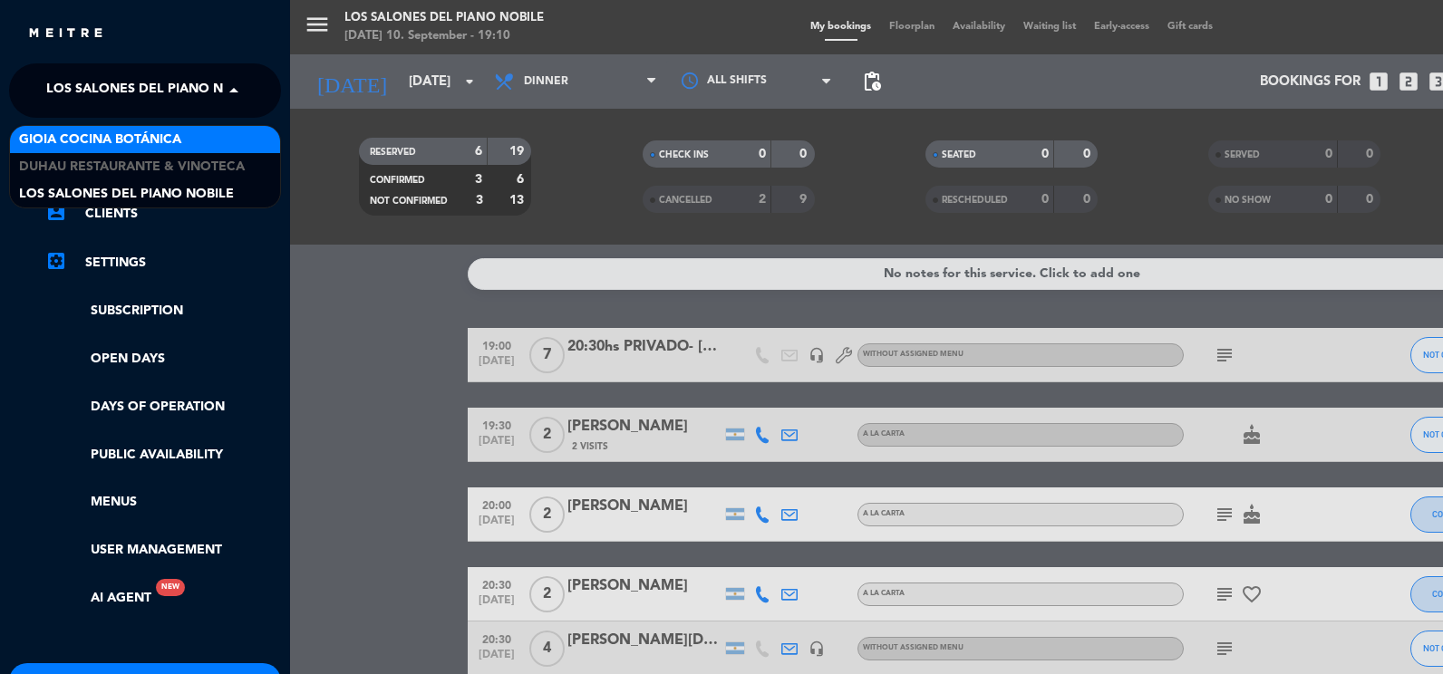
click at [144, 150] on div "Gioia Cocina Botánica" at bounding box center [145, 139] width 270 height 27
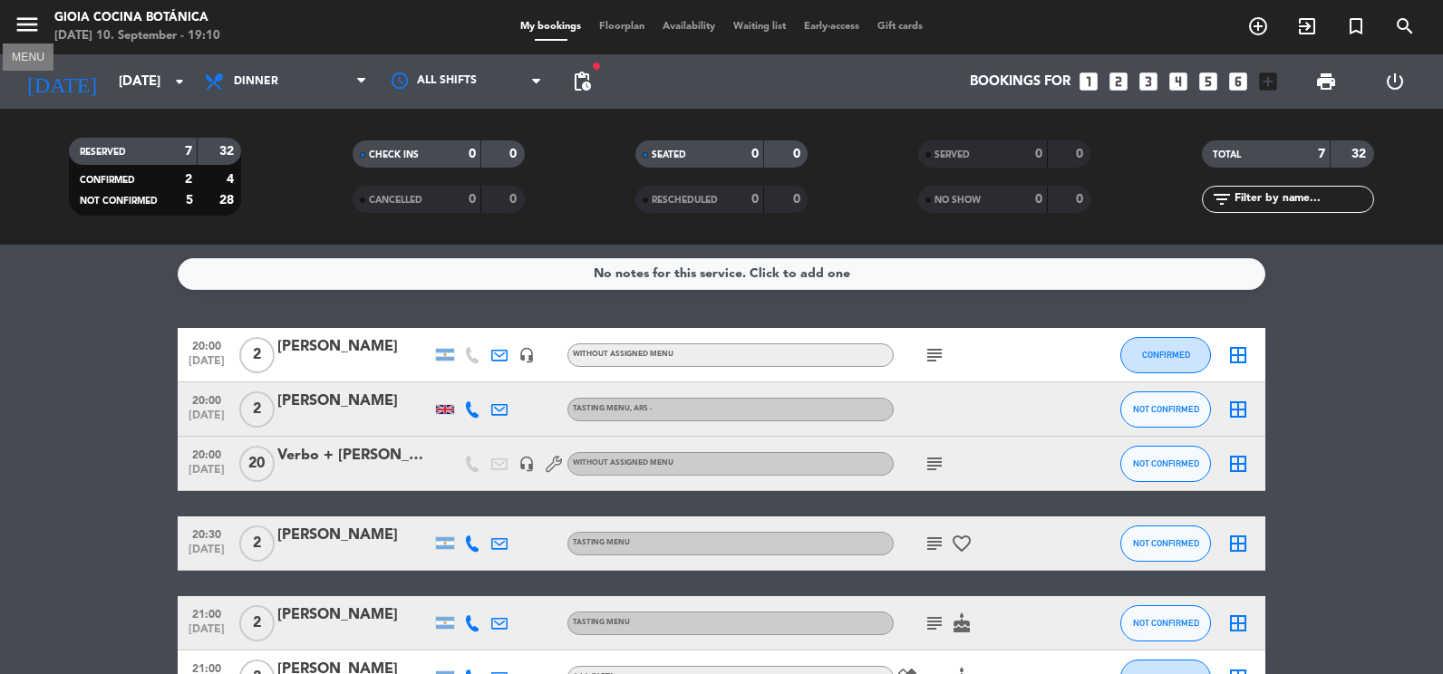
click at [34, 23] on icon "menu" at bounding box center [27, 24] width 27 height 27
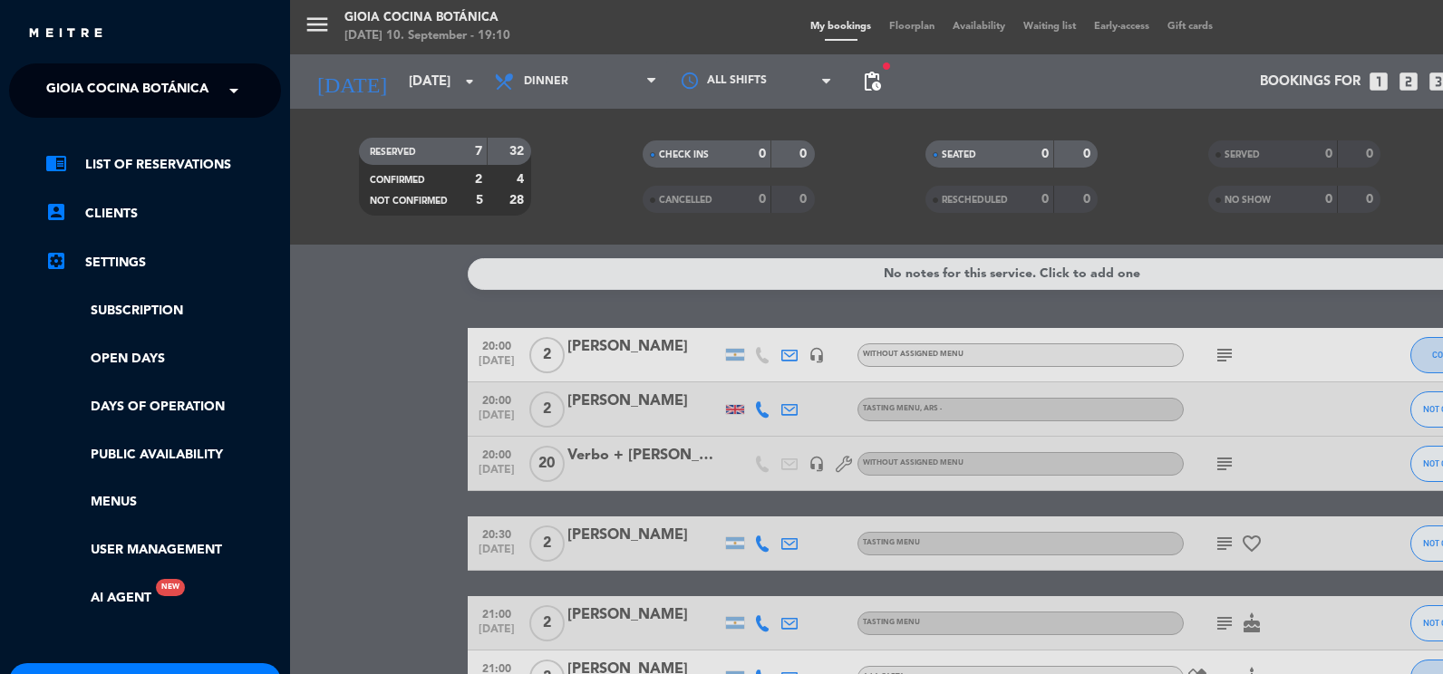
click at [187, 85] on span "Gioia Cocina Botánica" at bounding box center [127, 91] width 162 height 38
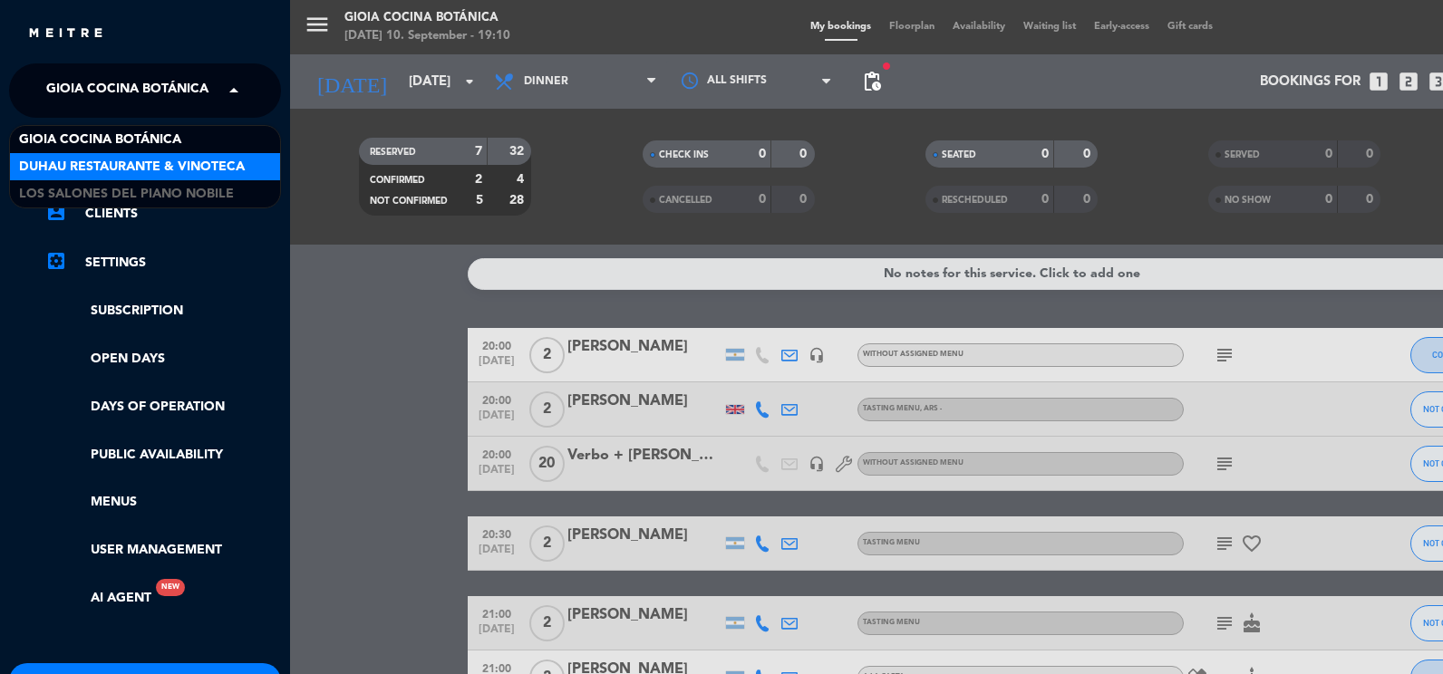
click at [189, 159] on span "Duhau Restaurante & Vinoteca" at bounding box center [132, 167] width 226 height 21
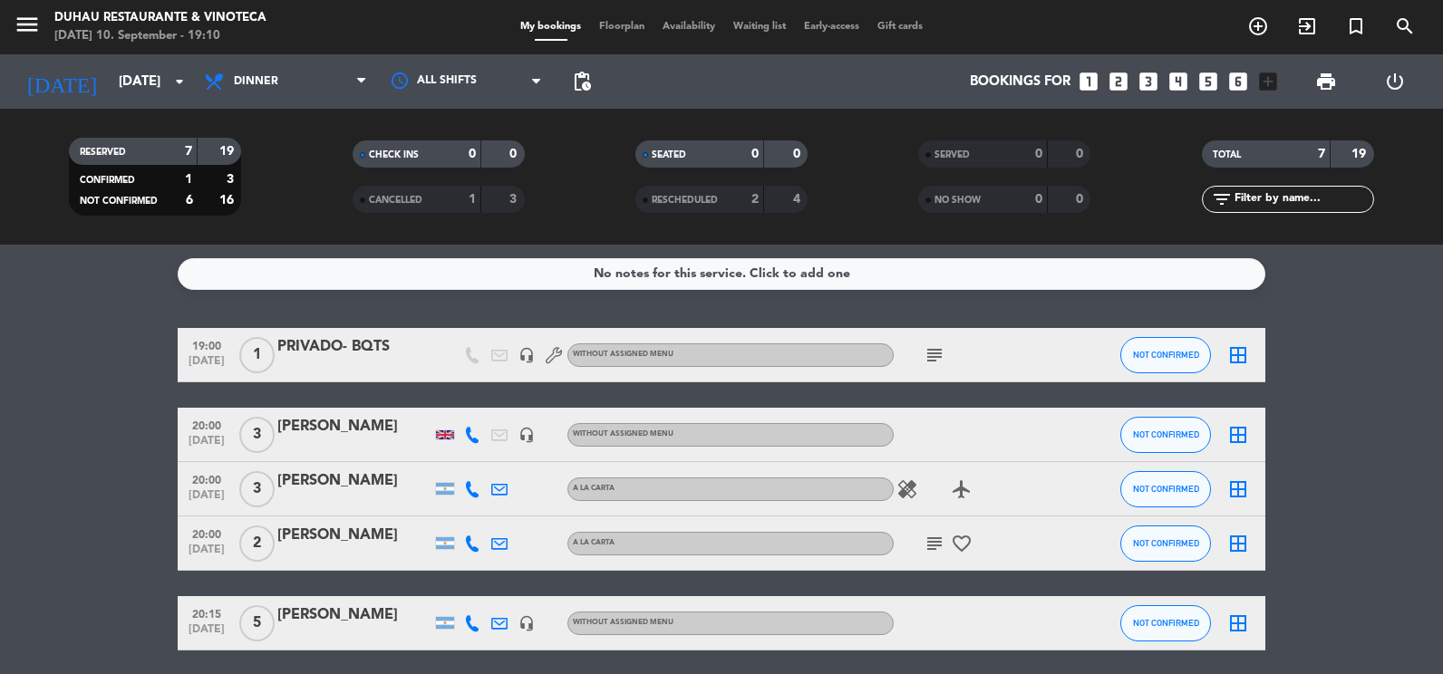
click at [367, 345] on div "PRIVADO- BQTS" at bounding box center [354, 347] width 154 height 24
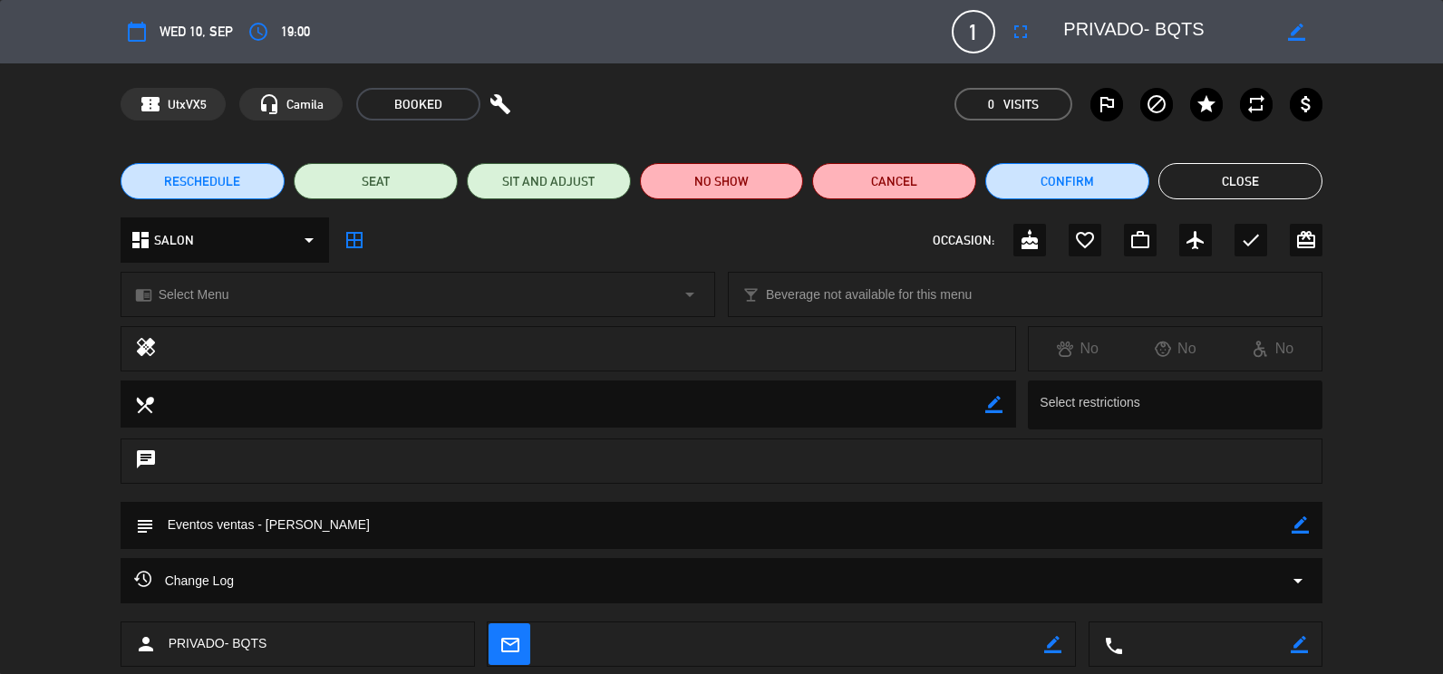
click at [1231, 174] on button "Close" at bounding box center [1240, 181] width 164 height 36
